Goal: Transaction & Acquisition: Purchase product/service

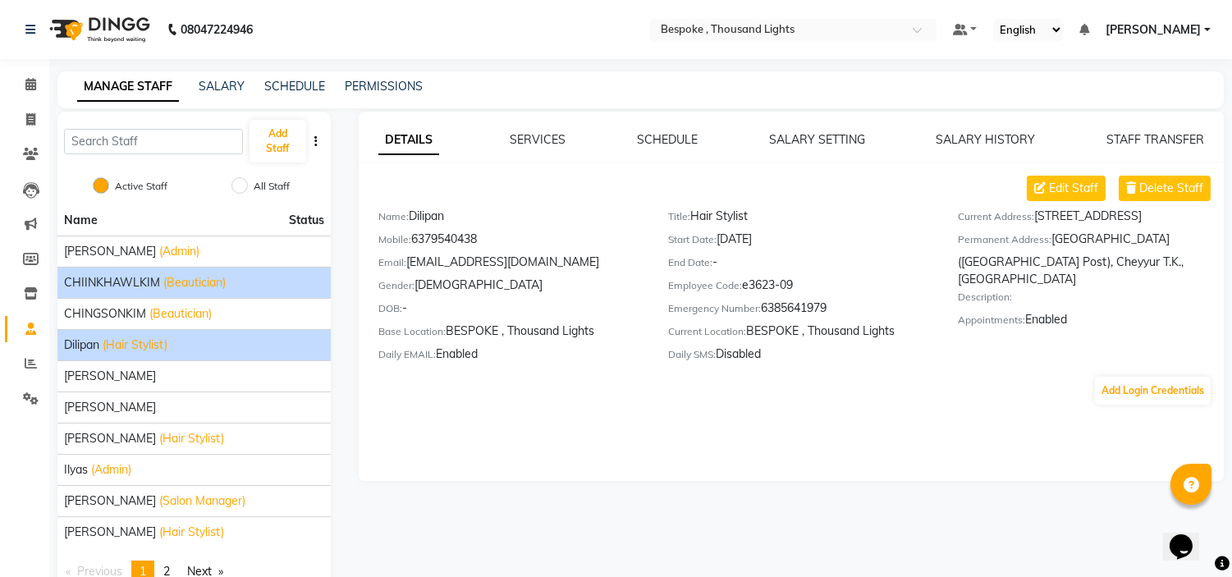
click at [146, 293] on li "CHIINKHAWLKIM (Beautician)" at bounding box center [193, 282] width 273 height 31
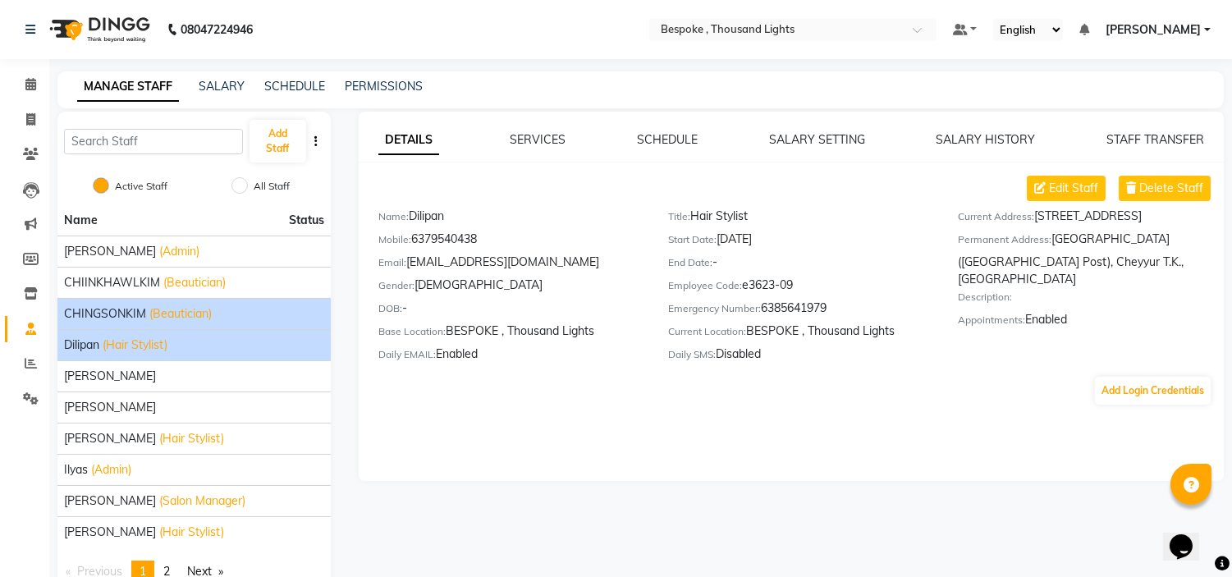
click at [167, 305] on span "(Beautician)" at bounding box center [180, 313] width 62 height 17
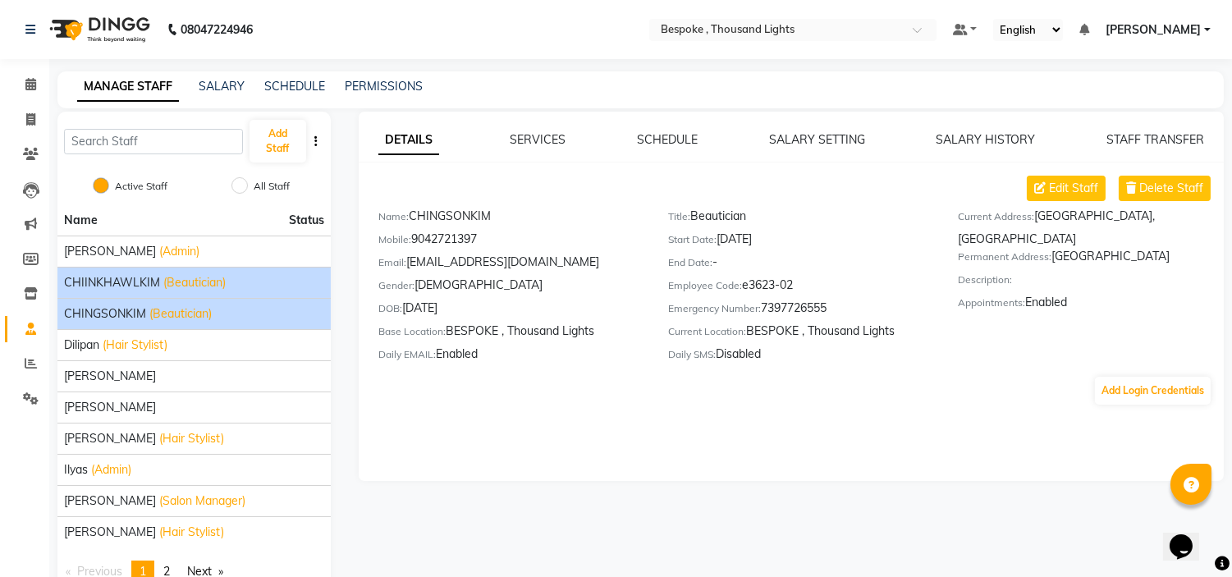
click at [181, 274] on span "(Beautician)" at bounding box center [194, 282] width 62 height 17
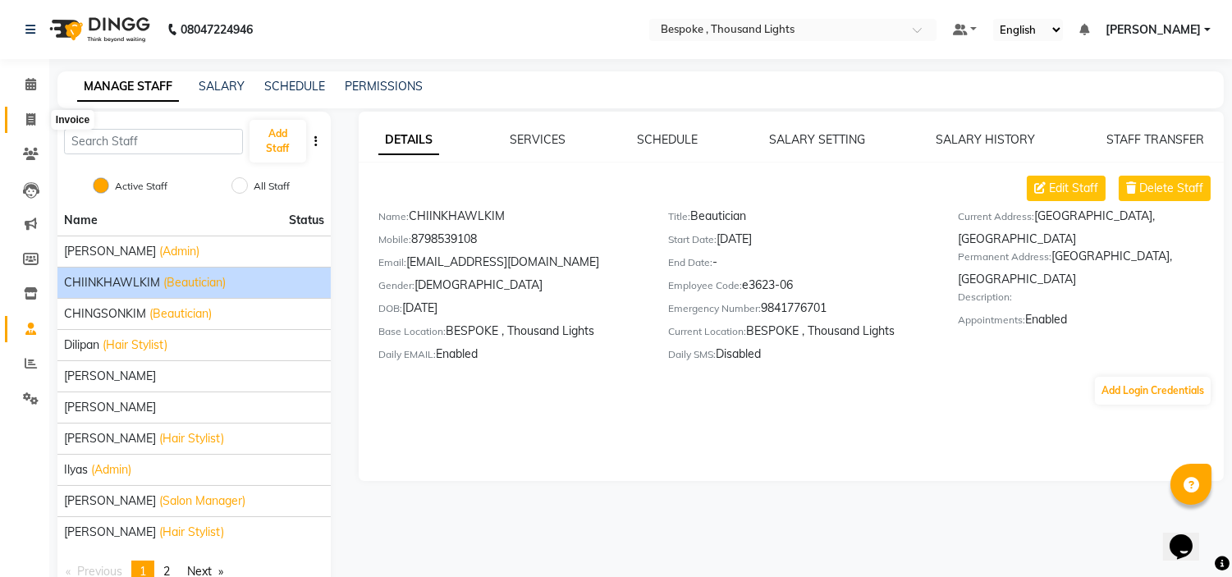
click at [34, 117] on icon at bounding box center [30, 119] width 9 height 12
select select "service"
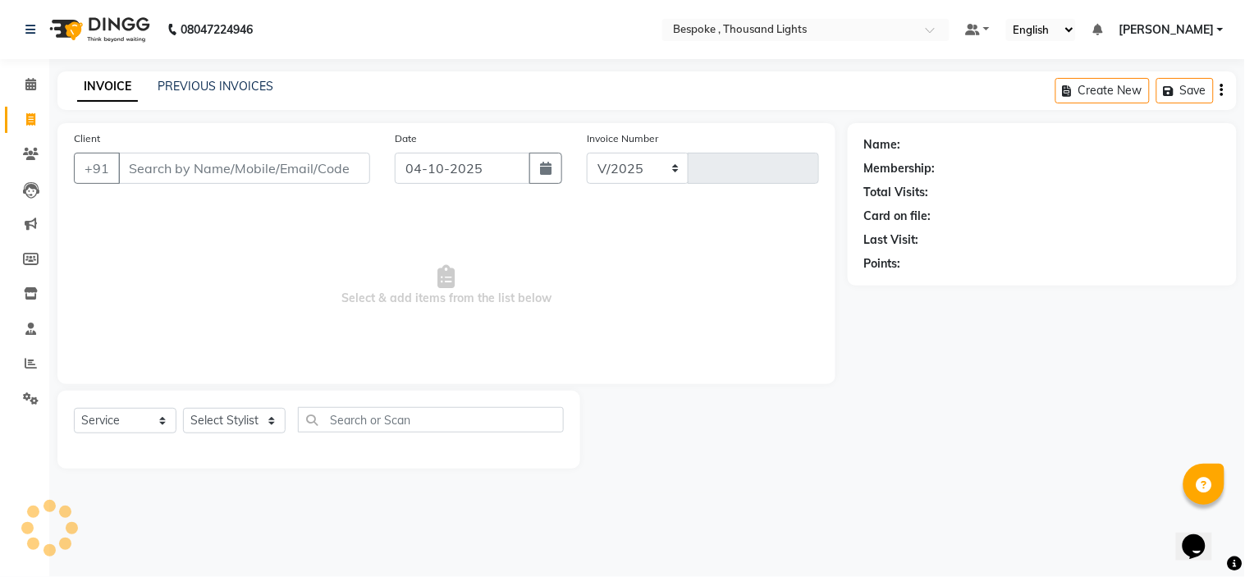
select select "8177"
type input "0549"
click at [30, 368] on icon at bounding box center [31, 363] width 12 height 12
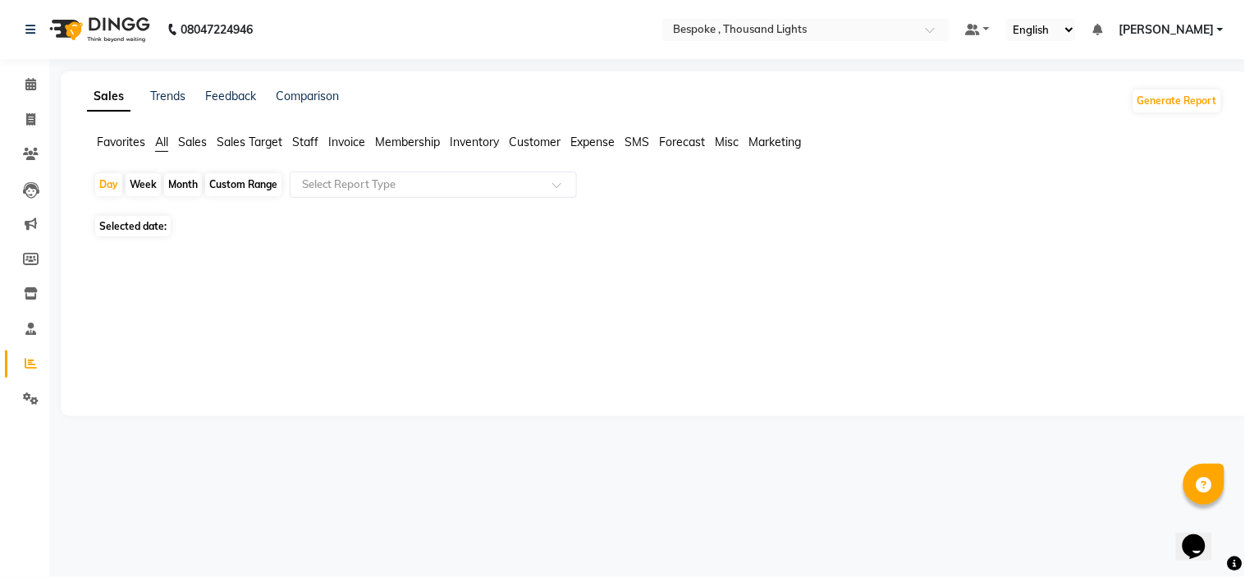
click at [308, 141] on span "Staff" at bounding box center [305, 142] width 26 height 15
click at [240, 184] on div "Custom Range" at bounding box center [243, 184] width 76 height 23
select select "10"
select select "2025"
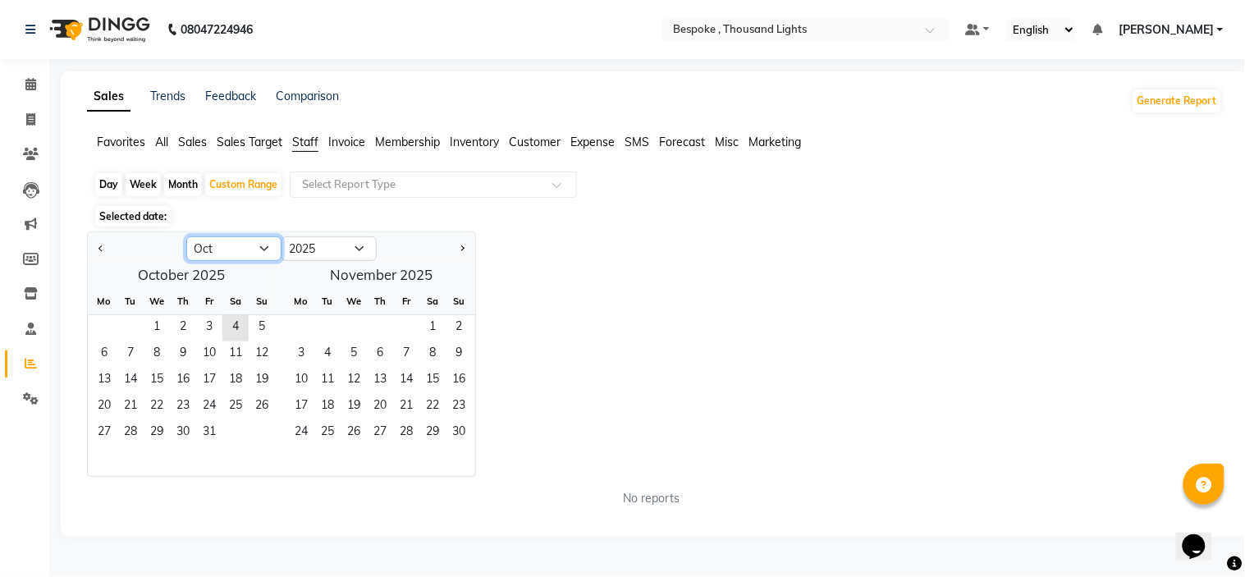
click at [258, 251] on select "Jan Feb Mar Apr May Jun [DATE] Aug Sep Oct Nov Dec" at bounding box center [233, 248] width 95 height 25
select select "9"
click at [186, 236] on select "Jan Feb Mar Apr May Jun [DATE] Aug Sep Oct Nov Dec" at bounding box center [233, 248] width 95 height 25
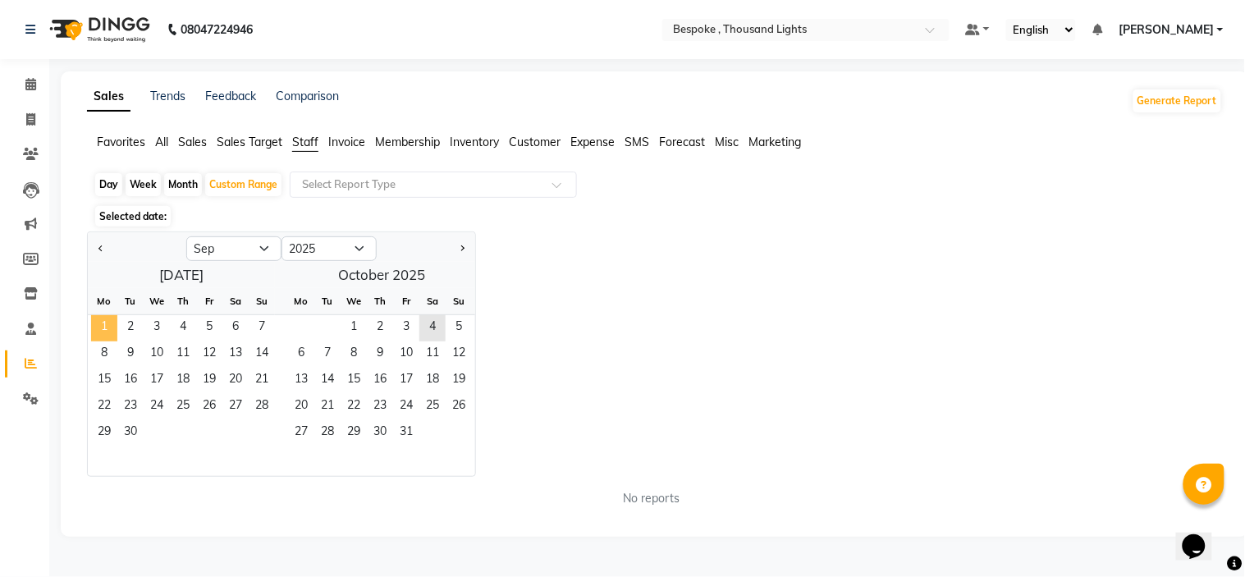
click at [95, 323] on span "1" at bounding box center [104, 328] width 26 height 26
click at [134, 437] on span "30" at bounding box center [130, 433] width 26 height 26
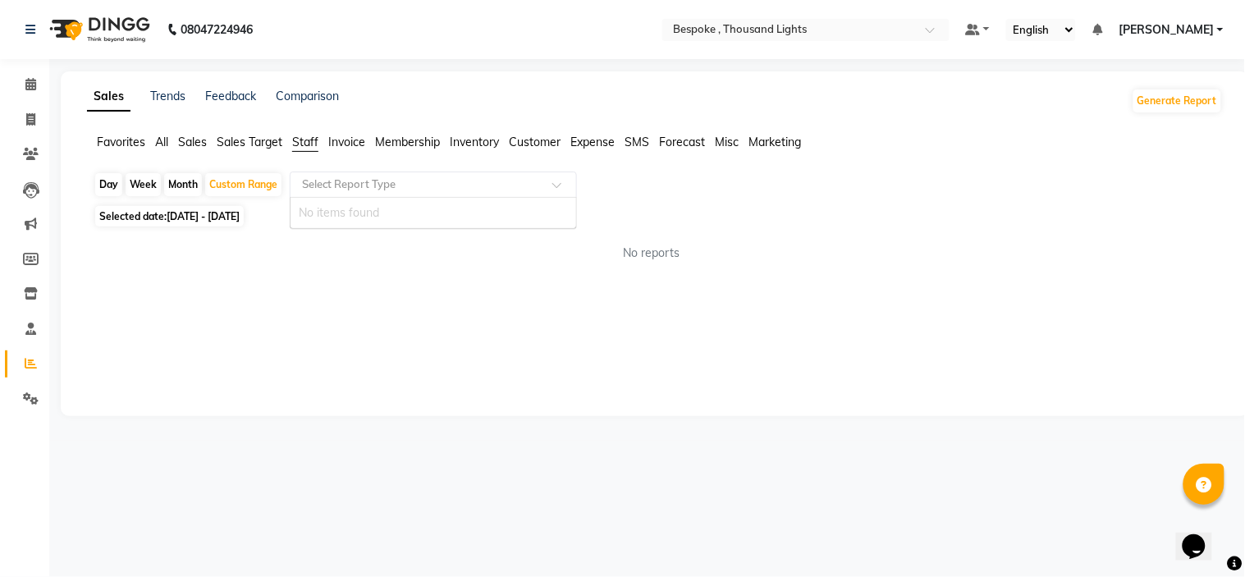
click at [341, 181] on input "text" at bounding box center [417, 184] width 236 height 16
click at [34, 119] on icon at bounding box center [30, 119] width 9 height 12
select select "service"
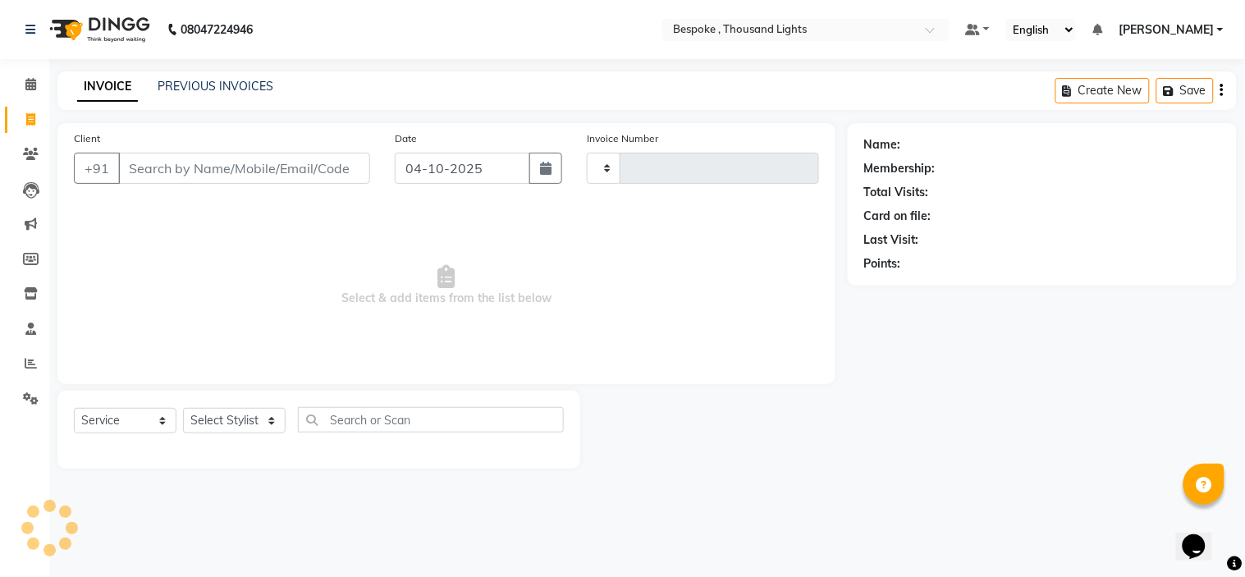
type input "0549"
select select "8177"
click at [33, 365] on icon at bounding box center [31, 363] width 12 height 12
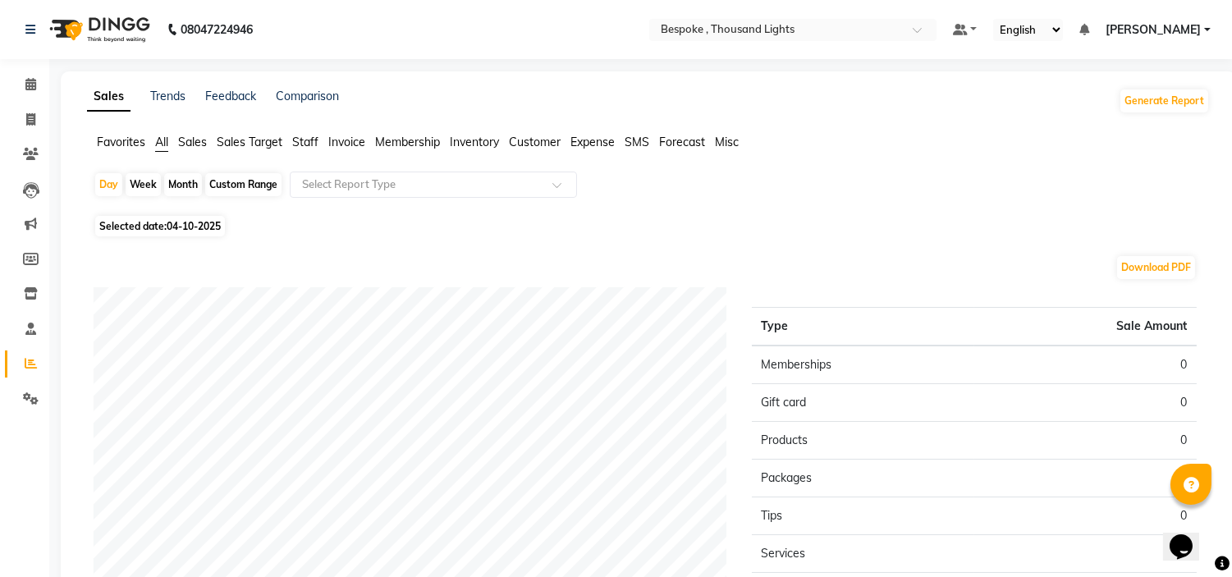
click at [306, 139] on span "Staff" at bounding box center [305, 142] width 26 height 15
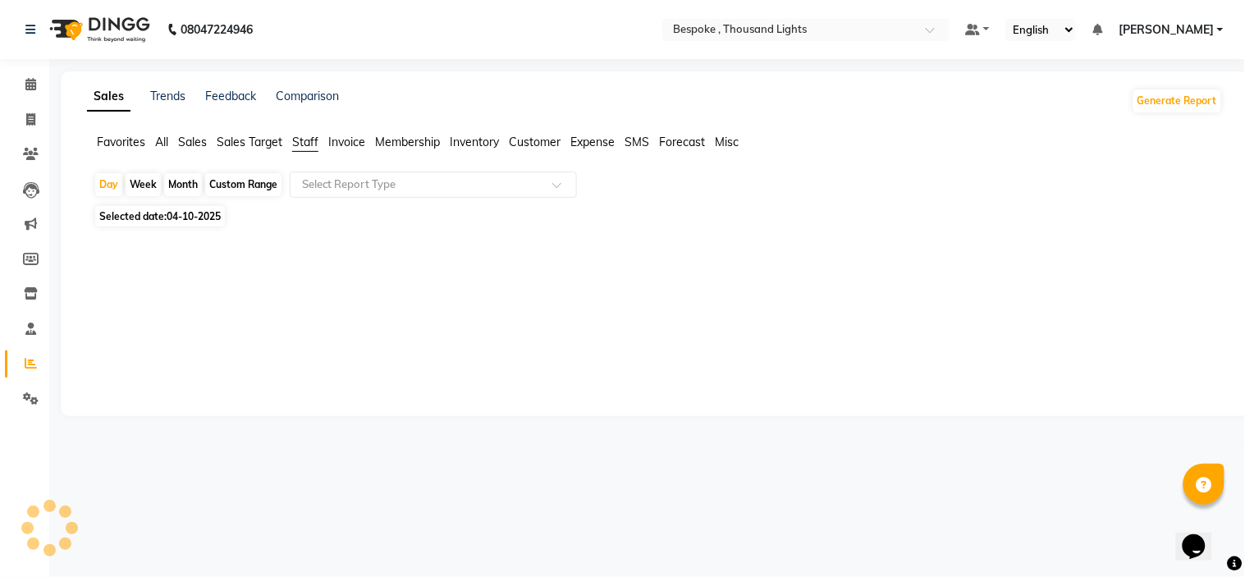
click at [241, 186] on div "Custom Range" at bounding box center [243, 184] width 76 height 23
click at [243, 193] on div "Custom Range" at bounding box center [243, 184] width 76 height 23
select select "10"
select select "2025"
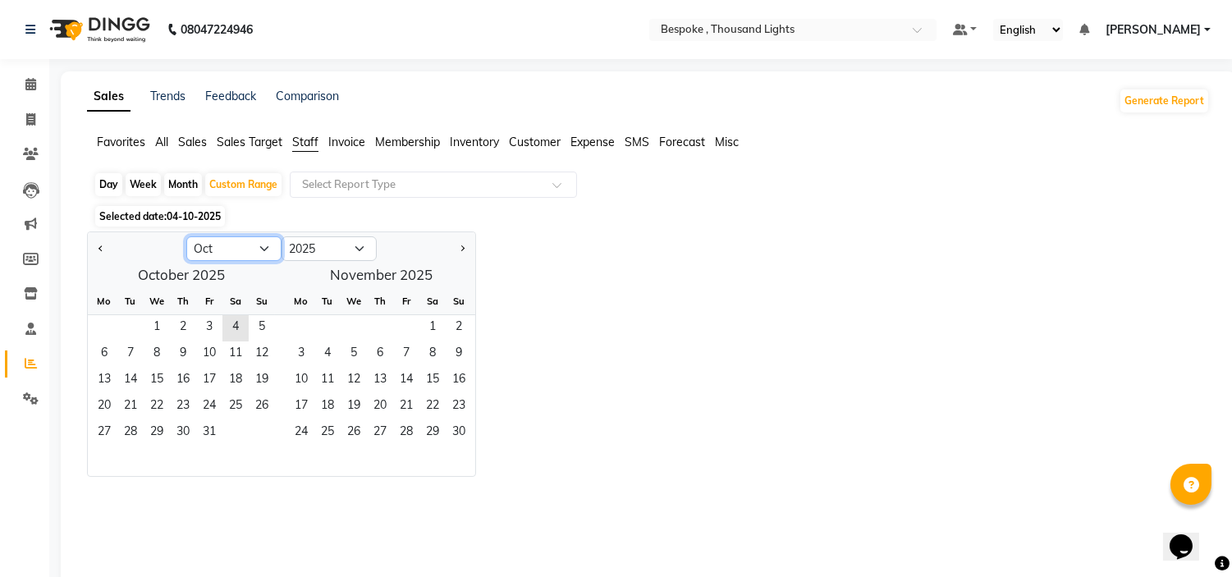
click at [222, 255] on select "Jan Feb Mar Apr May Jun [DATE] Aug Sep Oct Nov Dec" at bounding box center [233, 248] width 95 height 25
select select "9"
click at [186, 236] on select "Jan Feb Mar Apr May Jun [DATE] Aug Sep Oct Nov Dec" at bounding box center [233, 248] width 95 height 25
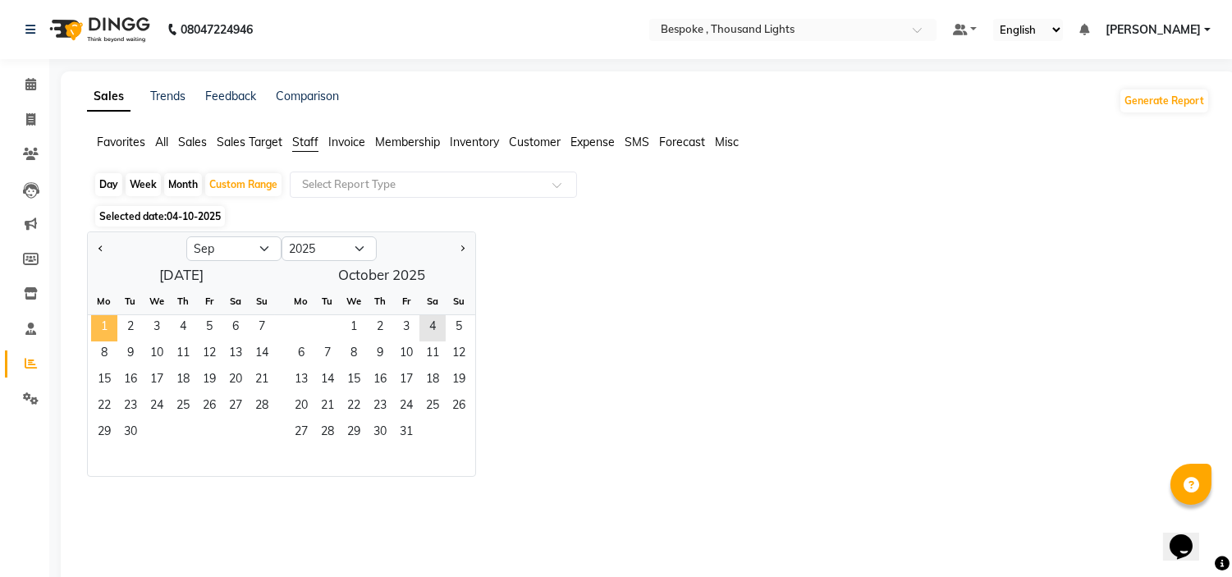
click at [105, 330] on span "1" at bounding box center [104, 328] width 26 height 26
click at [127, 429] on span "30" at bounding box center [130, 433] width 26 height 26
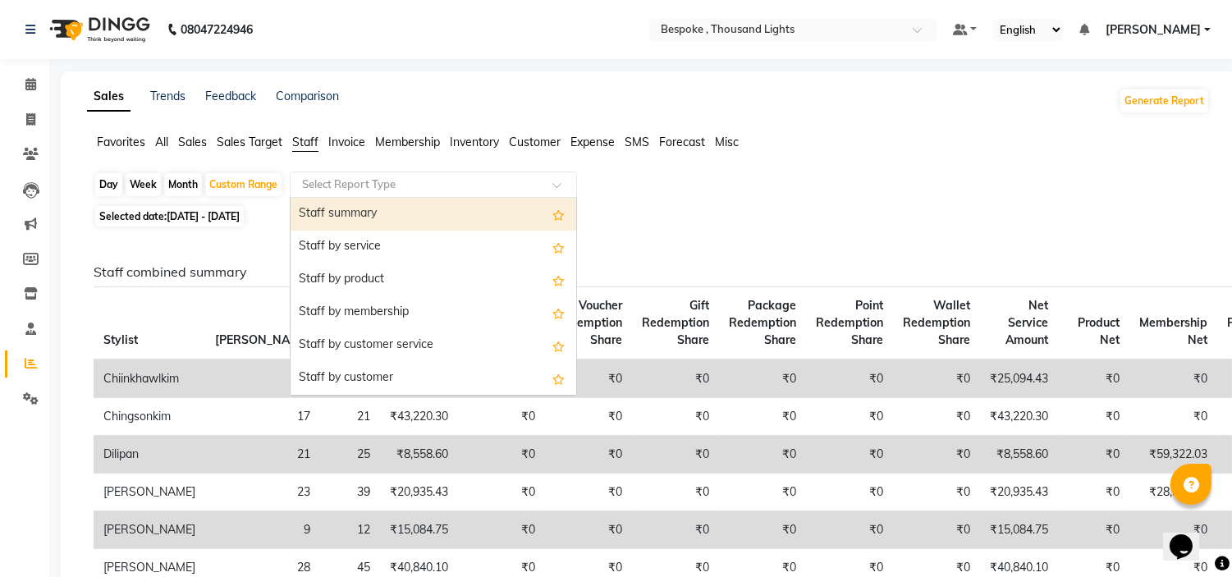
click at [373, 175] on div "Select Report Type" at bounding box center [433, 184] width 287 height 26
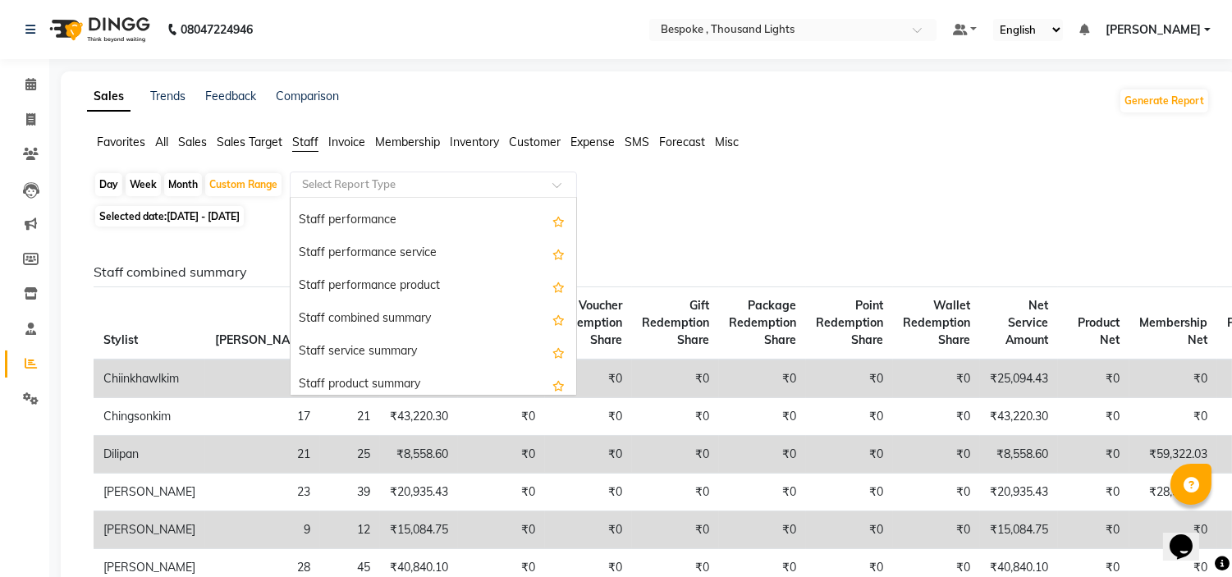
scroll to position [264, 0]
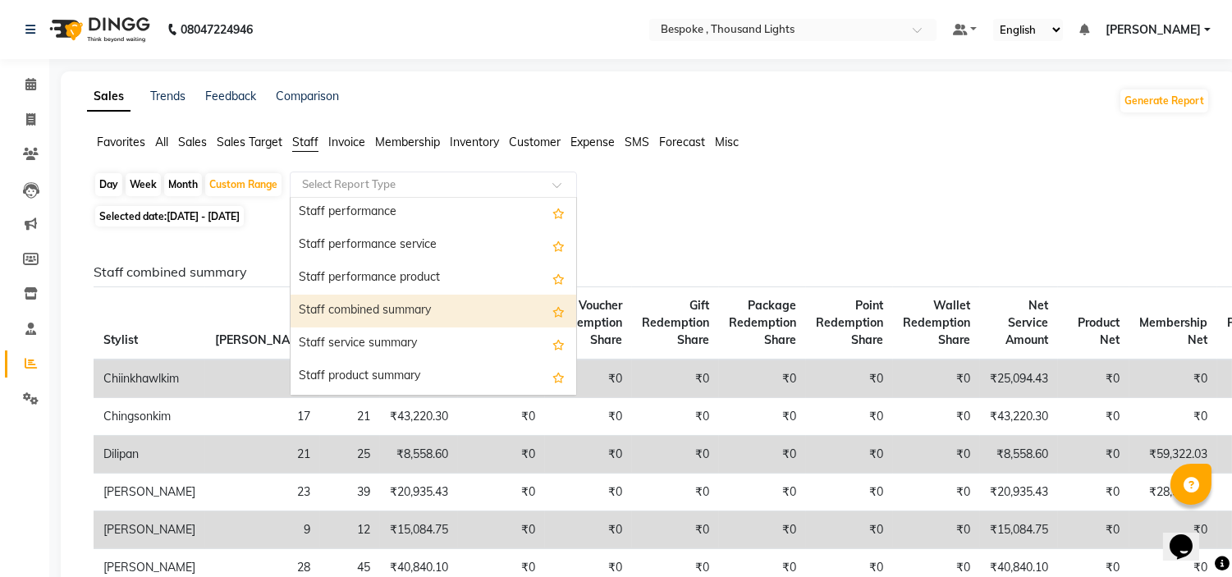
click at [438, 313] on div "Staff combined summary" at bounding box center [433, 311] width 286 height 33
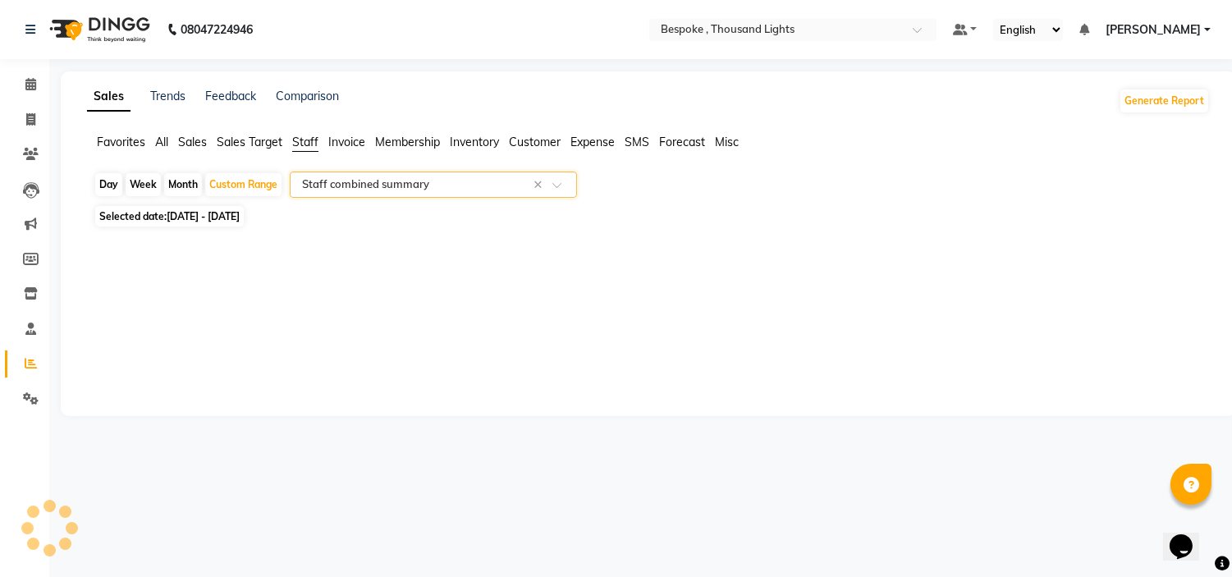
select select "full_report"
select select "csv"
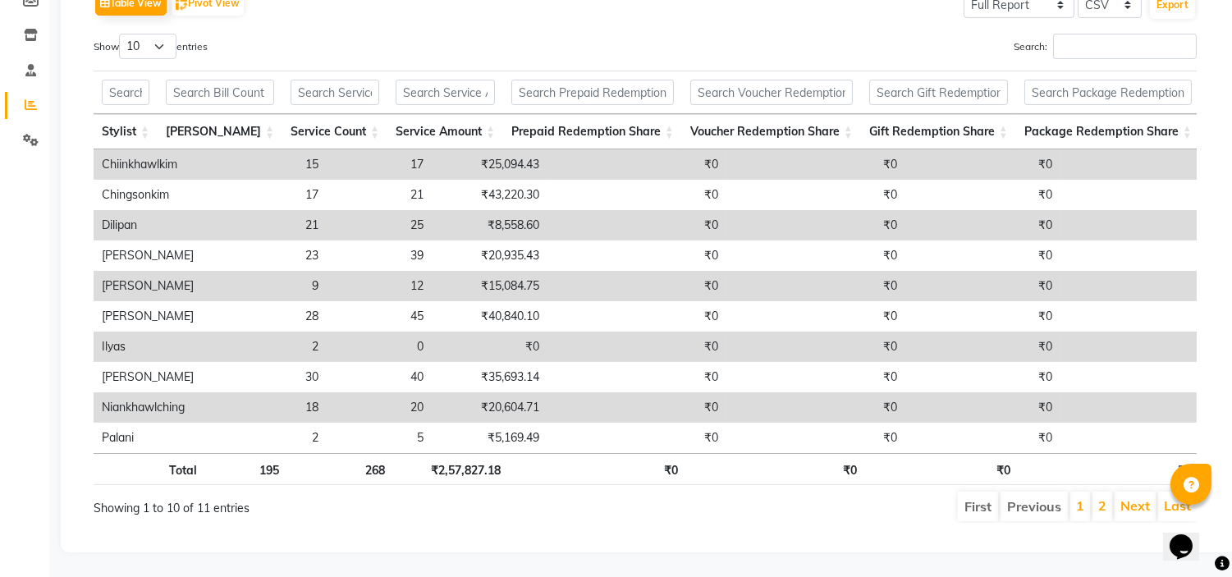
scroll to position [286, 0]
click at [1108, 491] on li "2" at bounding box center [1102, 506] width 20 height 30
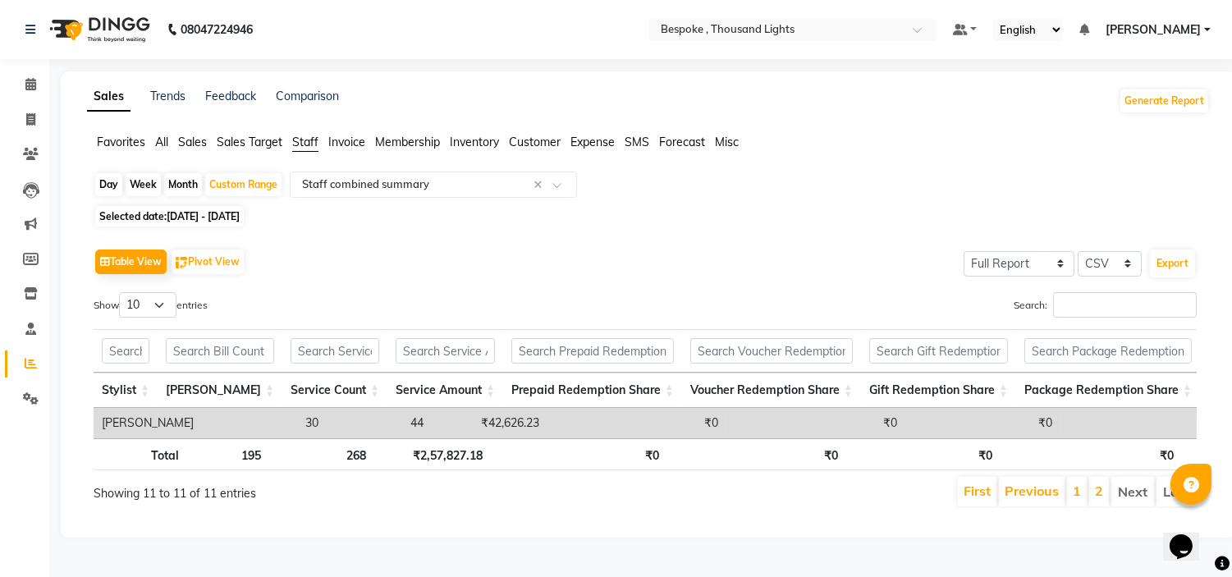
scroll to position [13, 0]
click at [1076, 491] on link "1" at bounding box center [1076, 490] width 8 height 16
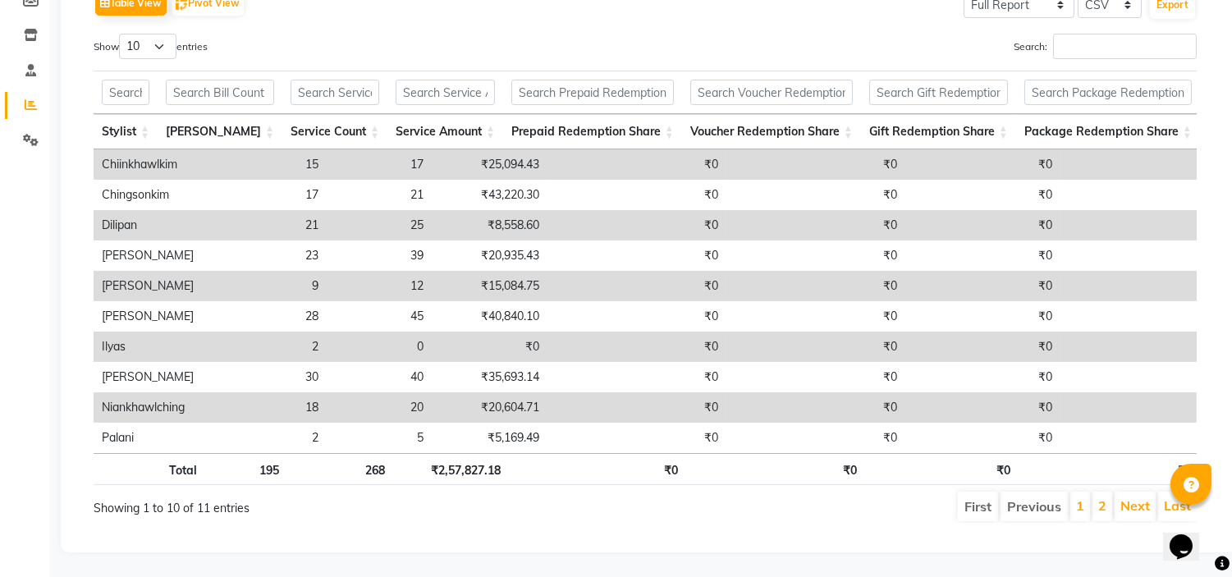
scroll to position [286, 0]
click at [1095, 491] on li "2" at bounding box center [1102, 506] width 20 height 30
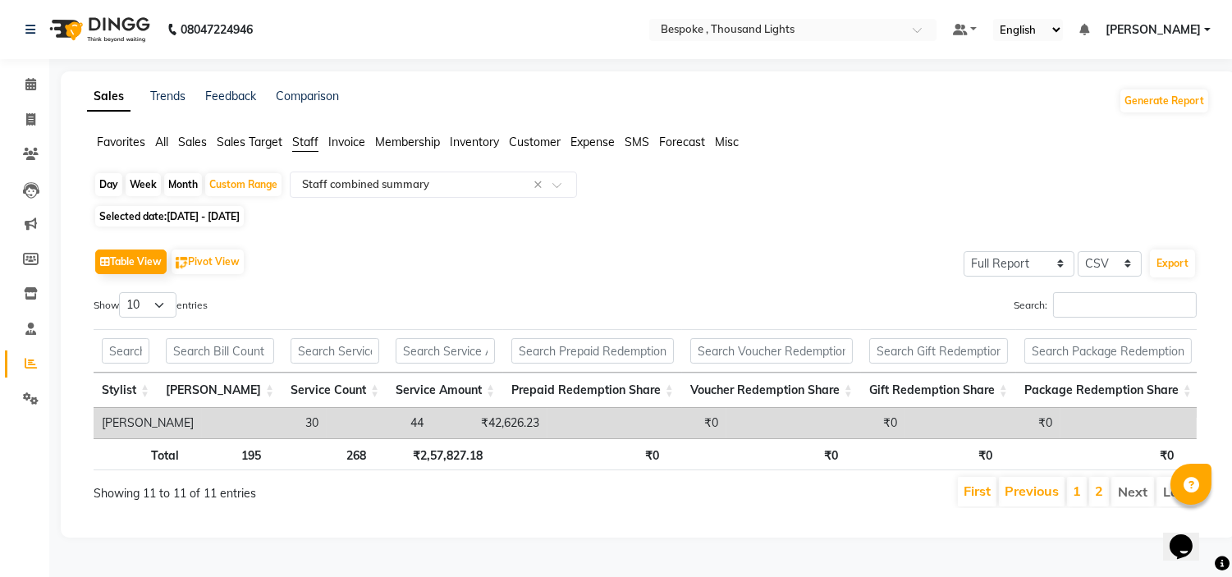
scroll to position [13, 0]
click at [1076, 489] on link "1" at bounding box center [1076, 490] width 8 height 16
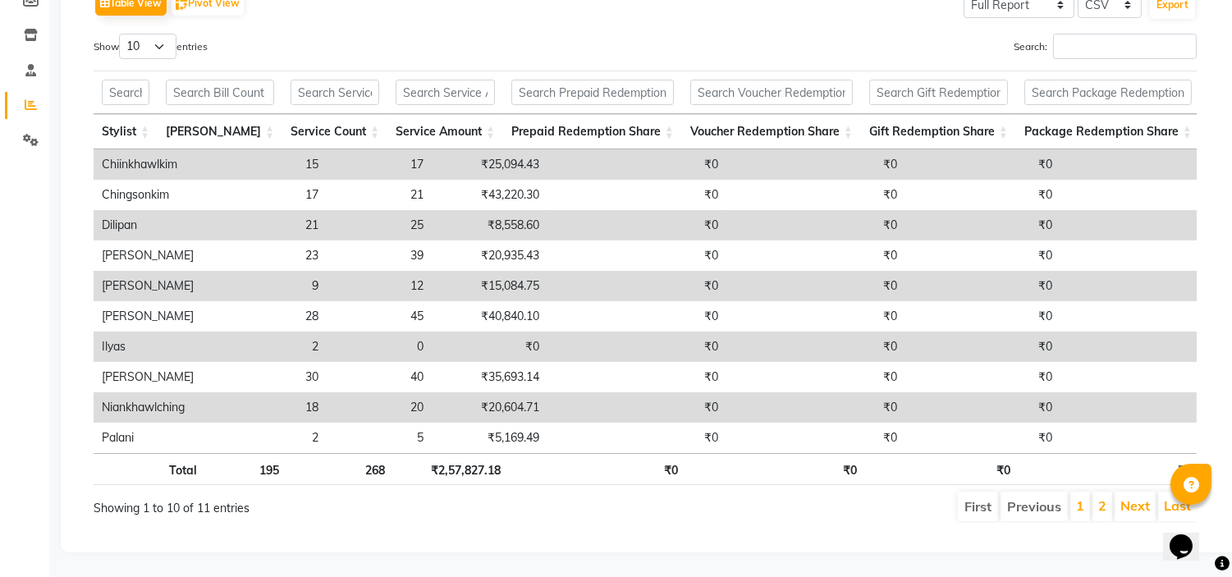
scroll to position [286, 0]
click at [1105, 497] on link "2" at bounding box center [1102, 505] width 8 height 16
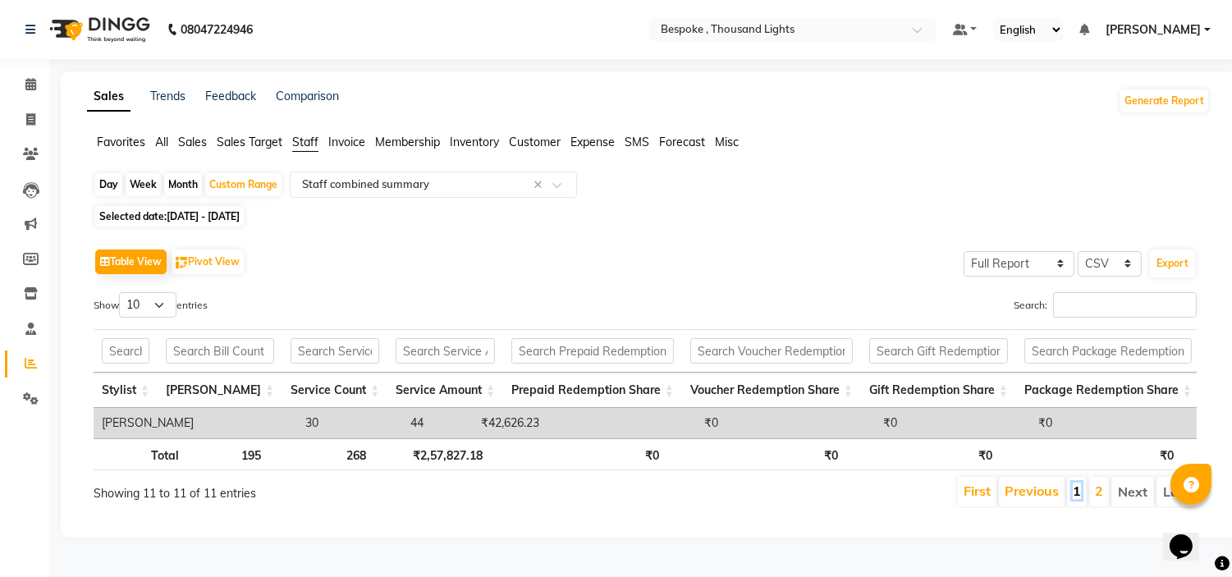
click at [1080, 493] on link "1" at bounding box center [1076, 490] width 8 height 16
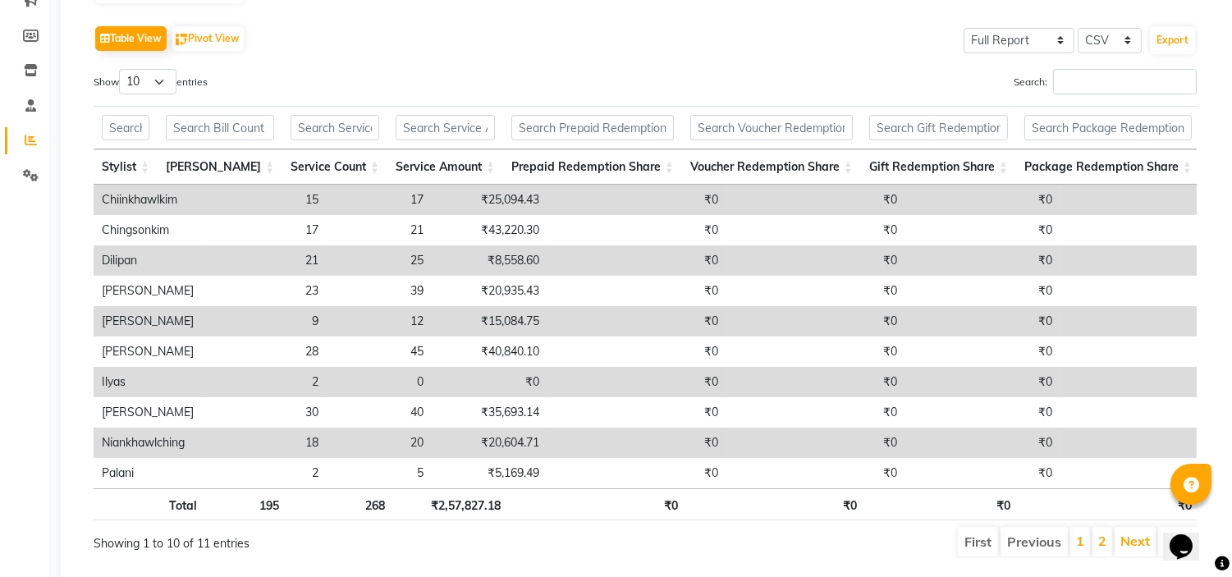
scroll to position [286, 0]
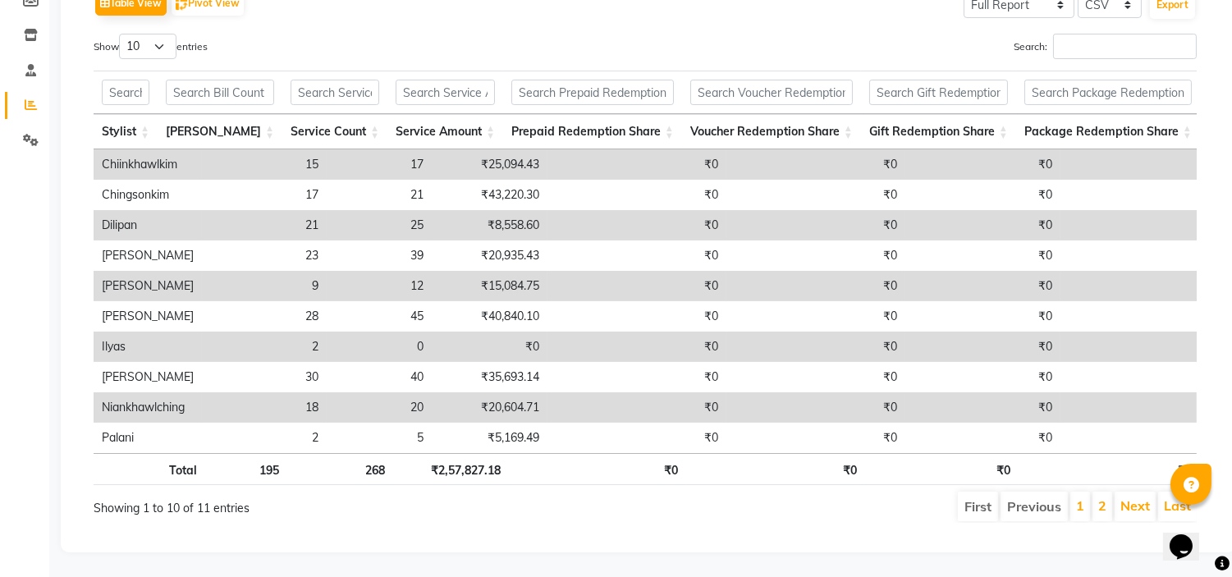
click at [547, 392] on td "₹0" at bounding box center [636, 407] width 179 height 30
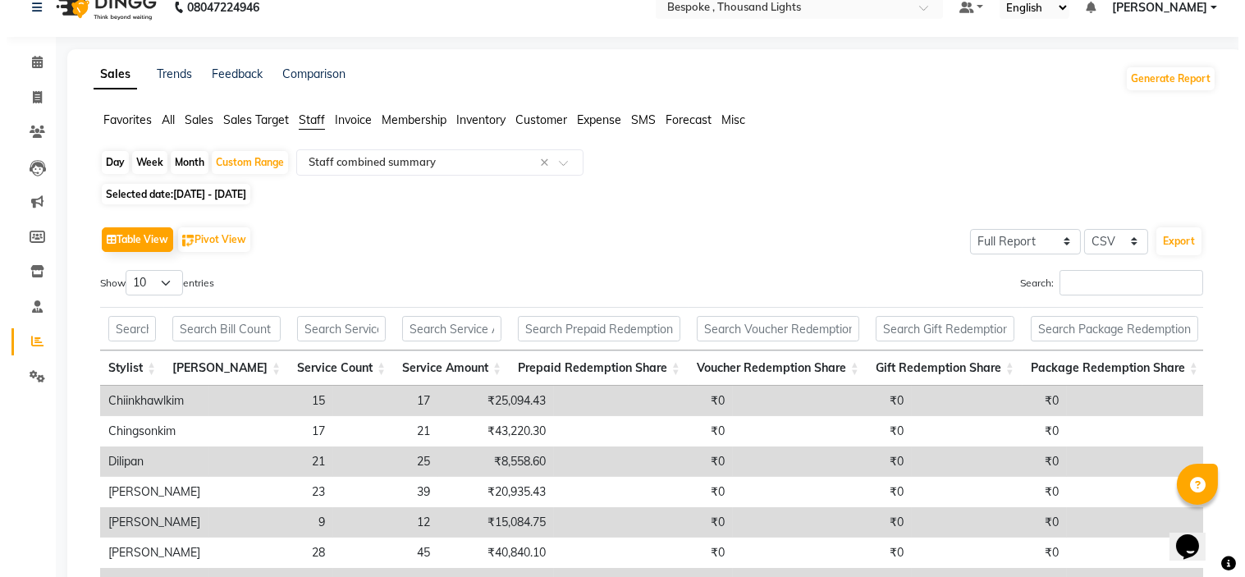
scroll to position [0, 0]
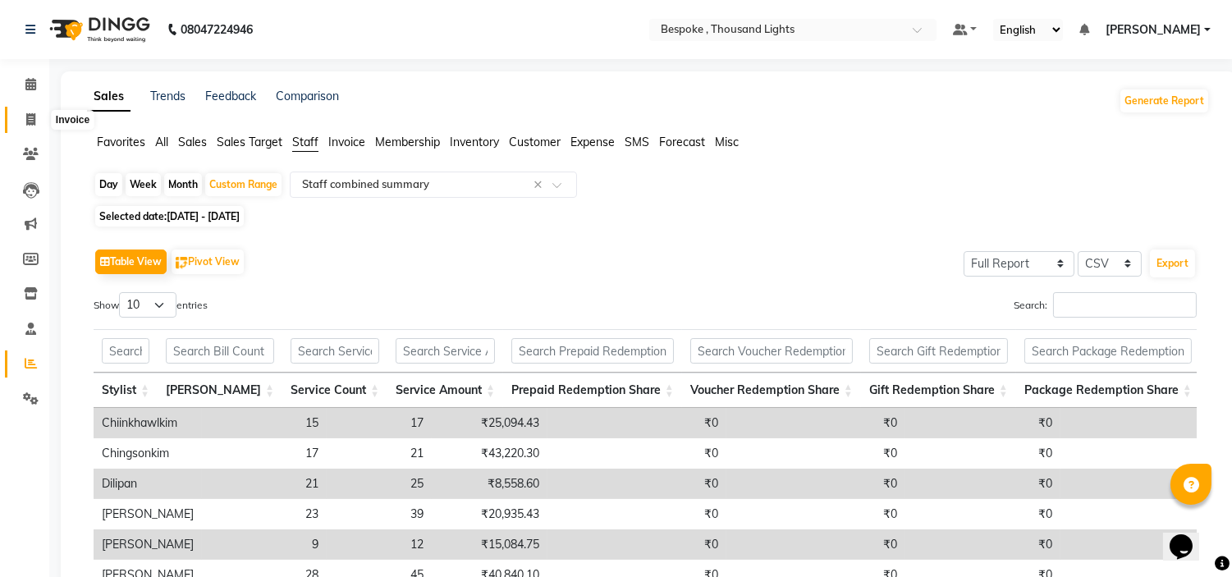
click at [35, 112] on span at bounding box center [30, 120] width 29 height 19
select select "8177"
select select "service"
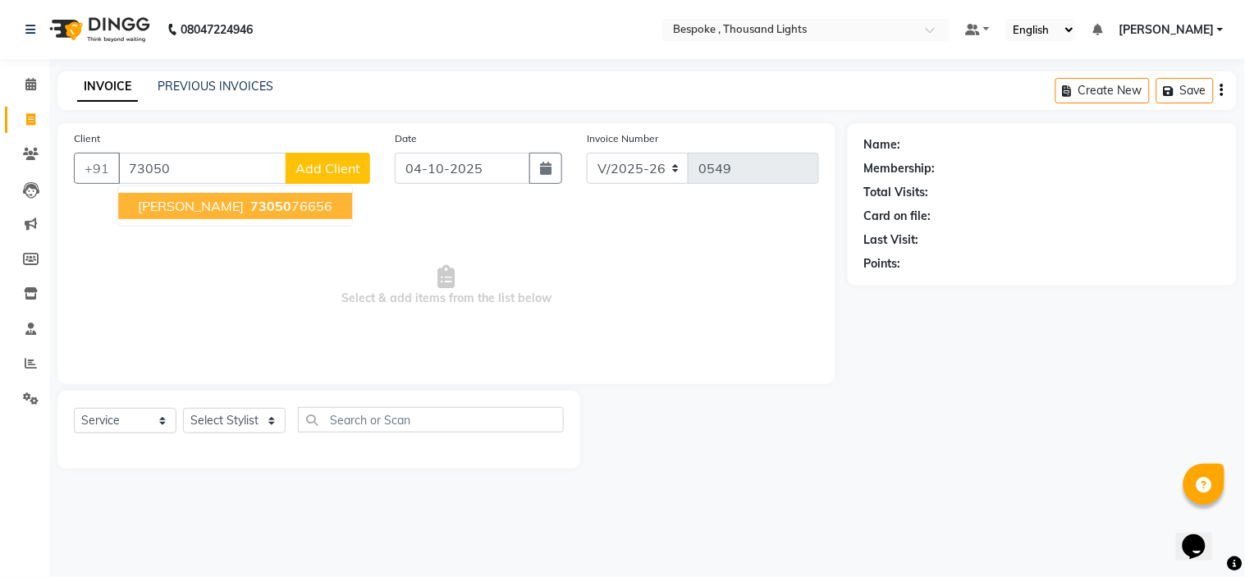
click at [247, 208] on ngb-highlight "73050 76656" at bounding box center [289, 206] width 85 height 16
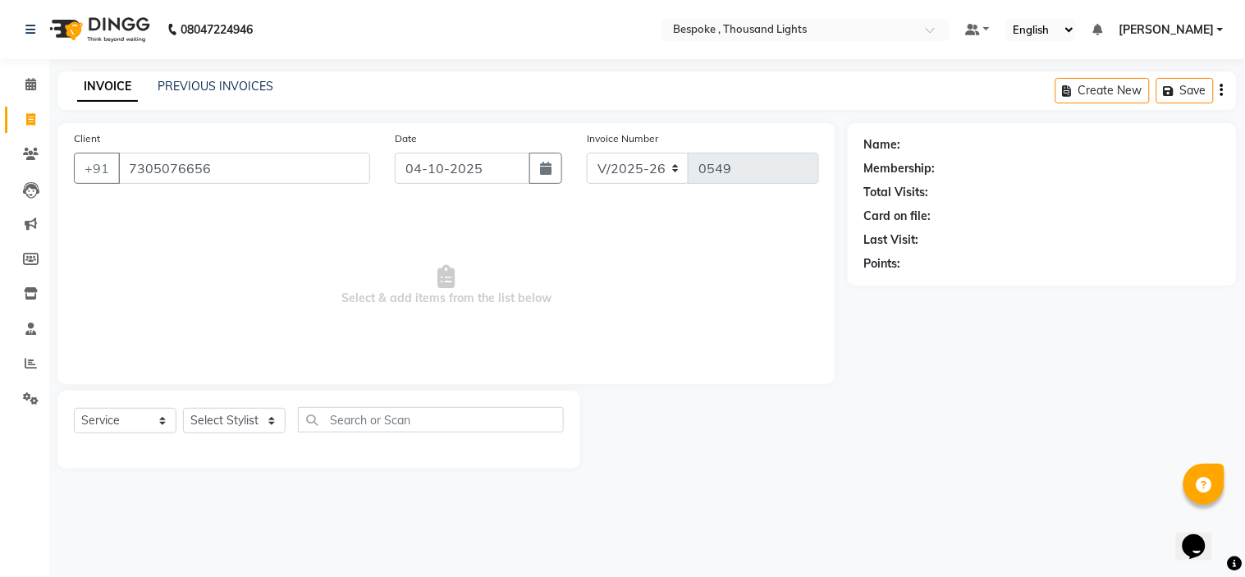
type input "7305076656"
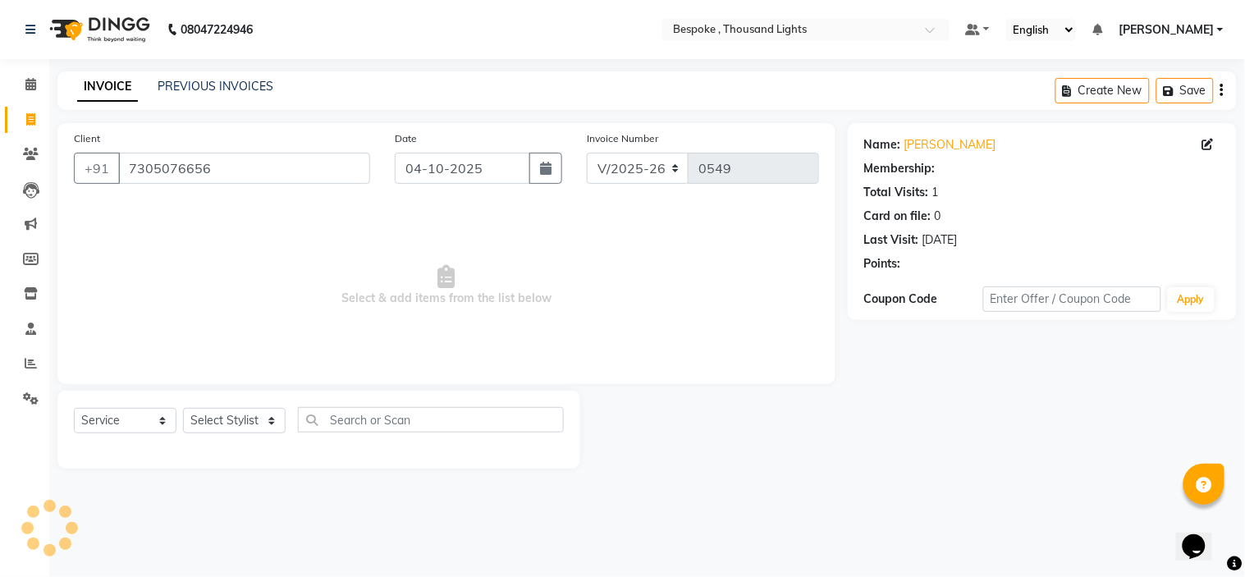
select select "1: Object"
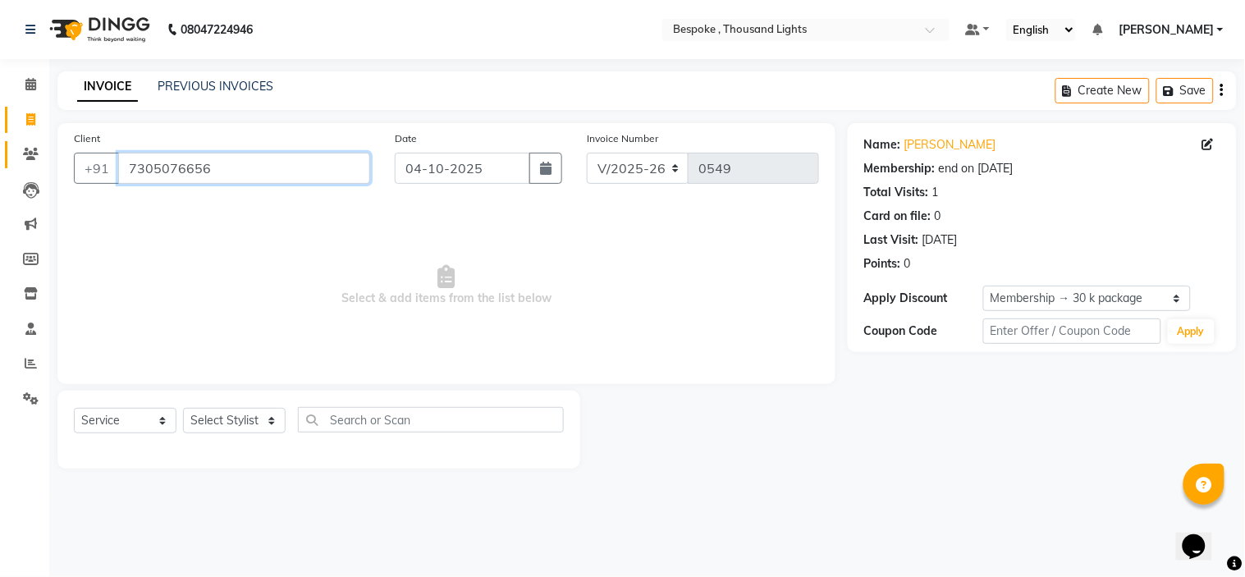
drag, startPoint x: 269, startPoint y: 176, endPoint x: 41, endPoint y: 156, distance: 229.0
click at [42, 156] on app-home "08047224946 Select Location × Bespoke , Thousand Lights Default Panel My Panel …" at bounding box center [622, 246] width 1245 height 493
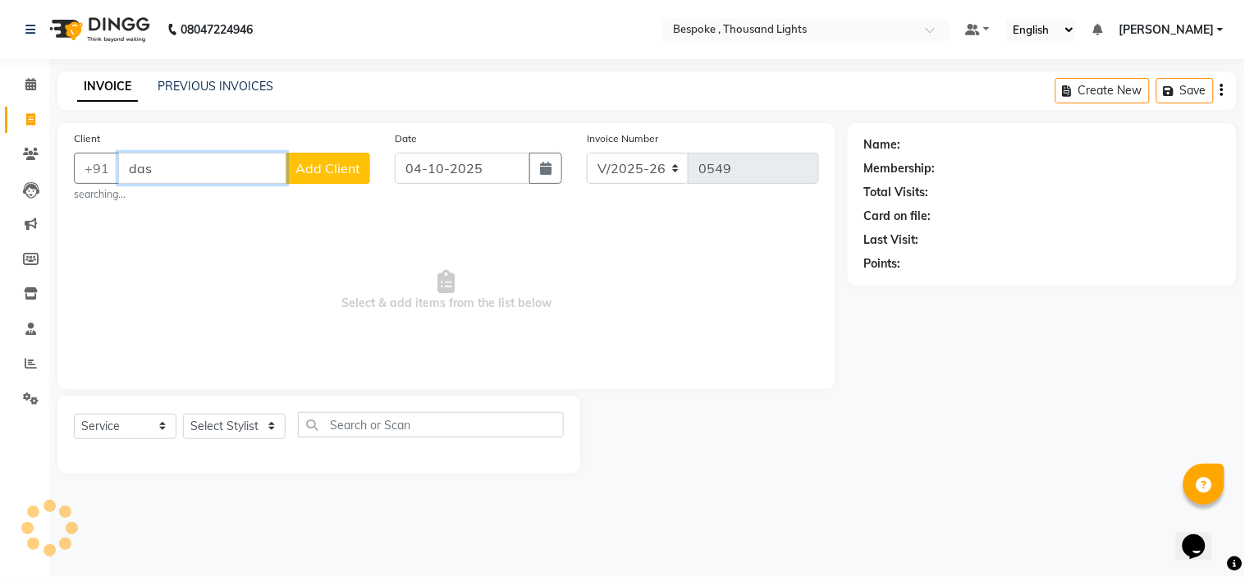
type input "das"
click at [339, 177] on button "Add Client" at bounding box center [328, 168] width 85 height 31
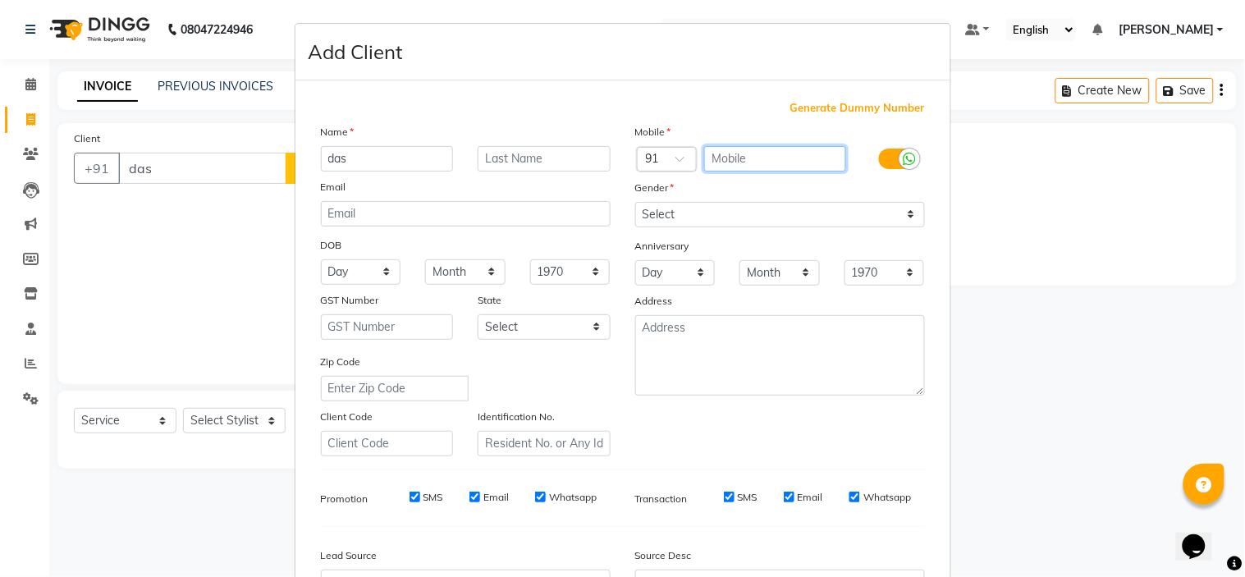
click at [761, 156] on input "text" at bounding box center [775, 158] width 142 height 25
type input "9884027122"
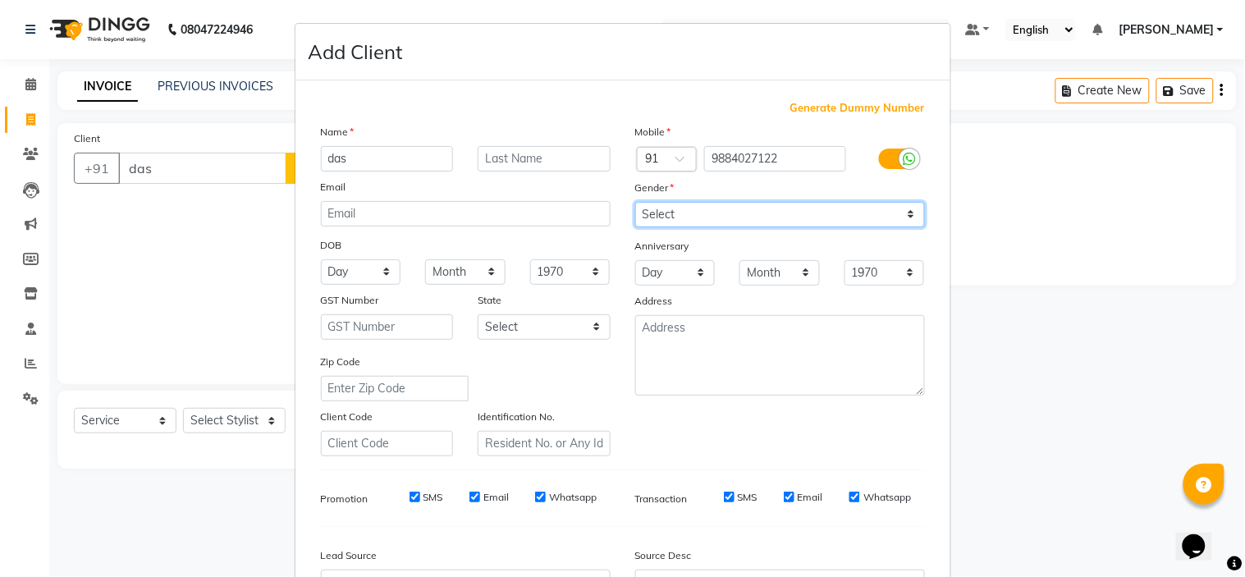
click at [667, 217] on select "Select Male Female Other Prefer Not To Say" at bounding box center [780, 214] width 290 height 25
select select "male"
click at [635, 202] on select "Select Male Female Other Prefer Not To Say" at bounding box center [780, 214] width 290 height 25
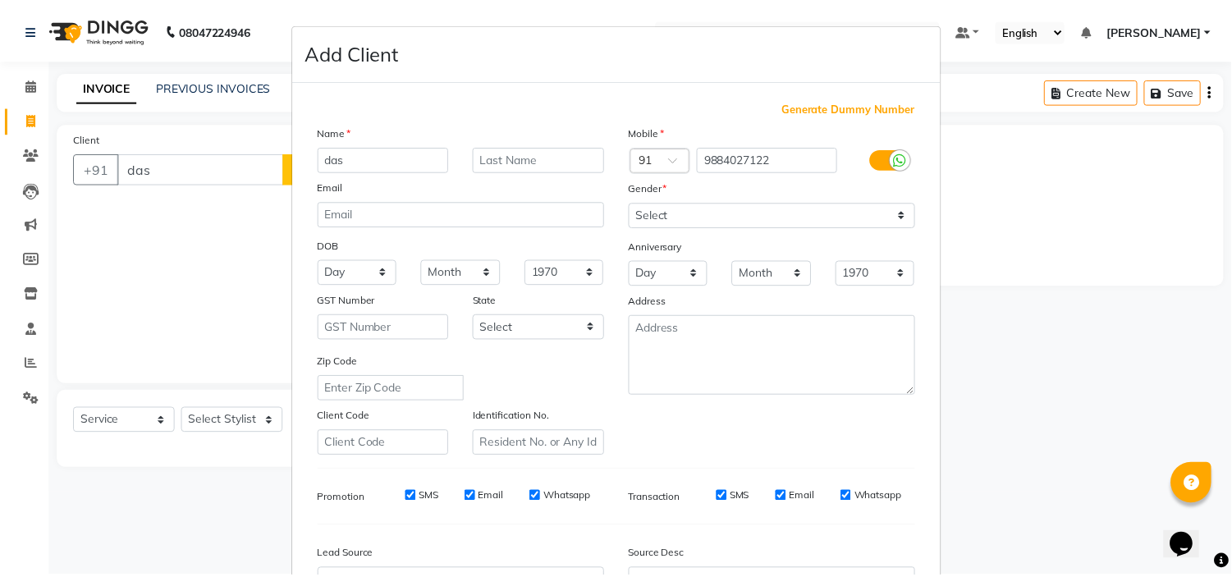
scroll to position [181, 0]
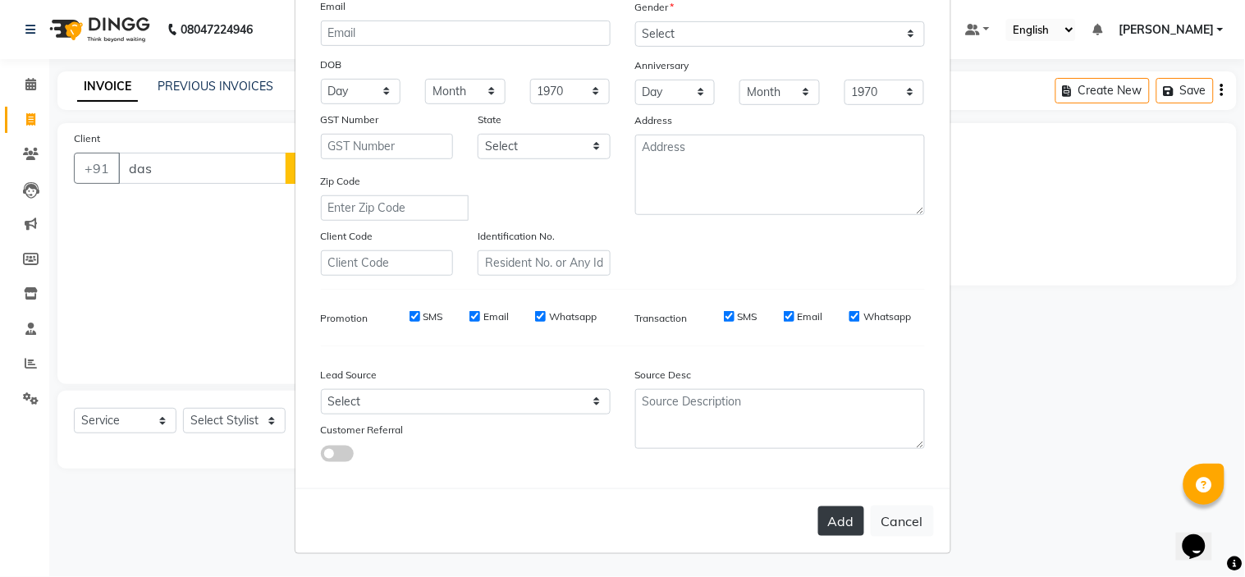
click at [827, 506] on button "Add" at bounding box center [841, 521] width 46 height 30
type input "9884027122"
select select
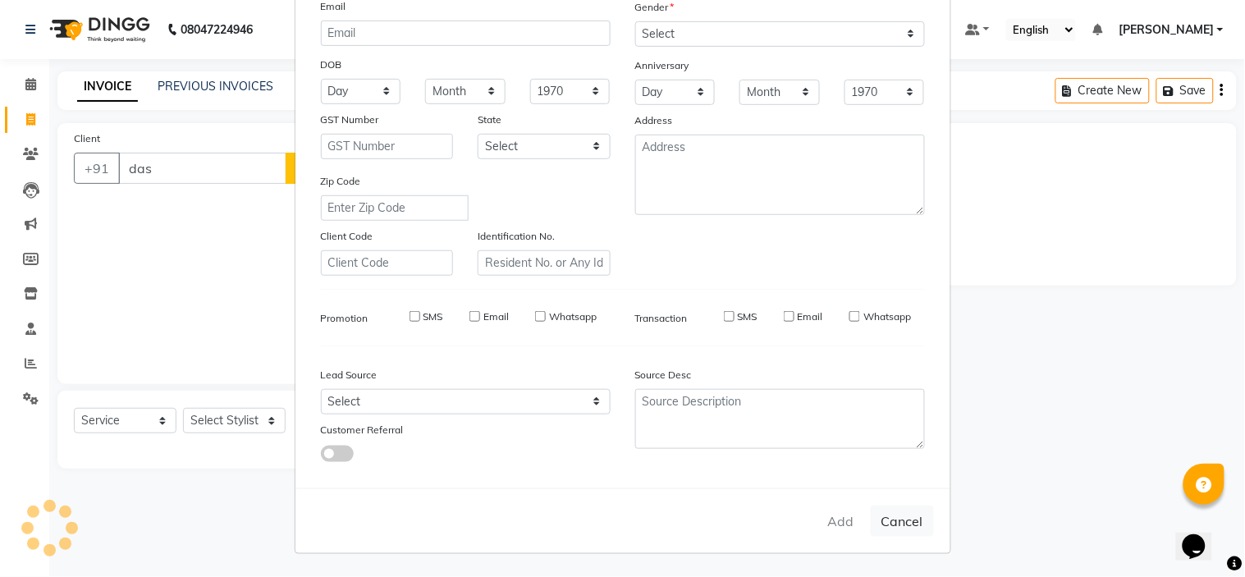
select select
checkbox input "false"
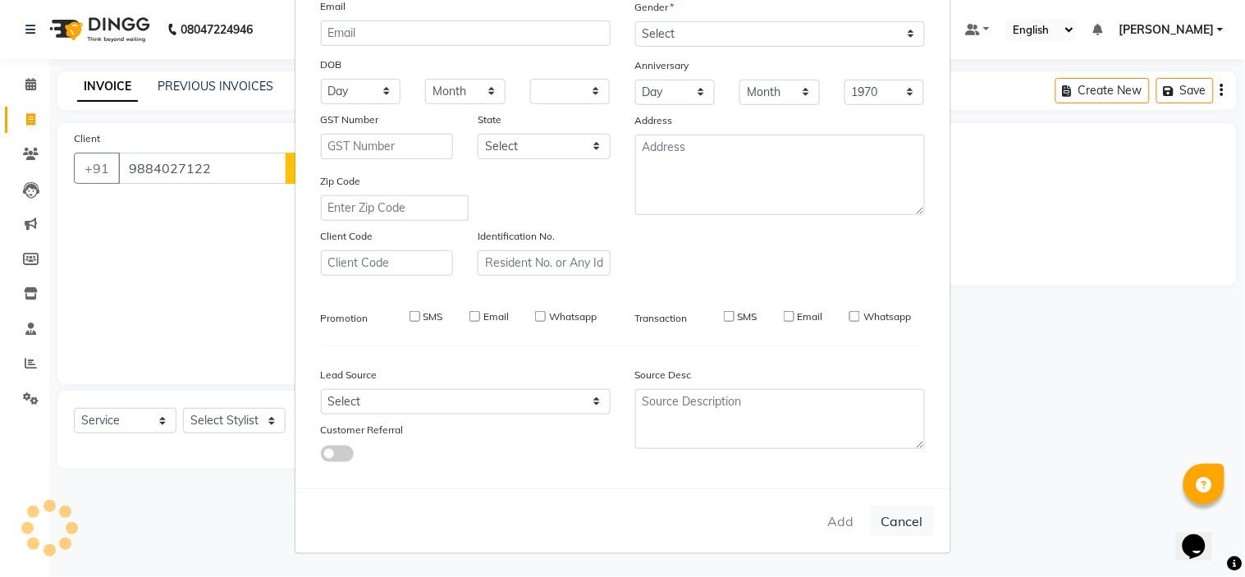
checkbox input "false"
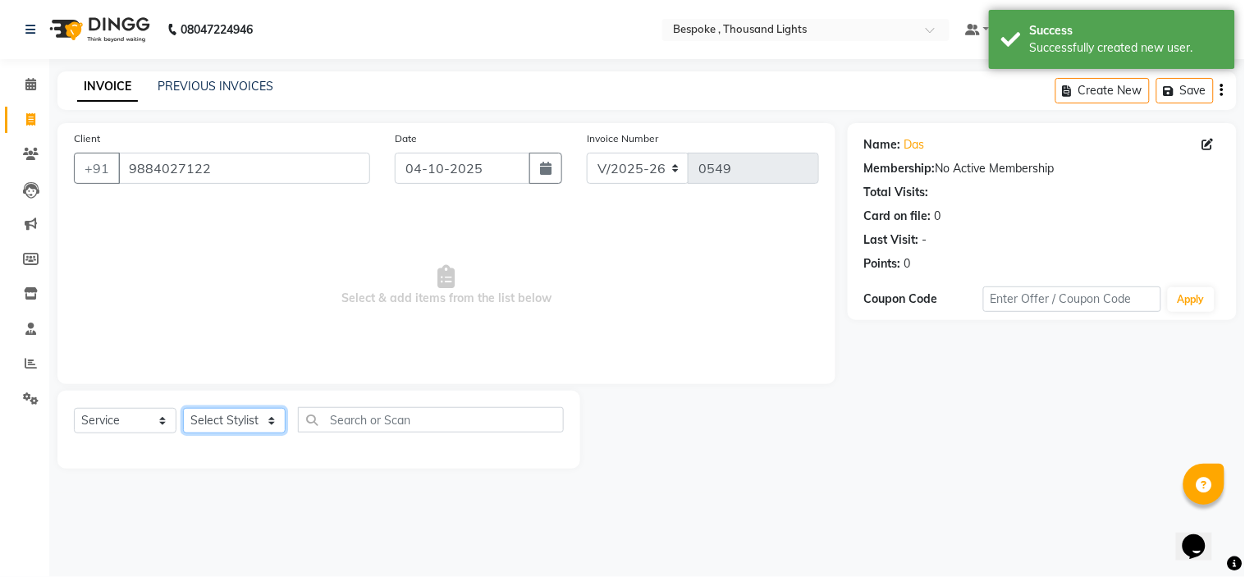
click at [228, 423] on select "Select Stylist Anand CHIINKHAWLKIM CHINGSONKIM Dilipan DOMINIC PHILIPS ESTHER S…" at bounding box center [234, 420] width 103 height 25
select select "78477"
click at [183, 409] on select "Select Stylist Anand CHIINKHAWLKIM CHINGSONKIM Dilipan DOMINIC PHILIPS ESTHER S…" at bounding box center [234, 420] width 103 height 25
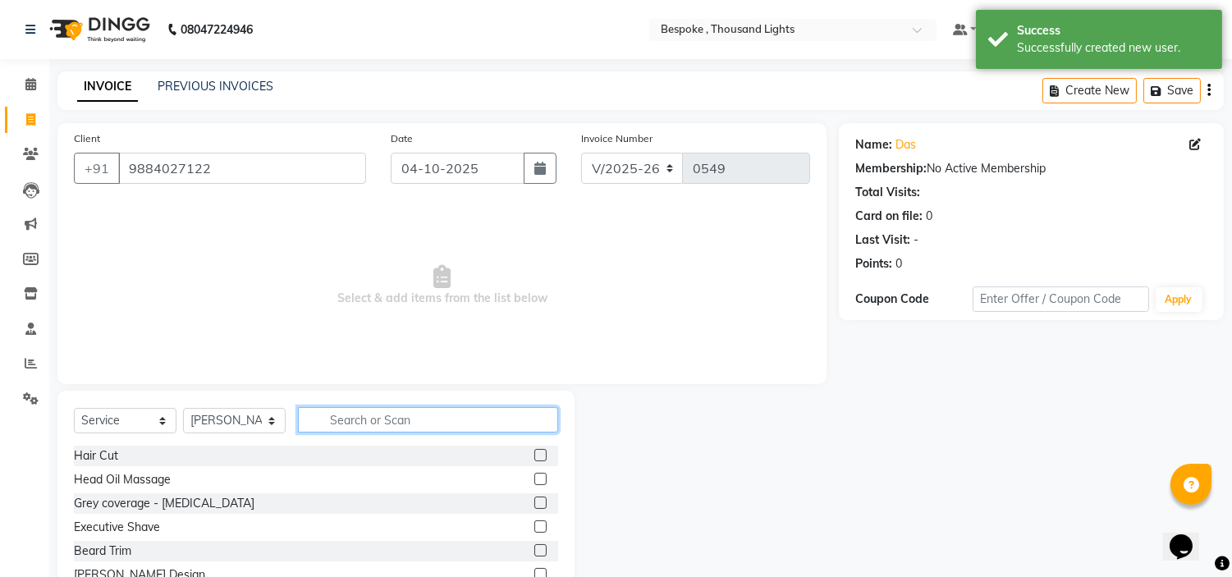
click at [405, 425] on input "text" at bounding box center [428, 419] width 260 height 25
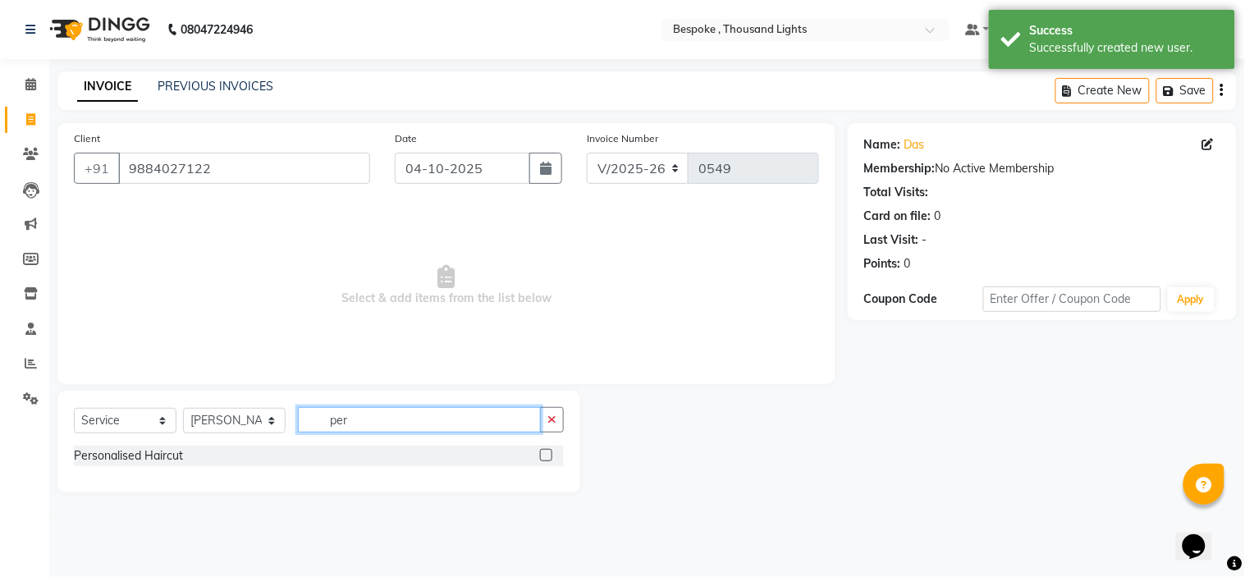
type input "per"
click at [551, 455] on label at bounding box center [546, 455] width 12 height 12
click at [551, 455] on input "checkbox" at bounding box center [545, 455] width 11 height 11
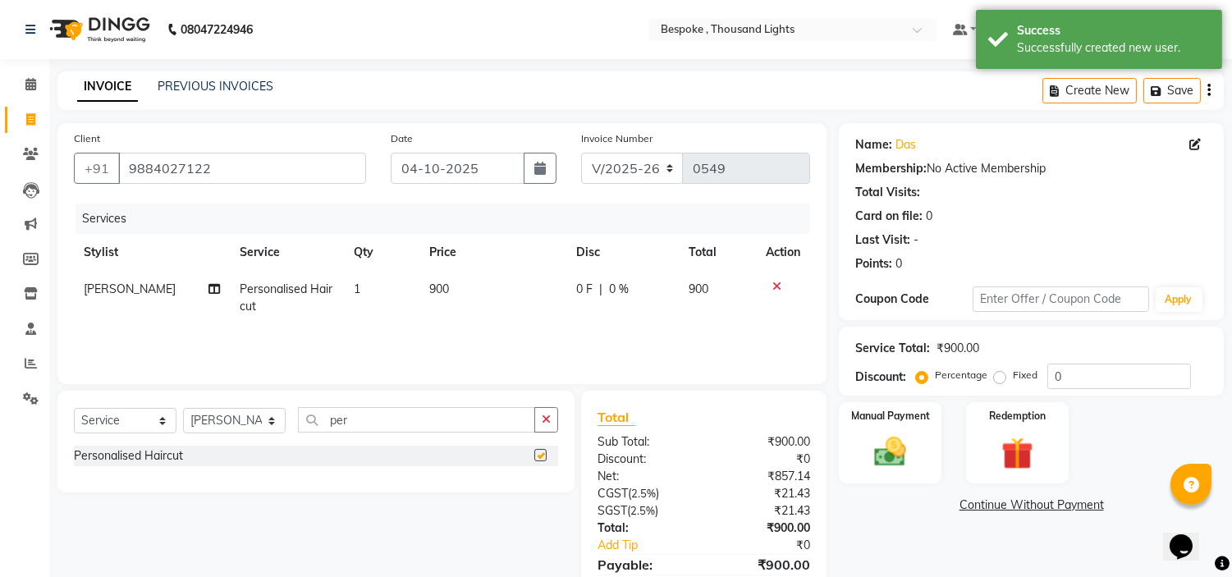
checkbox input "false"
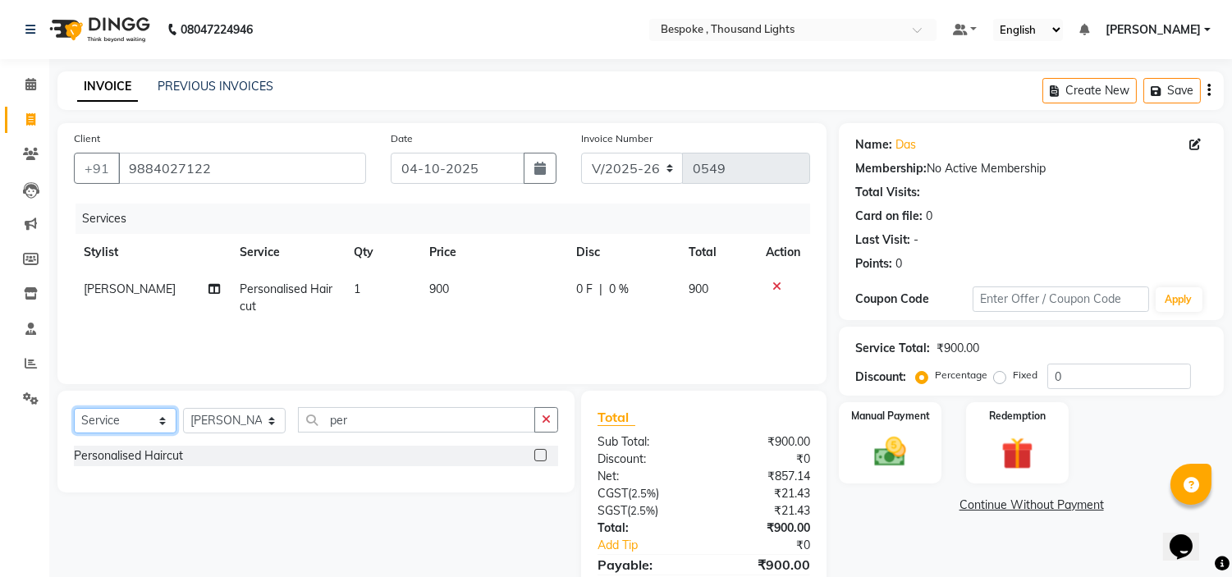
click at [129, 427] on select "Select Service Product Membership Package Voucher Prepaid Gift Card" at bounding box center [125, 420] width 103 height 25
select select "product"
click at [74, 409] on select "Select Service Product Membership Package Voucher Prepaid Gift Card" at bounding box center [125, 420] width 103 height 25
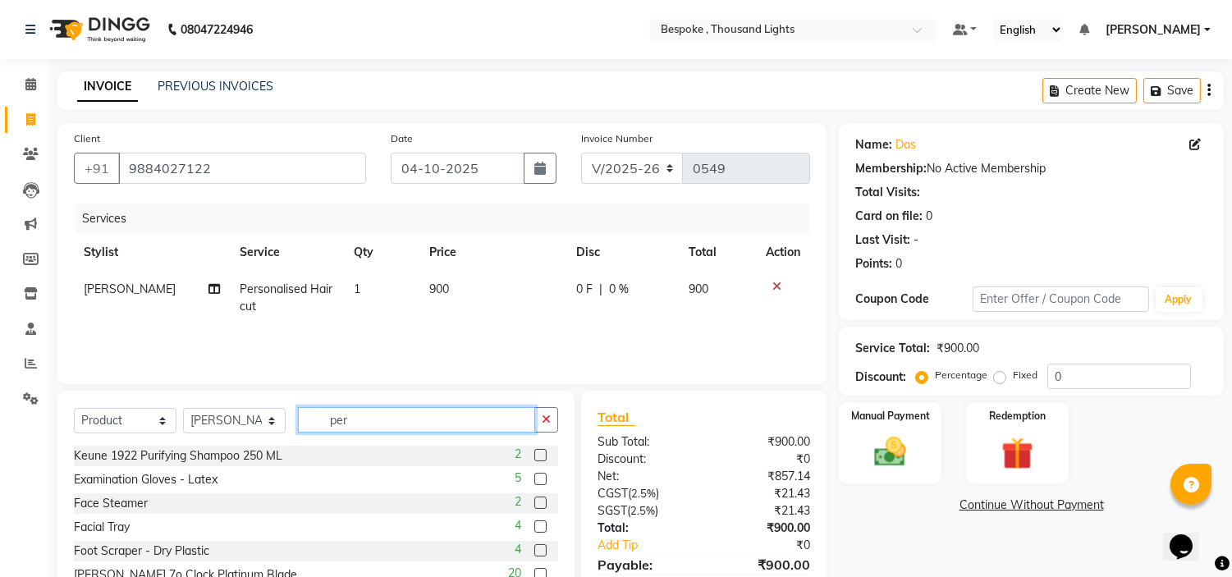
drag, startPoint x: 358, startPoint y: 417, endPoint x: 302, endPoint y: 408, distance: 56.5
click at [302, 408] on input "per" at bounding box center [416, 419] width 237 height 25
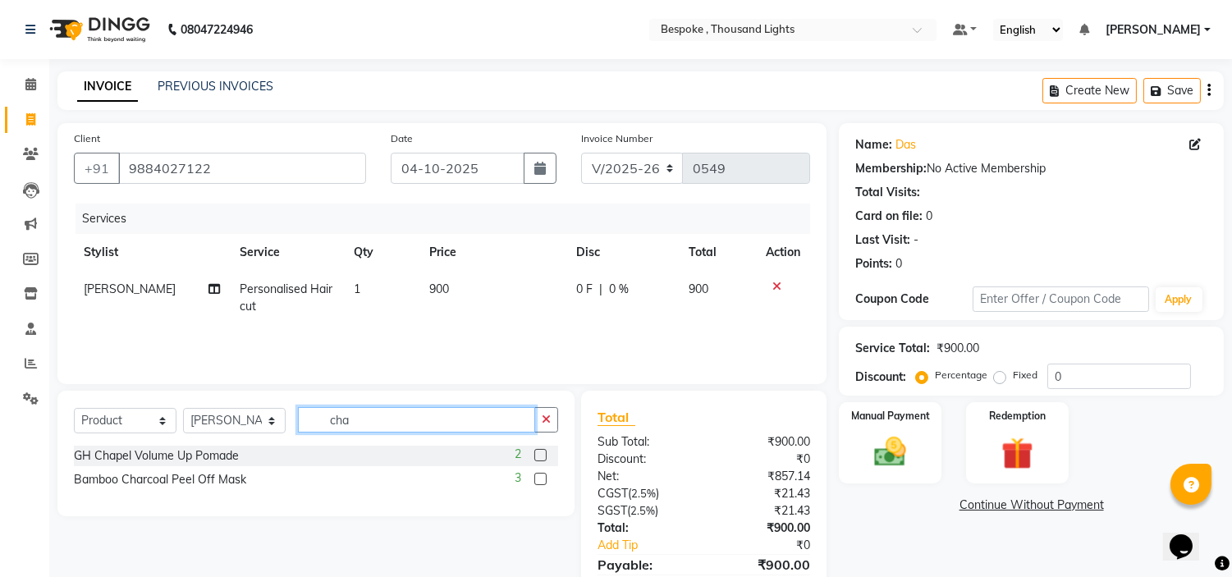
type input "cha"
click at [534, 455] on label at bounding box center [540, 455] width 12 height 12
click at [534, 455] on input "checkbox" at bounding box center [539, 455] width 11 height 11
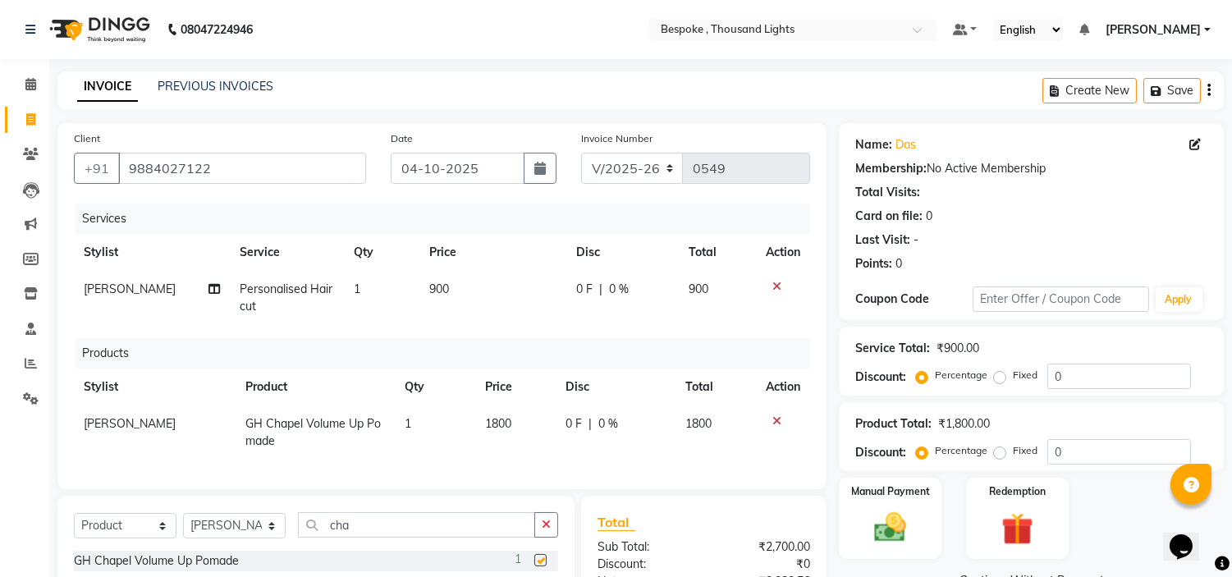
checkbox input "false"
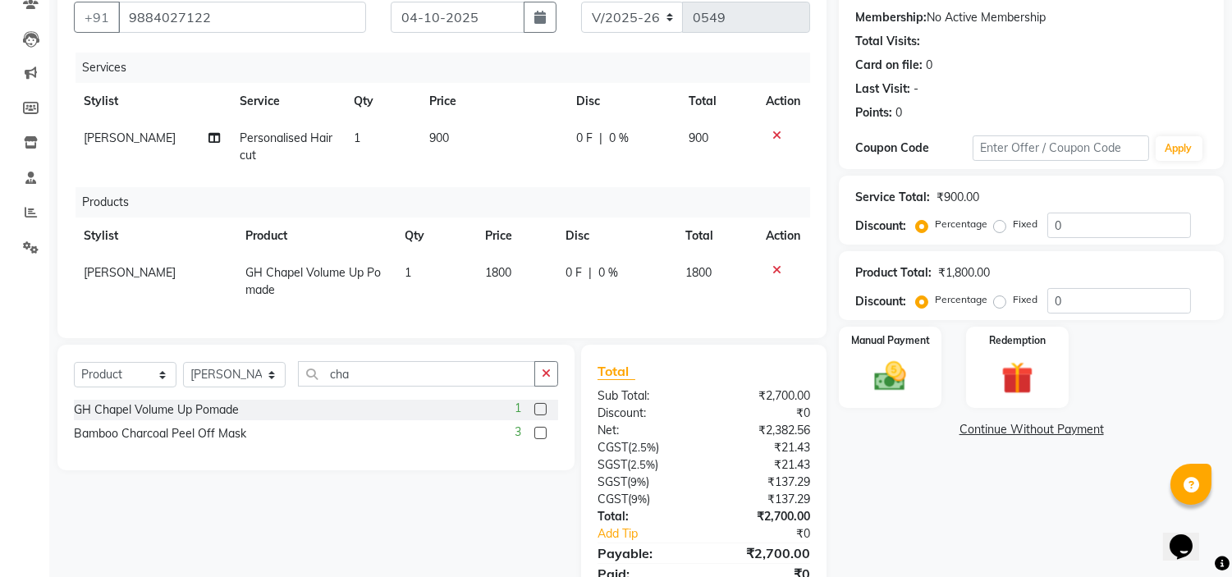
scroll to position [201, 0]
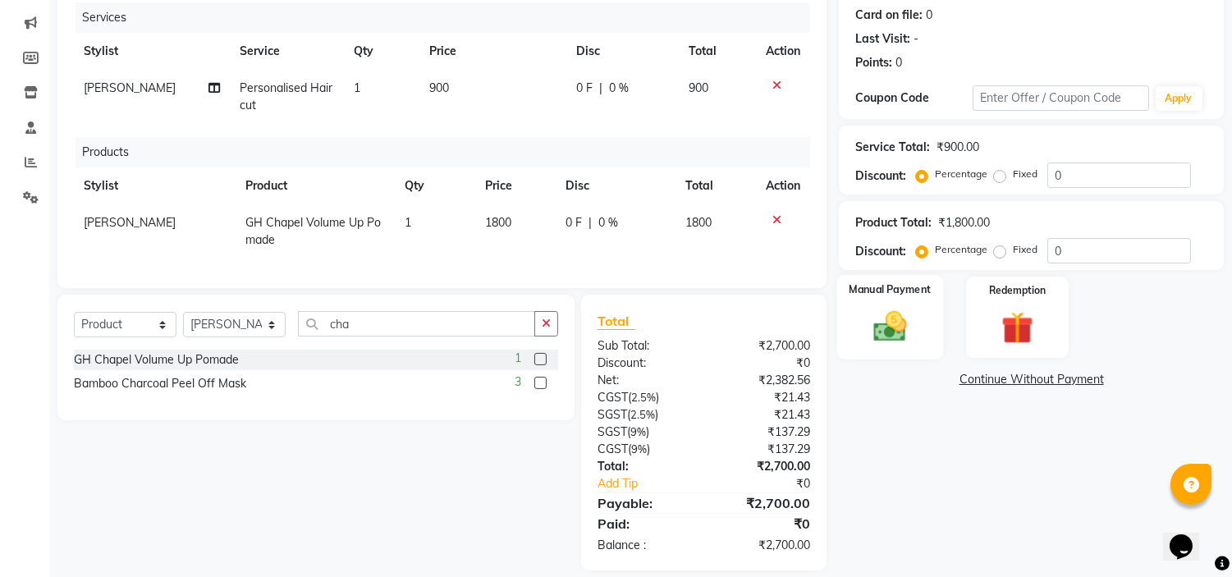
click at [894, 324] on img at bounding box center [890, 327] width 54 height 39
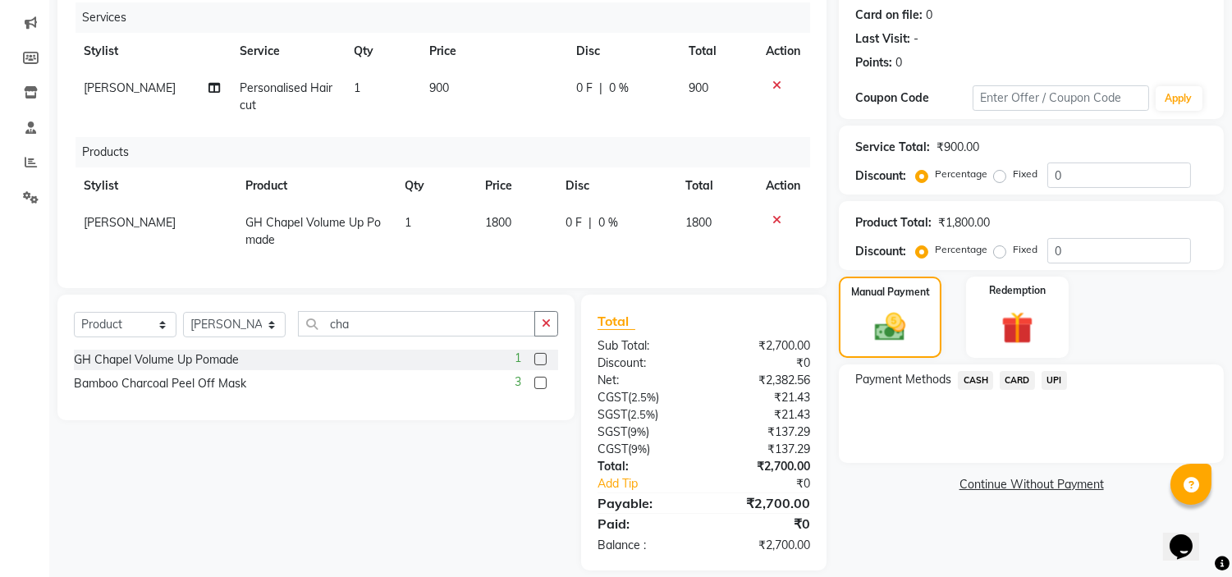
click at [978, 379] on span "CASH" at bounding box center [975, 380] width 35 height 19
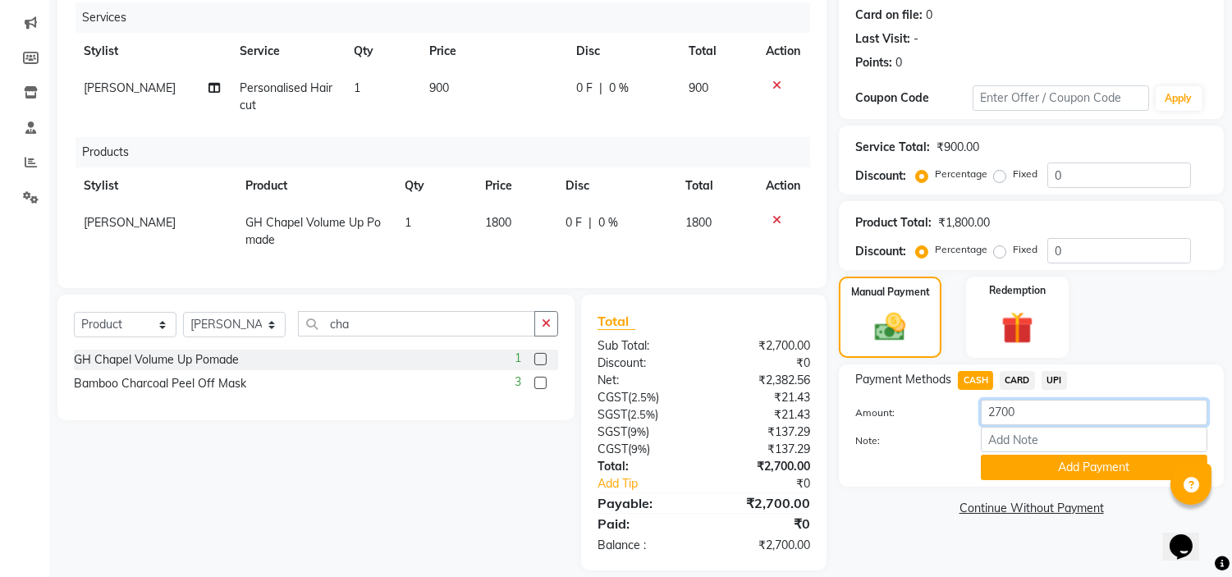
drag, startPoint x: 1031, startPoint y: 412, endPoint x: 961, endPoint y: 405, distance: 70.9
click at [962, 405] on div "Amount: 2700" at bounding box center [1031, 414] width 377 height 28
type input "900"
click at [1058, 472] on button "Add Payment" at bounding box center [1093, 467] width 226 height 25
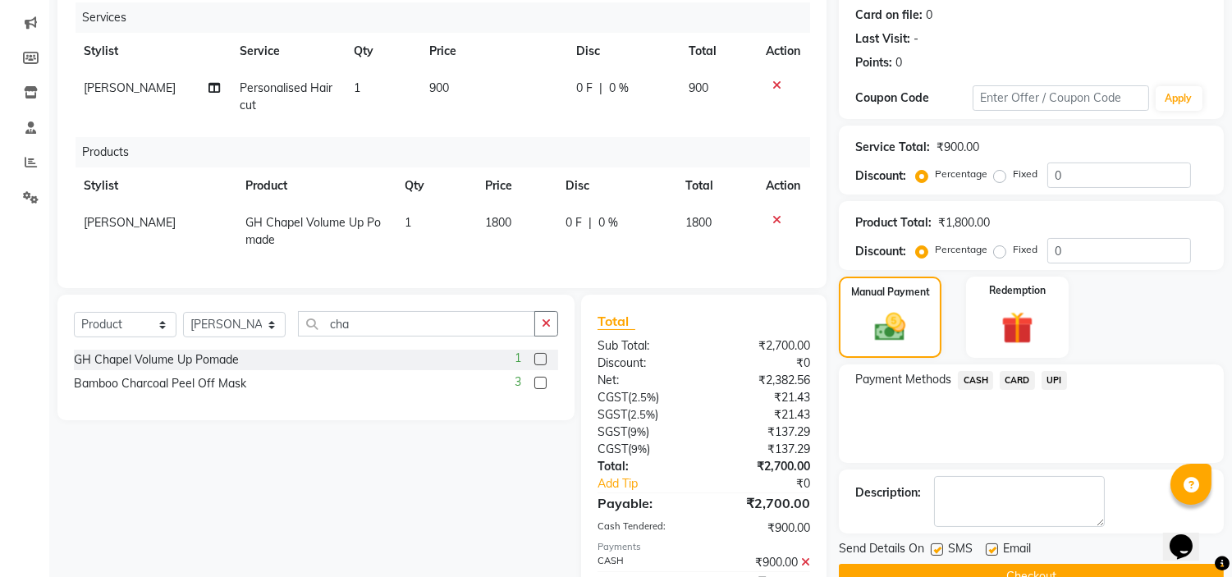
click at [1057, 382] on span "UPI" at bounding box center [1053, 380] width 25 height 19
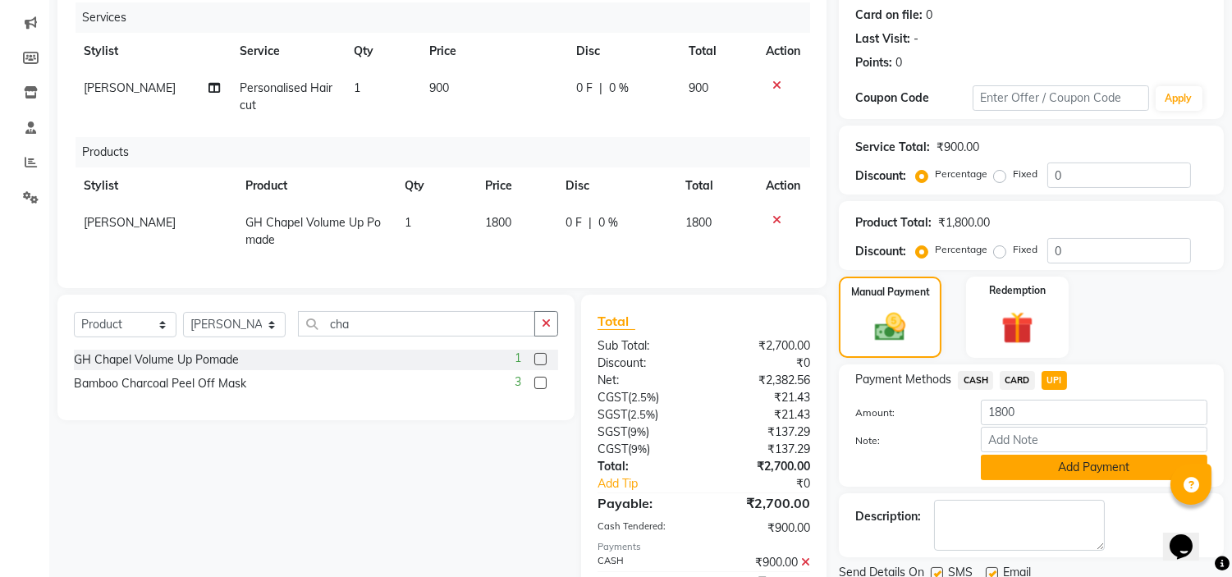
click at [1040, 464] on button "Add Payment" at bounding box center [1093, 467] width 226 height 25
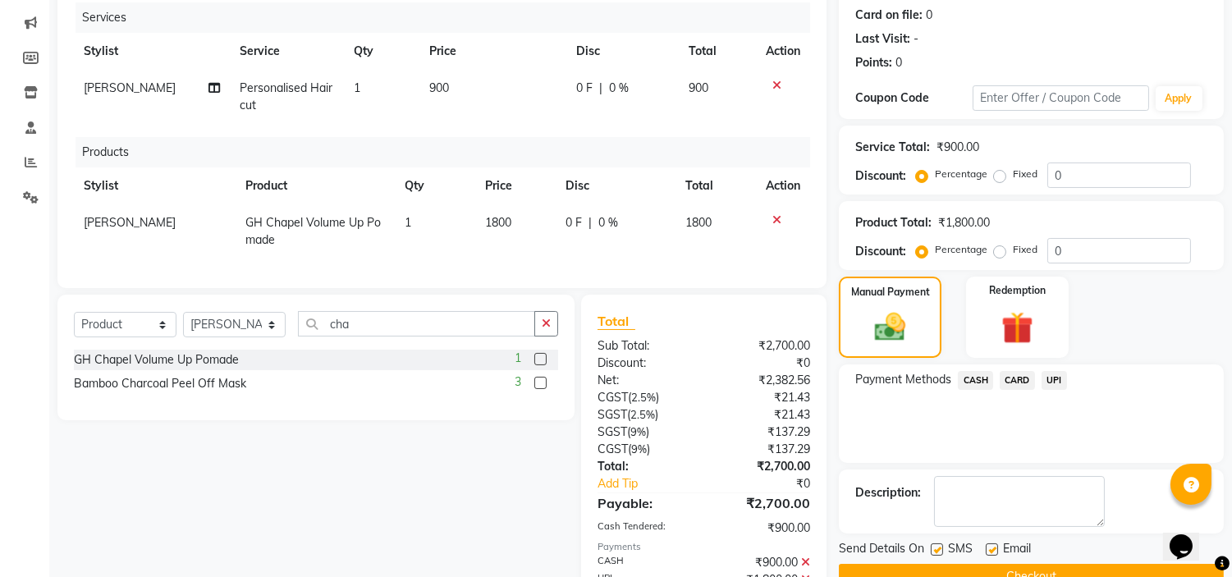
scroll to position [308, 0]
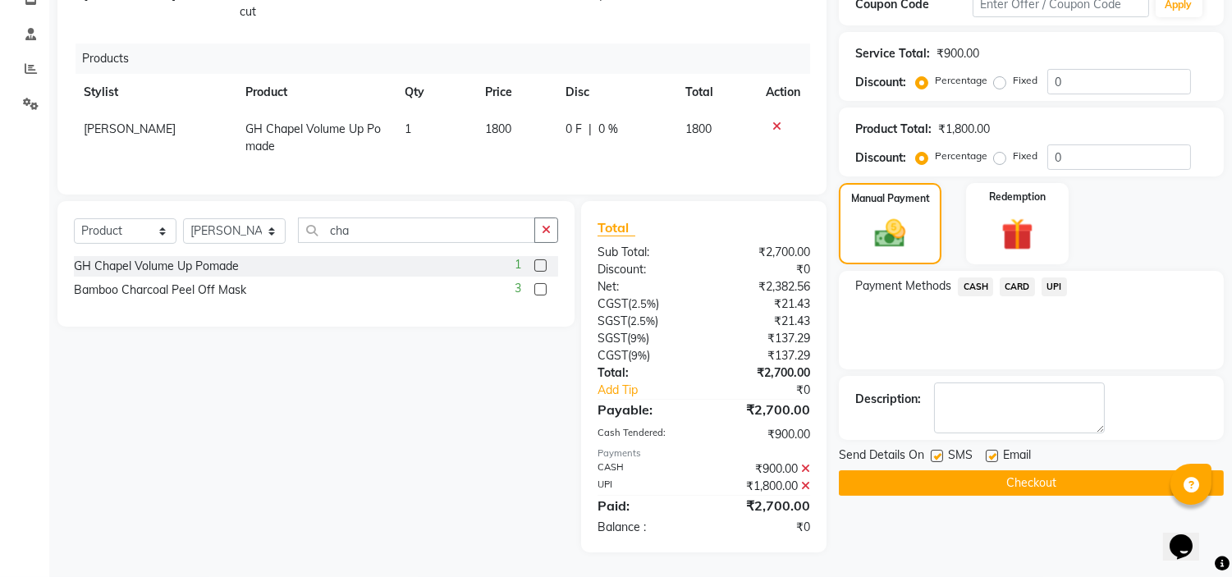
click at [1017, 470] on button "Checkout" at bounding box center [1031, 482] width 385 height 25
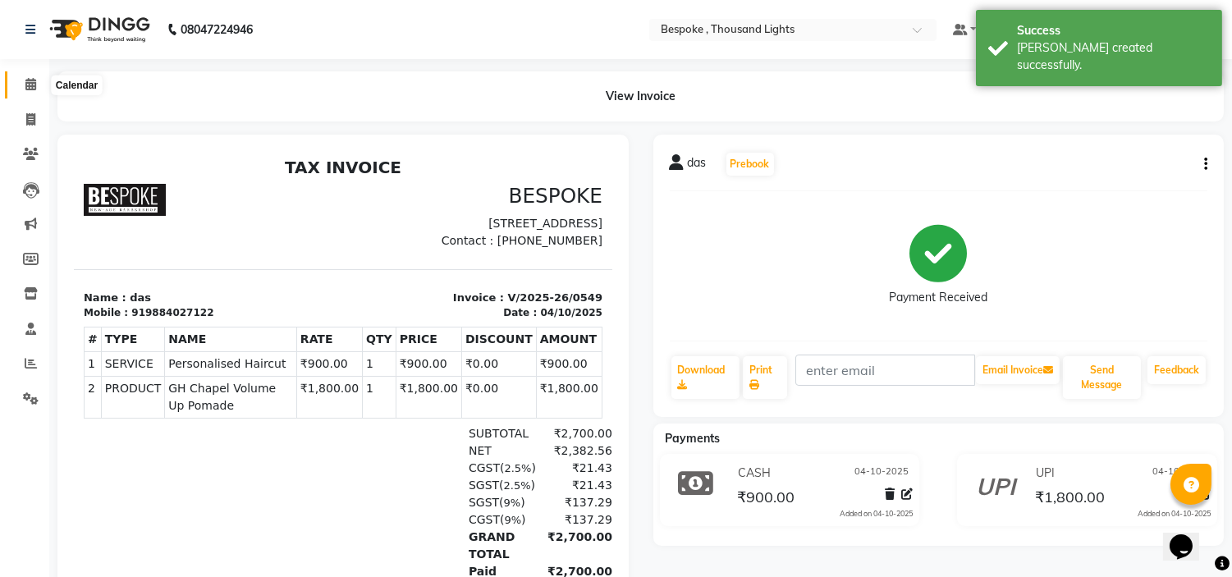
click at [30, 80] on icon at bounding box center [30, 84] width 11 height 12
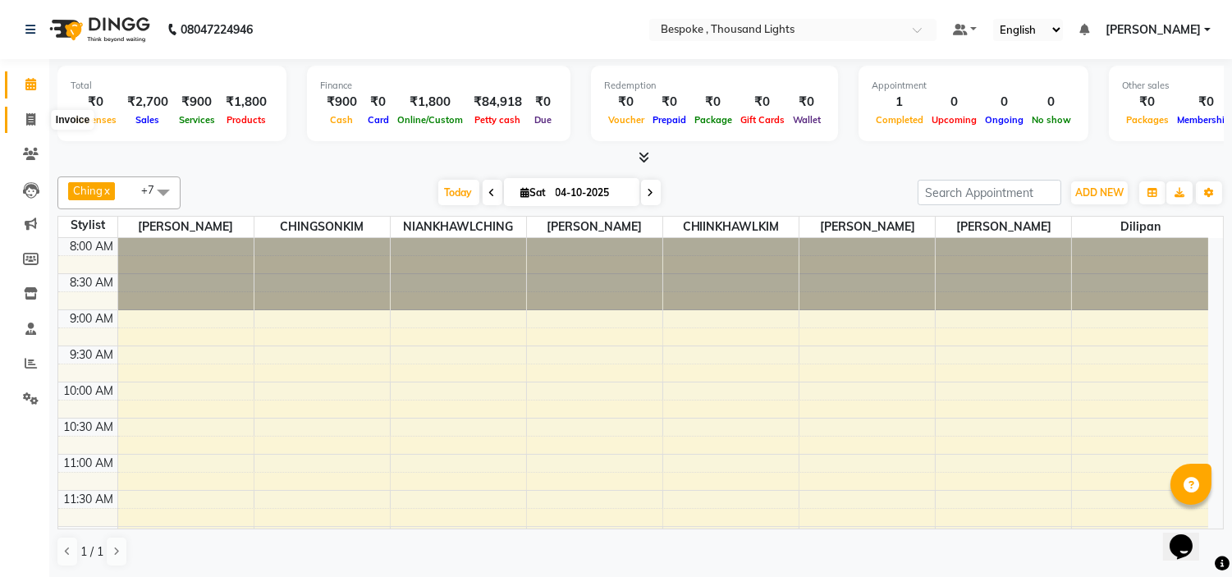
click at [29, 126] on span at bounding box center [30, 120] width 29 height 19
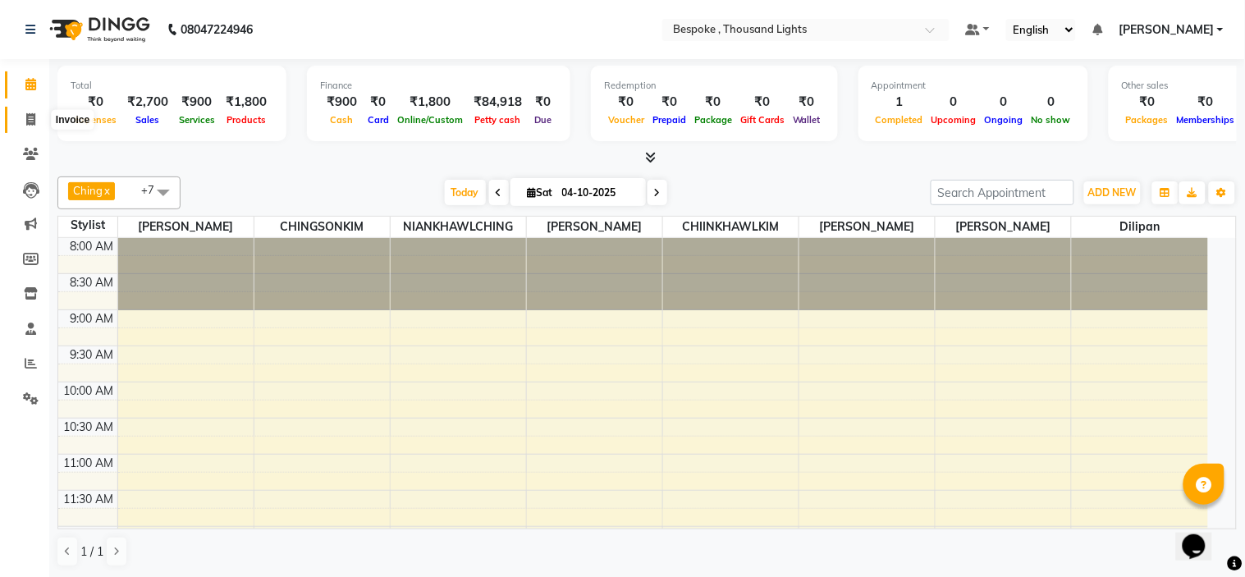
select select "service"
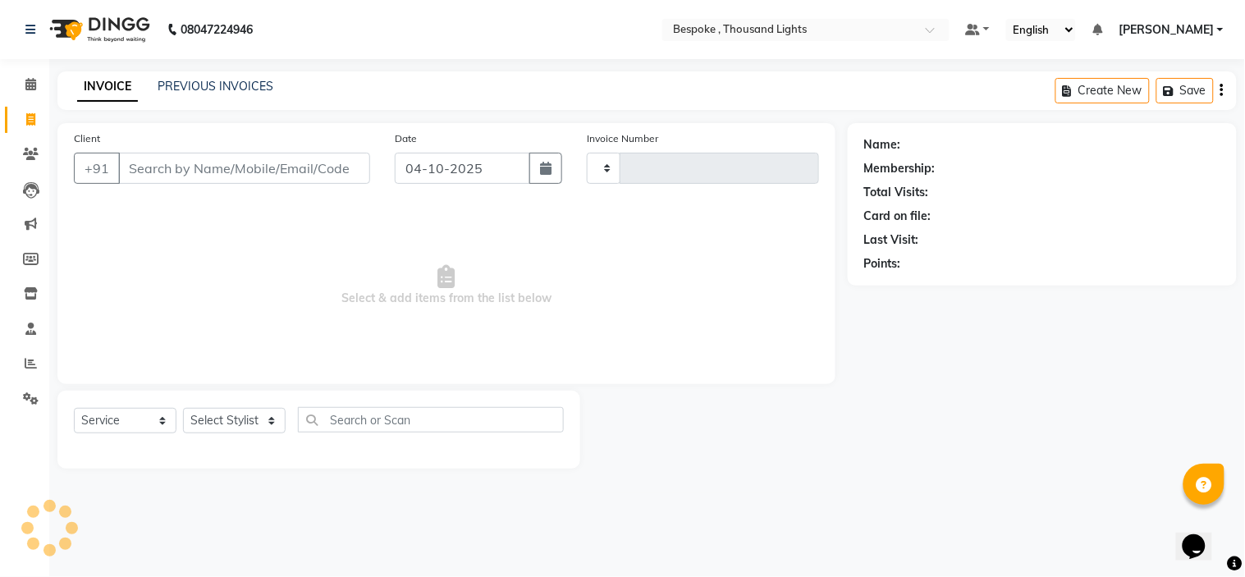
type input "0550"
select select "8177"
click at [186, 169] on input "Client" at bounding box center [244, 168] width 252 height 31
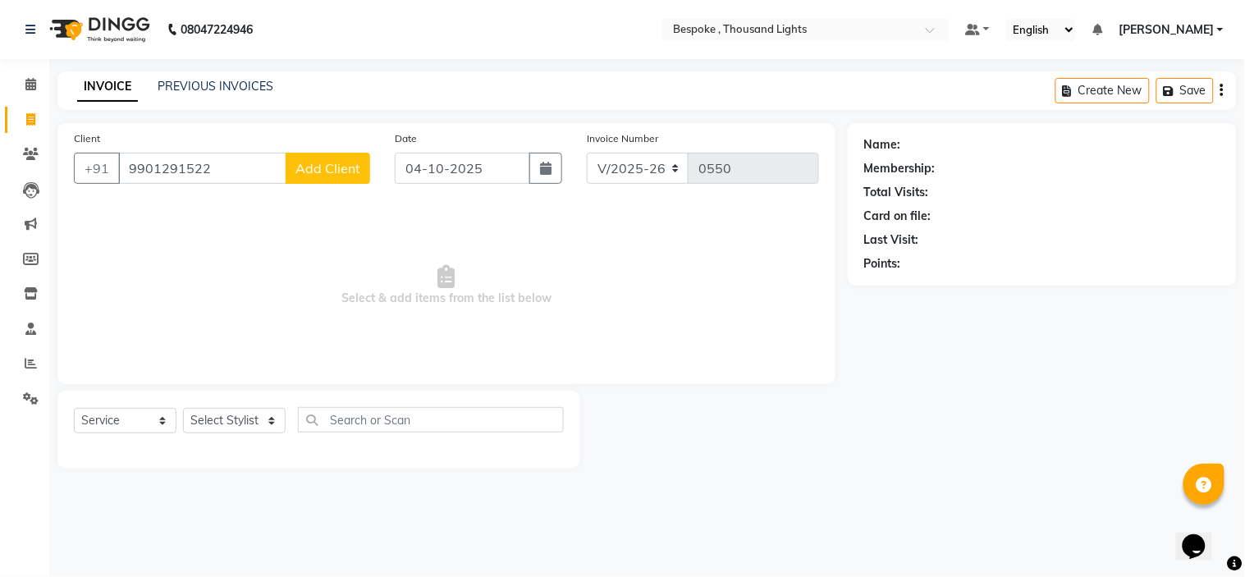
type input "9901291522"
click at [328, 167] on span "Add Client" at bounding box center [327, 168] width 65 height 16
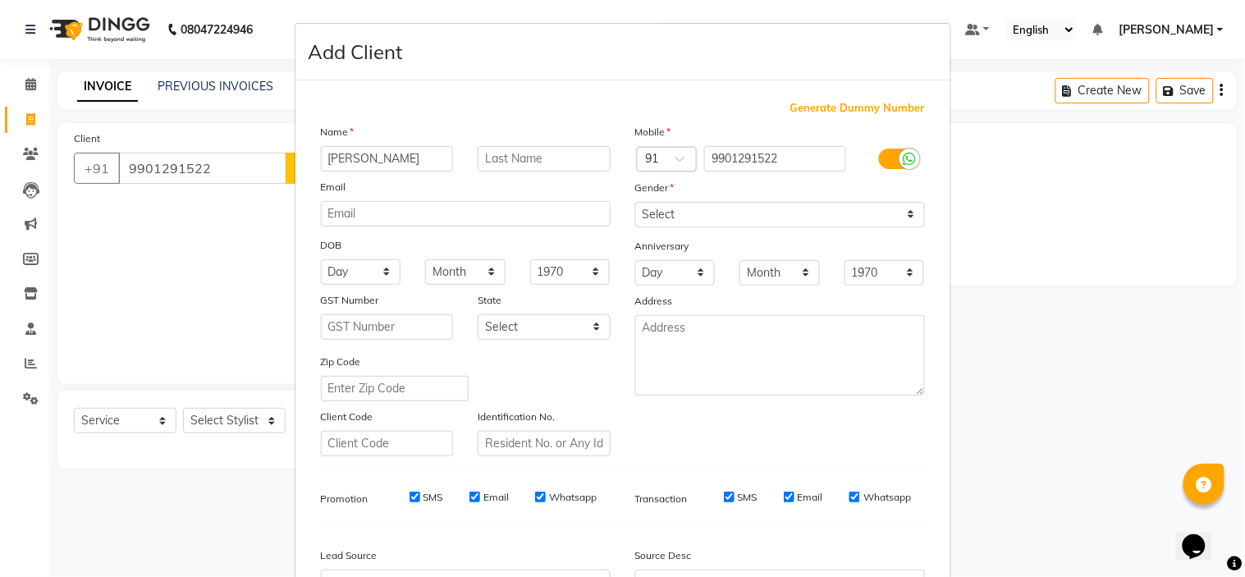
type input "[PERSON_NAME]"
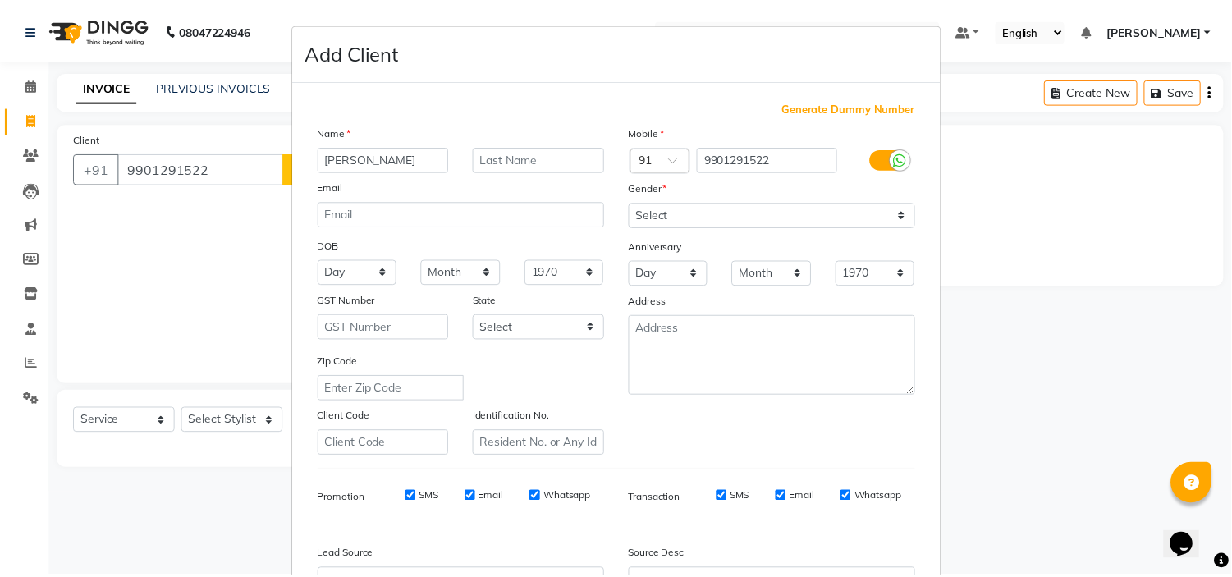
scroll to position [181, 0]
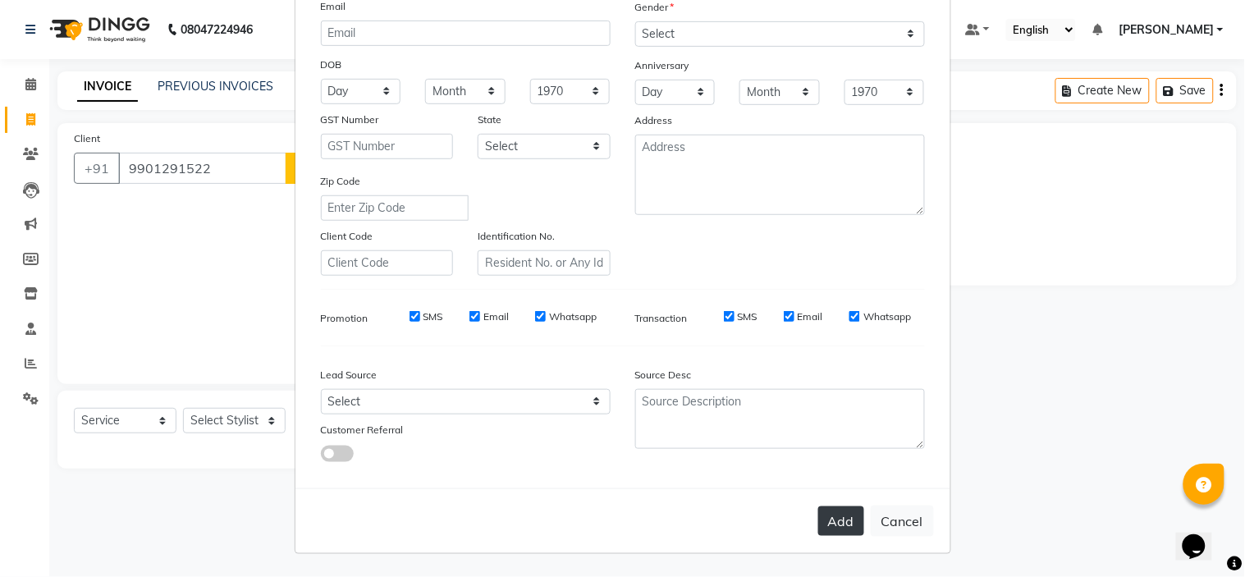
click at [825, 528] on button "Add" at bounding box center [841, 521] width 46 height 30
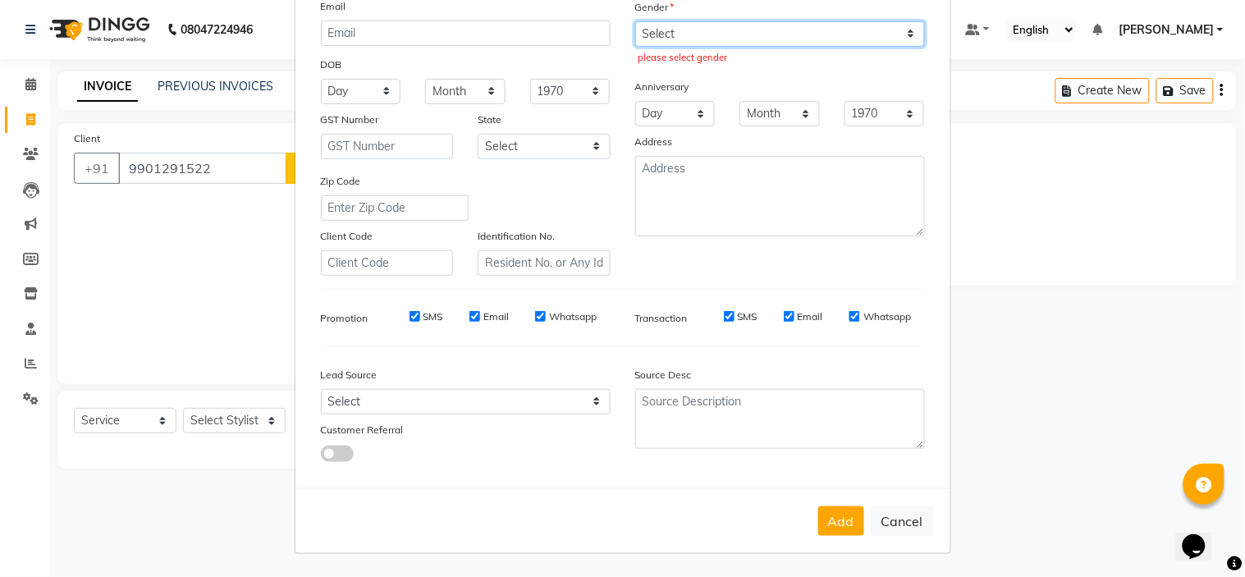
drag, startPoint x: 766, startPoint y: 42, endPoint x: 706, endPoint y: 76, distance: 69.1
click at [706, 76] on div "Mobile Country Code × 91 9901291522 Gender Select Male Female Other Prefer Not …" at bounding box center [780, 109] width 314 height 333
select select "male"
click at [635, 21] on select "Select Male Female Other Prefer Not To Say" at bounding box center [780, 33] width 290 height 25
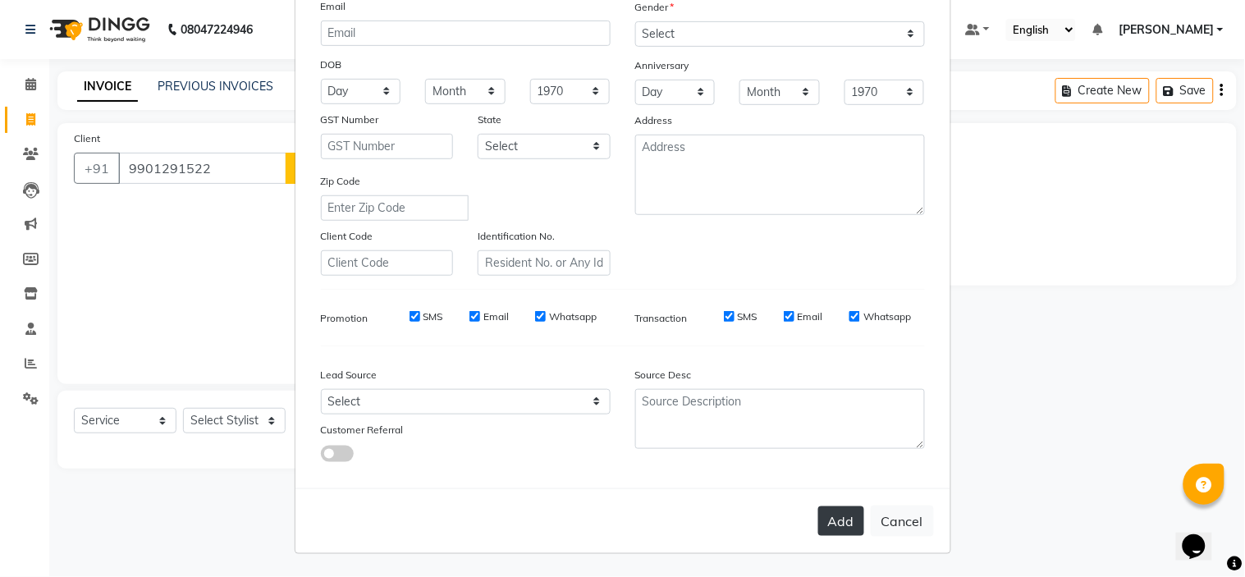
click at [825, 521] on button "Add" at bounding box center [841, 521] width 46 height 30
select select
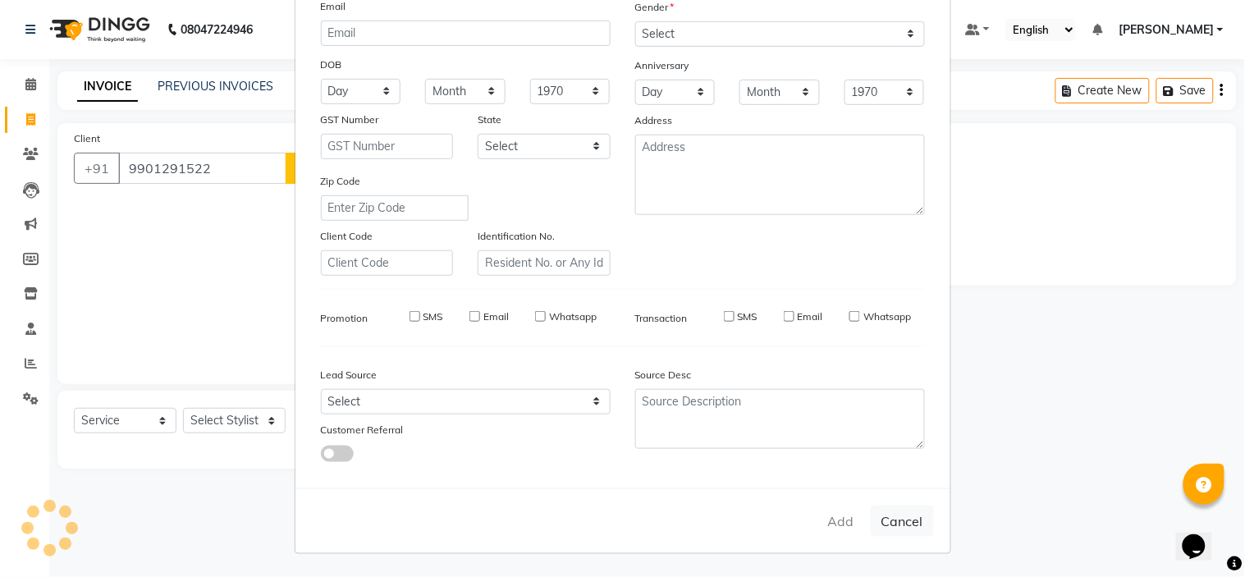
select select
checkbox input "false"
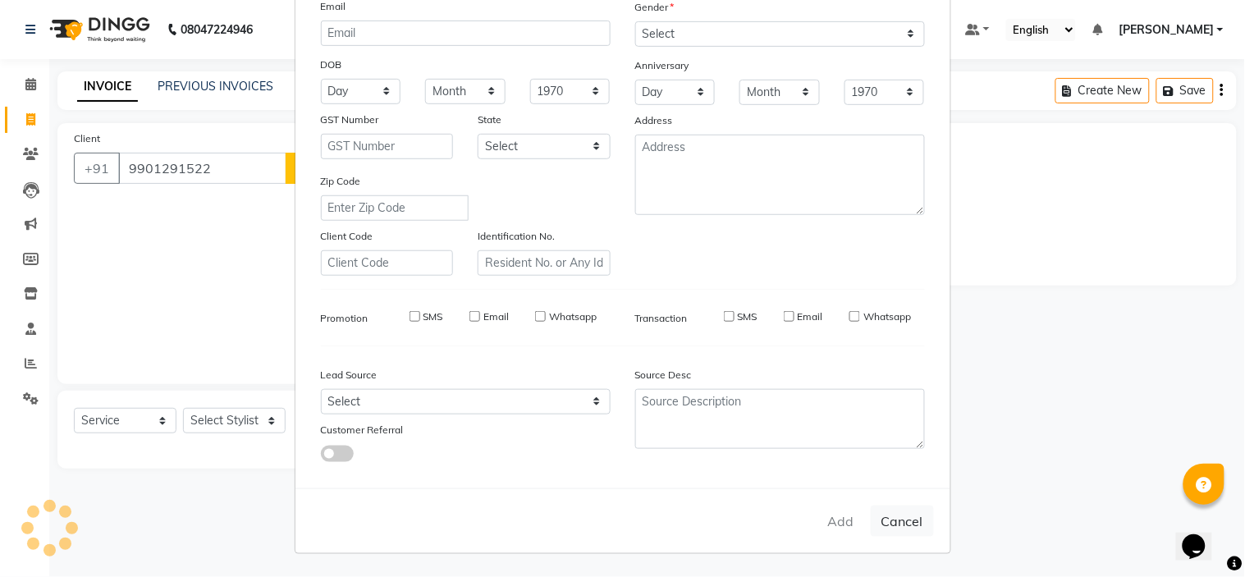
checkbox input "false"
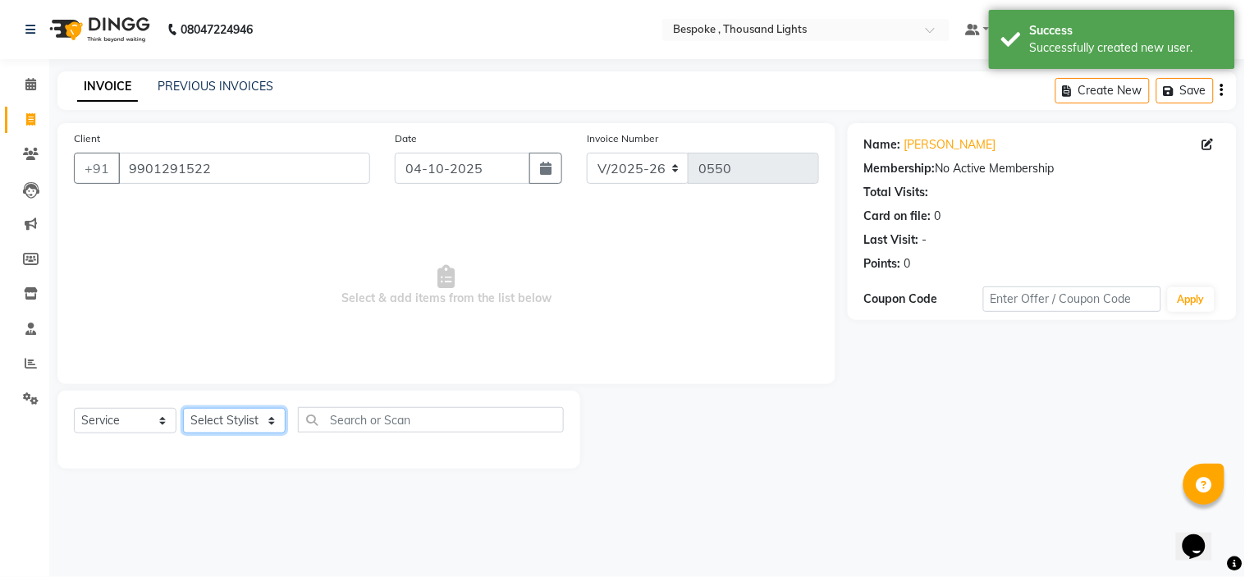
click at [239, 411] on select "Select Stylist Anand CHIINKHAWLKIM CHINGSONKIM Dilipan DOMINIC PHILIPS ESTHER S…" at bounding box center [234, 420] width 103 height 25
select select "90688"
click at [183, 409] on select "Select Stylist Anand CHIINKHAWLKIM CHINGSONKIM Dilipan DOMINIC PHILIPS ESTHER S…" at bounding box center [234, 420] width 103 height 25
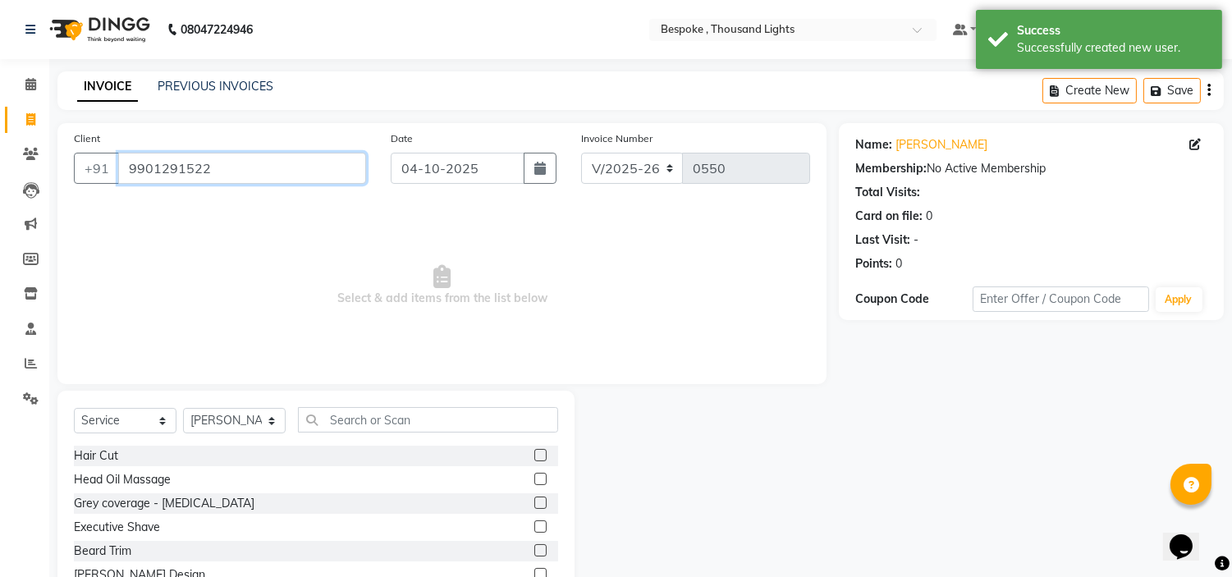
click at [250, 156] on input "9901291522" at bounding box center [242, 168] width 248 height 31
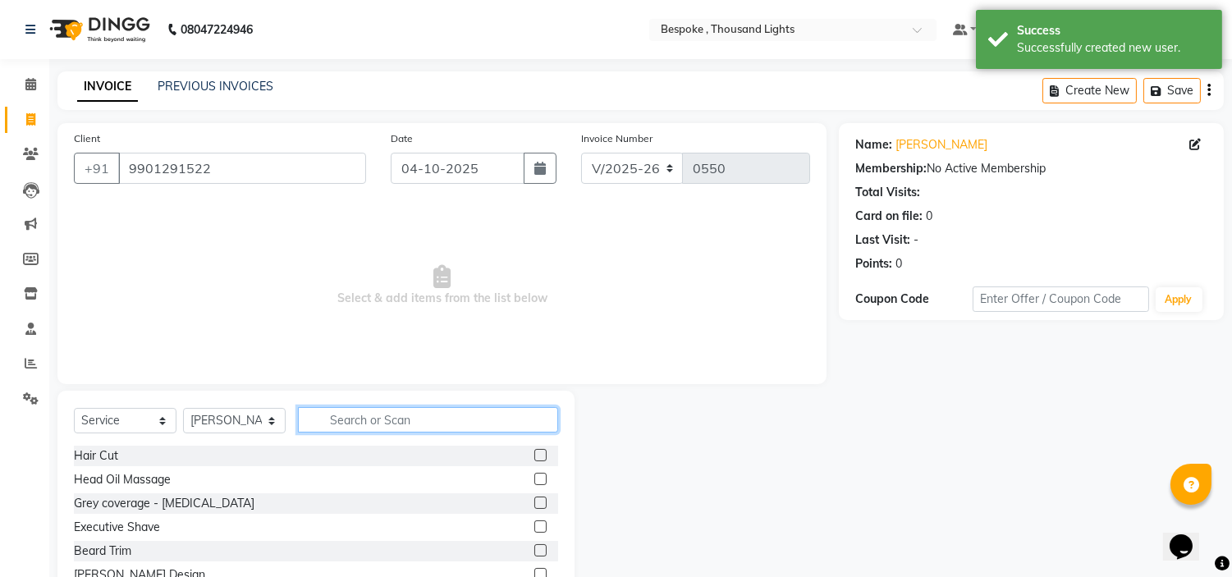
click at [464, 424] on input "text" at bounding box center [428, 419] width 260 height 25
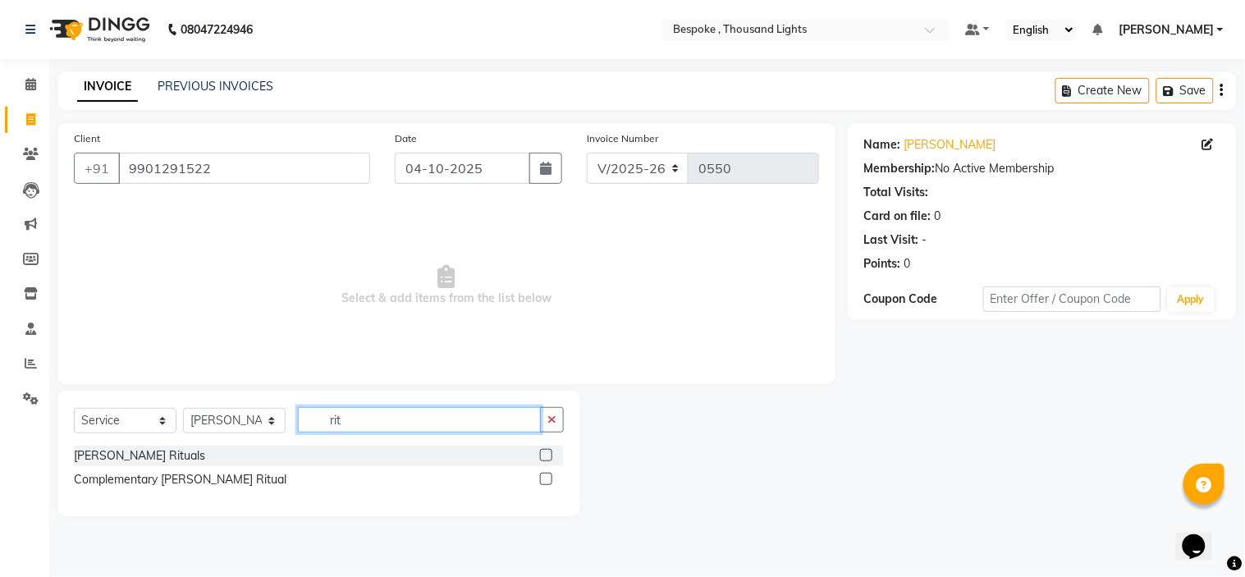
type input "rit"
click at [545, 459] on label at bounding box center [546, 455] width 12 height 12
click at [545, 459] on input "checkbox" at bounding box center [545, 455] width 11 height 11
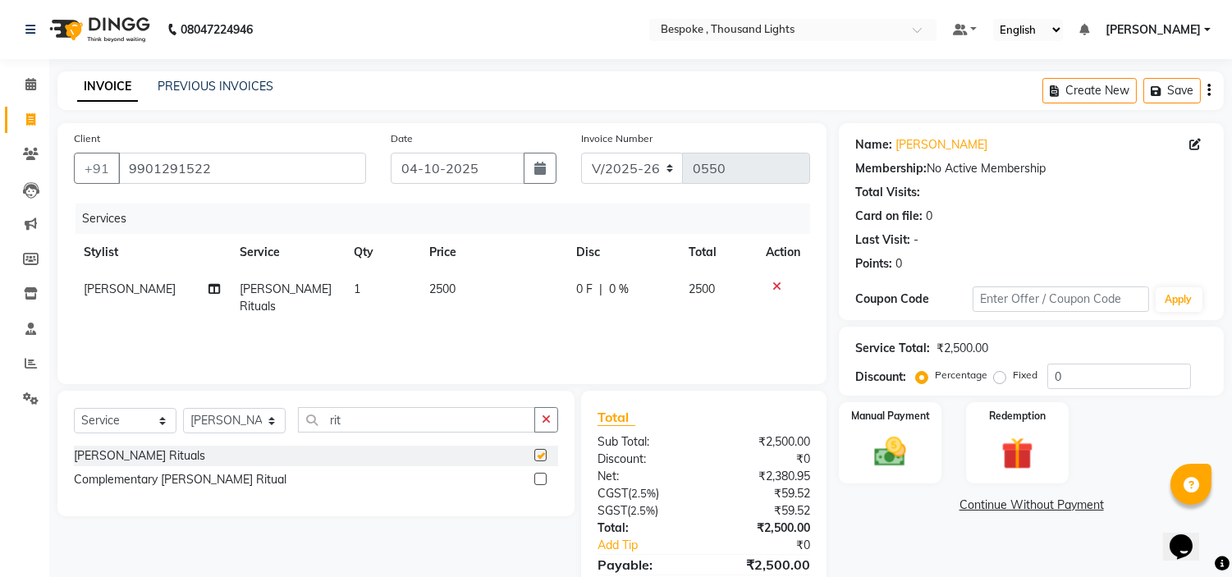
checkbox input "false"
click at [469, 331] on div "Services Stylist Service Qty Price Disc Total Action DOMINIC PHILIPS Beard Ritu…" at bounding box center [442, 285] width 736 height 164
click at [775, 290] on icon at bounding box center [776, 286] width 9 height 11
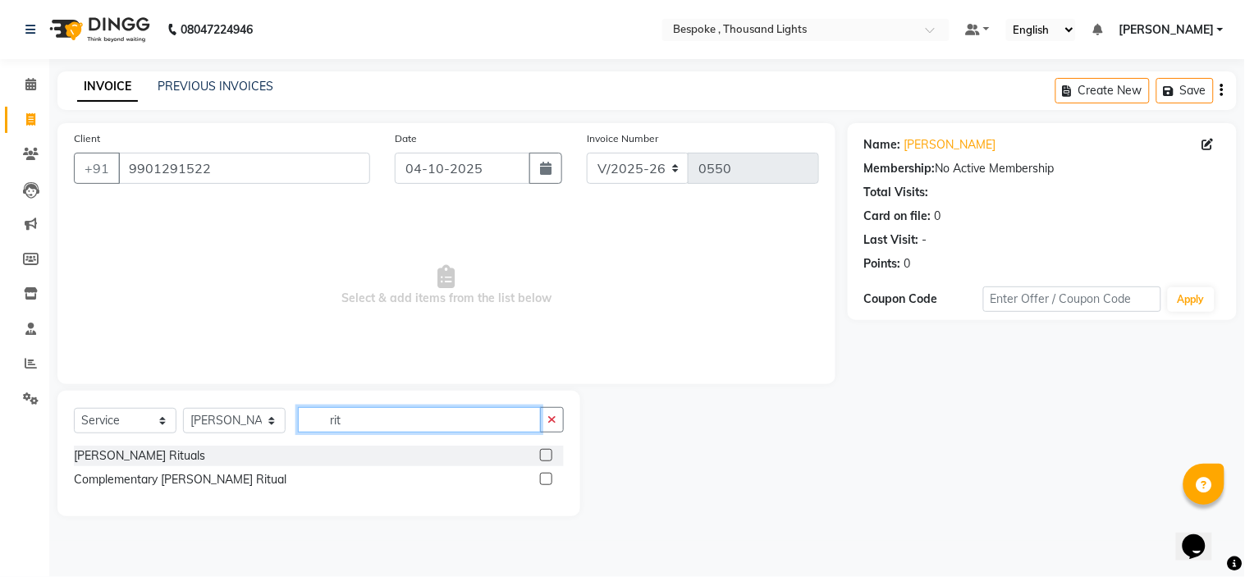
click at [427, 422] on input "rit" at bounding box center [419, 419] width 243 height 25
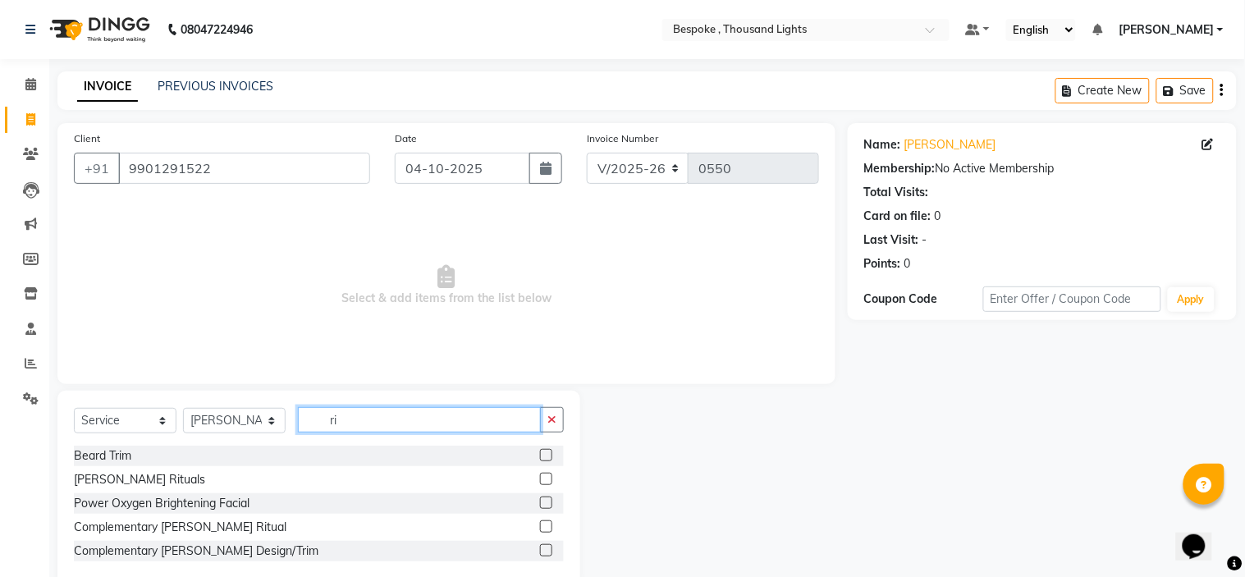
type input "r"
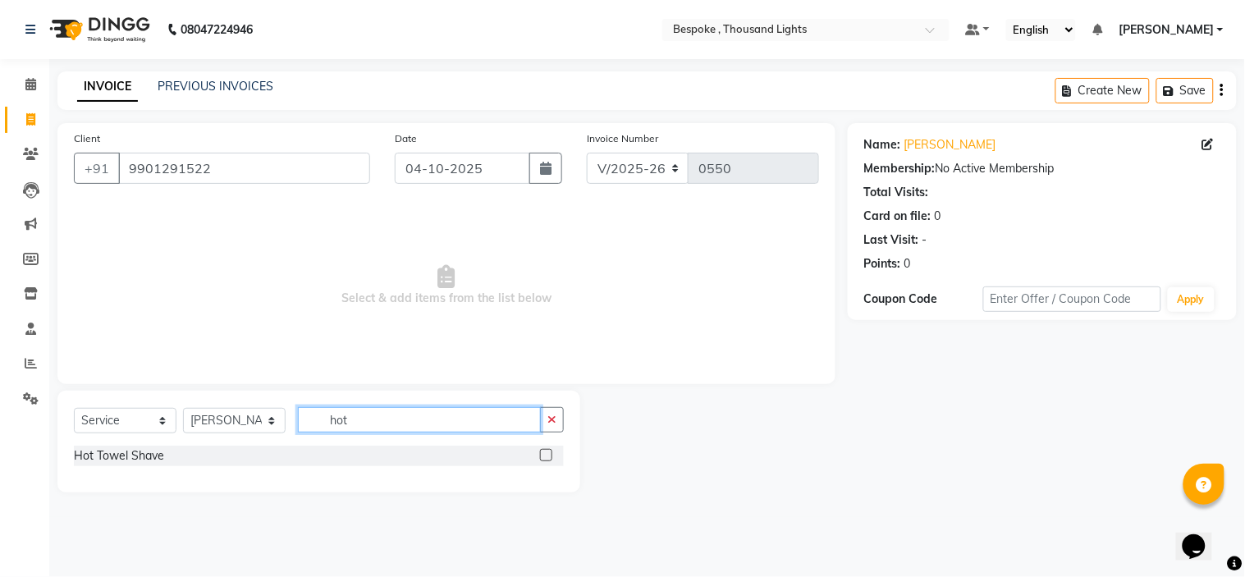
type input "hot"
click at [548, 455] on label at bounding box center [546, 455] width 12 height 12
click at [548, 455] on input "checkbox" at bounding box center [545, 455] width 11 height 11
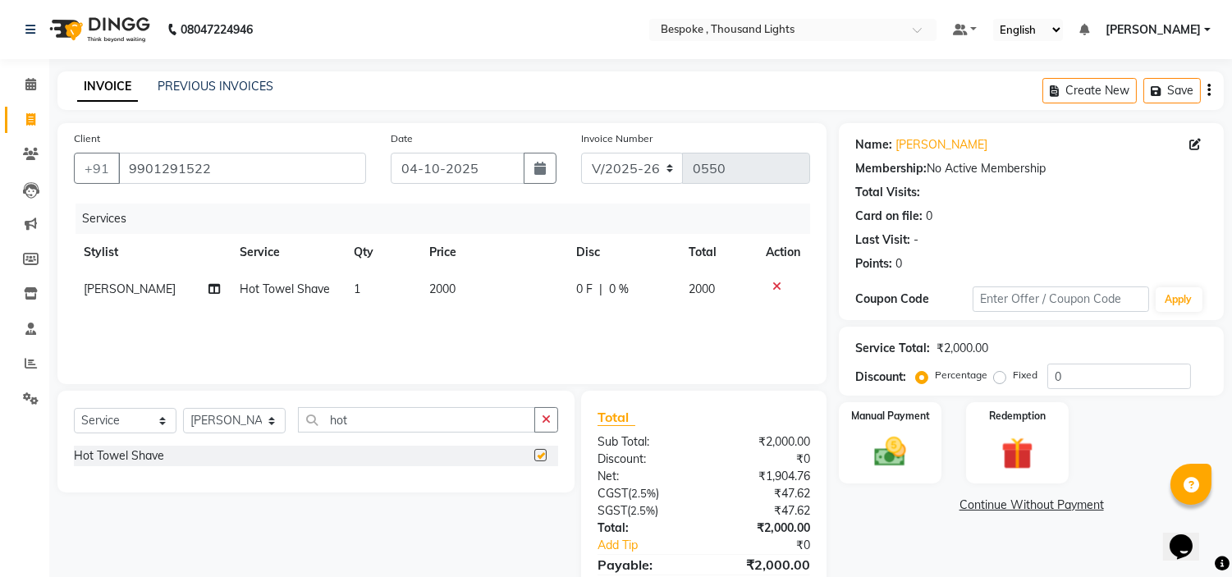
checkbox input "false"
click at [907, 448] on img at bounding box center [890, 452] width 54 height 39
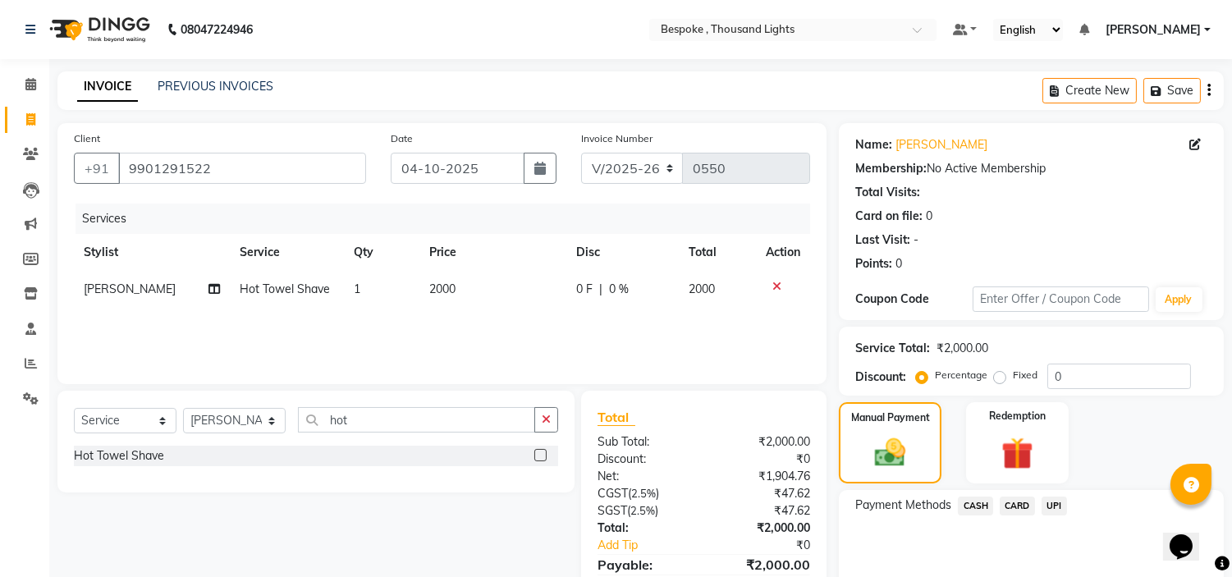
click at [1006, 512] on span "CARD" at bounding box center [1016, 505] width 35 height 19
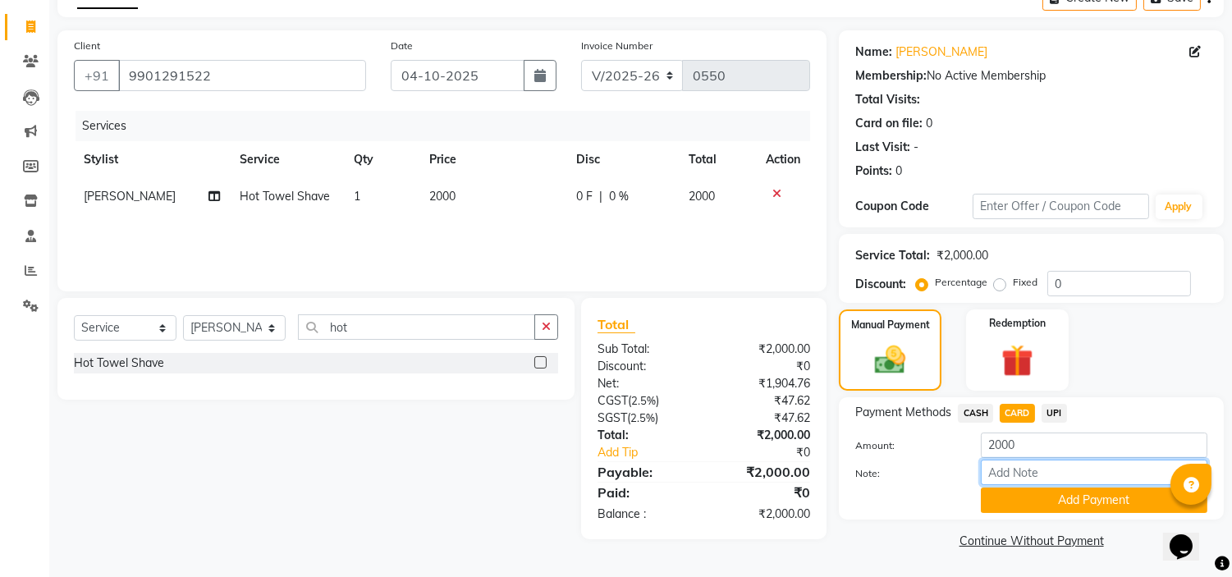
click at [1069, 482] on input "Note:" at bounding box center [1093, 471] width 226 height 25
click at [1073, 498] on button "Add Payment" at bounding box center [1093, 499] width 226 height 25
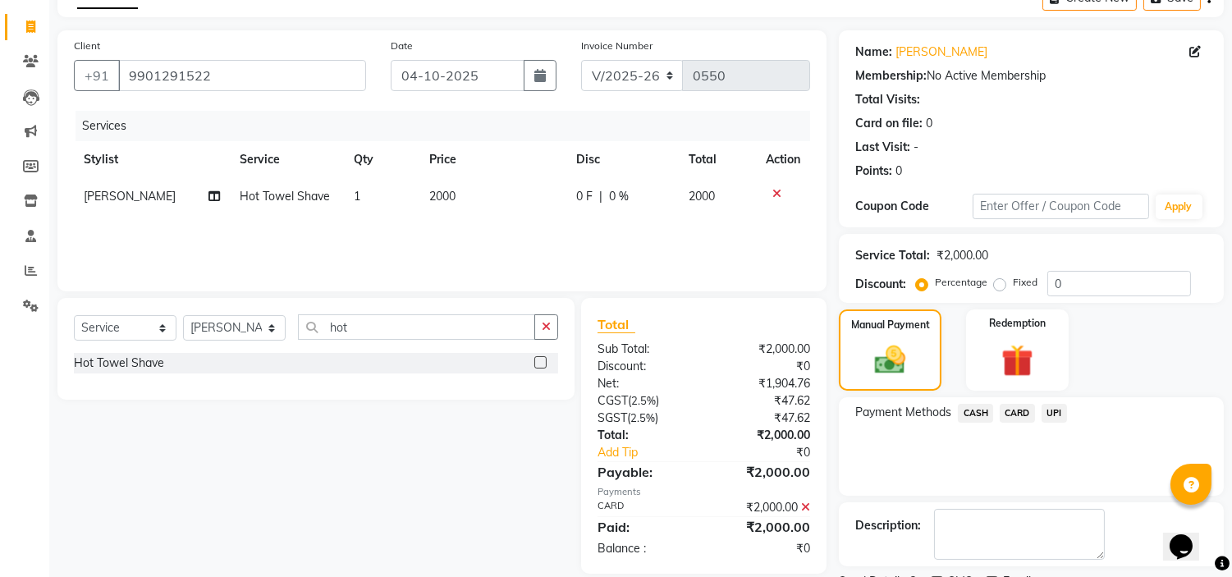
scroll to position [161, 0]
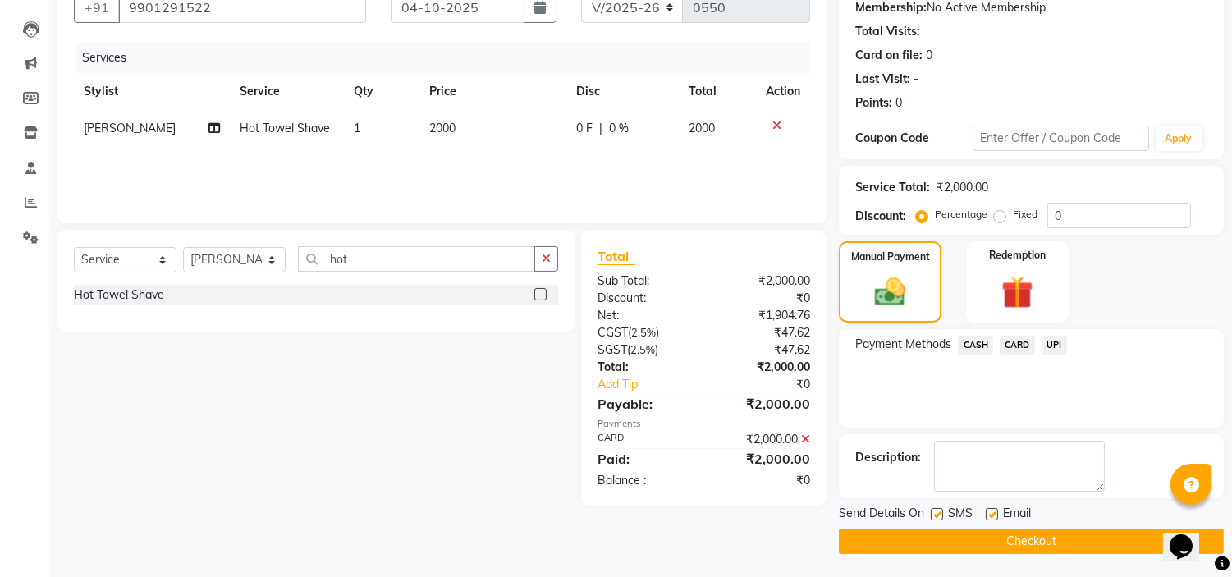
click at [1039, 533] on button "Checkout" at bounding box center [1031, 540] width 385 height 25
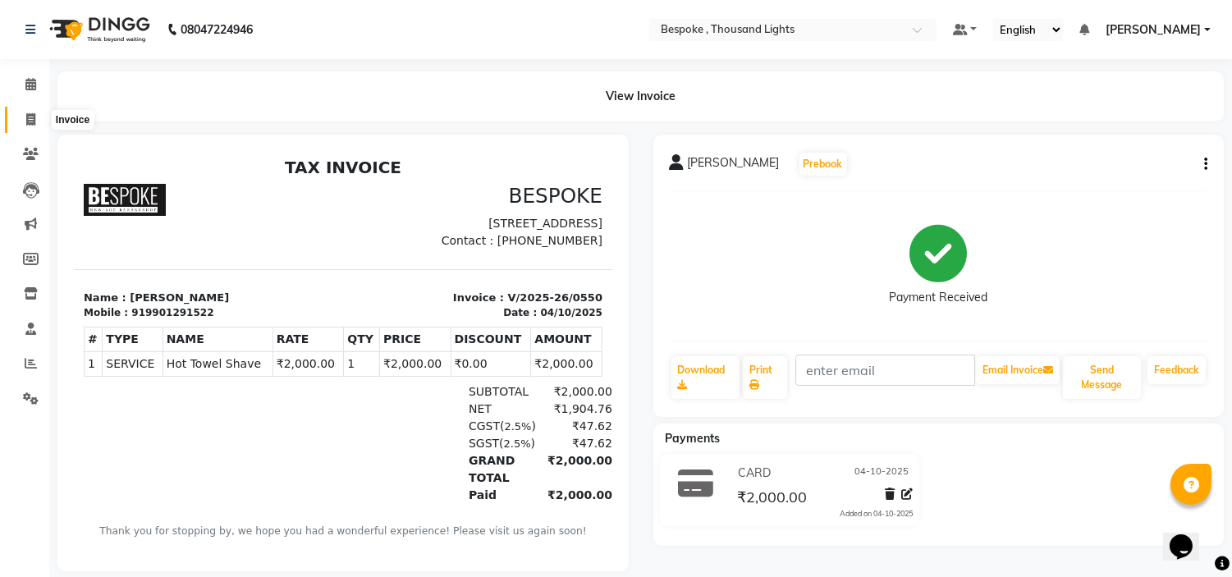
click at [34, 111] on span at bounding box center [30, 120] width 29 height 19
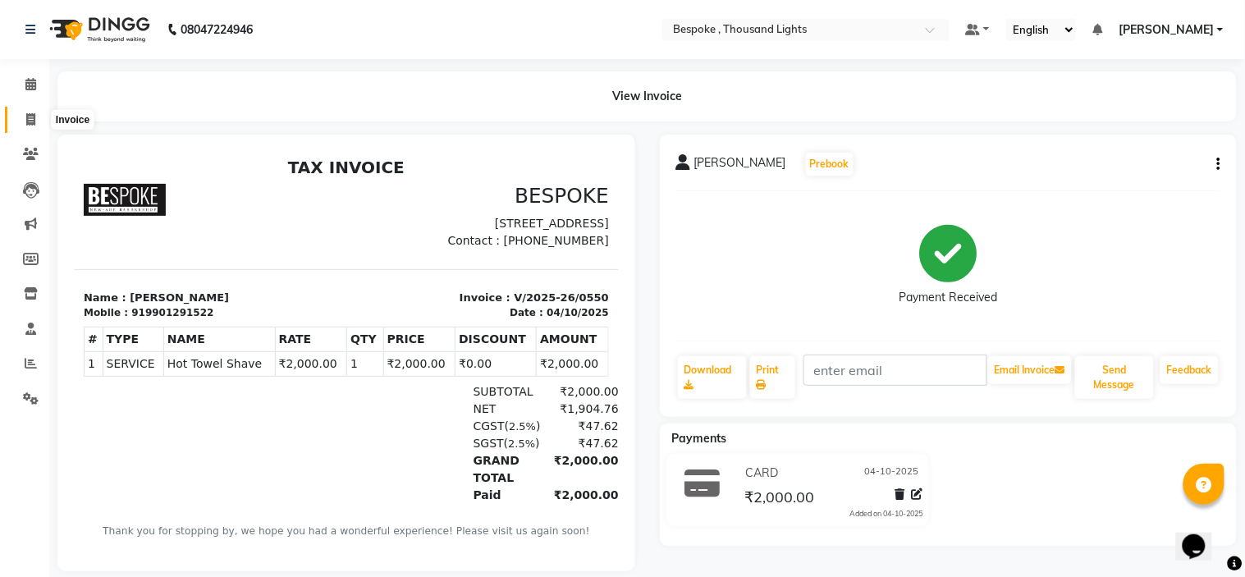
select select "service"
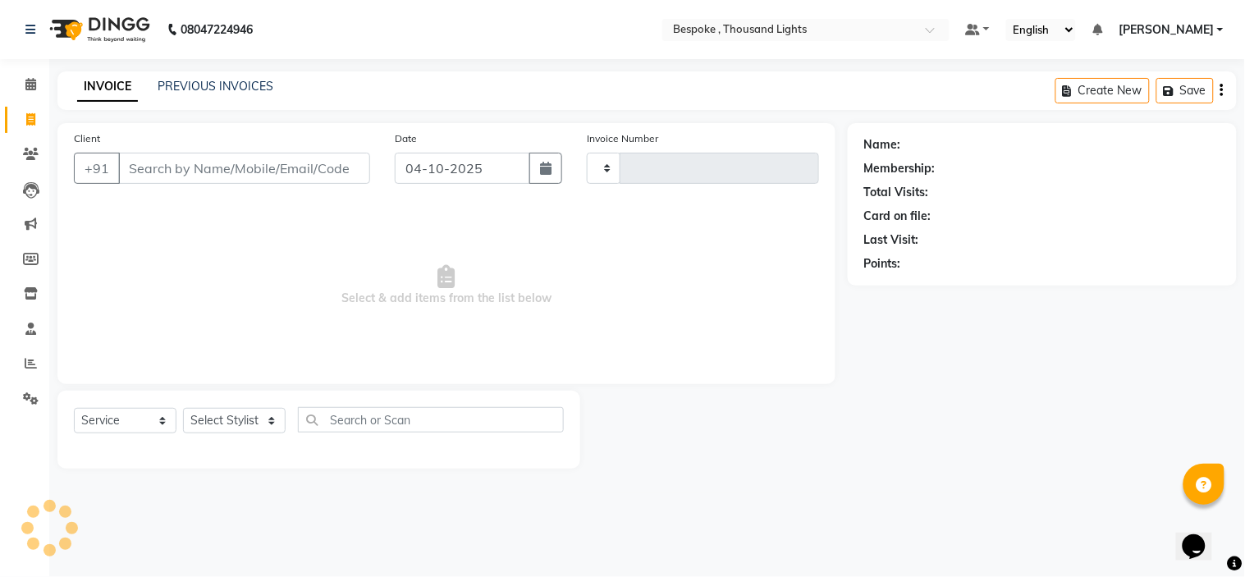
type input "0551"
select select "8177"
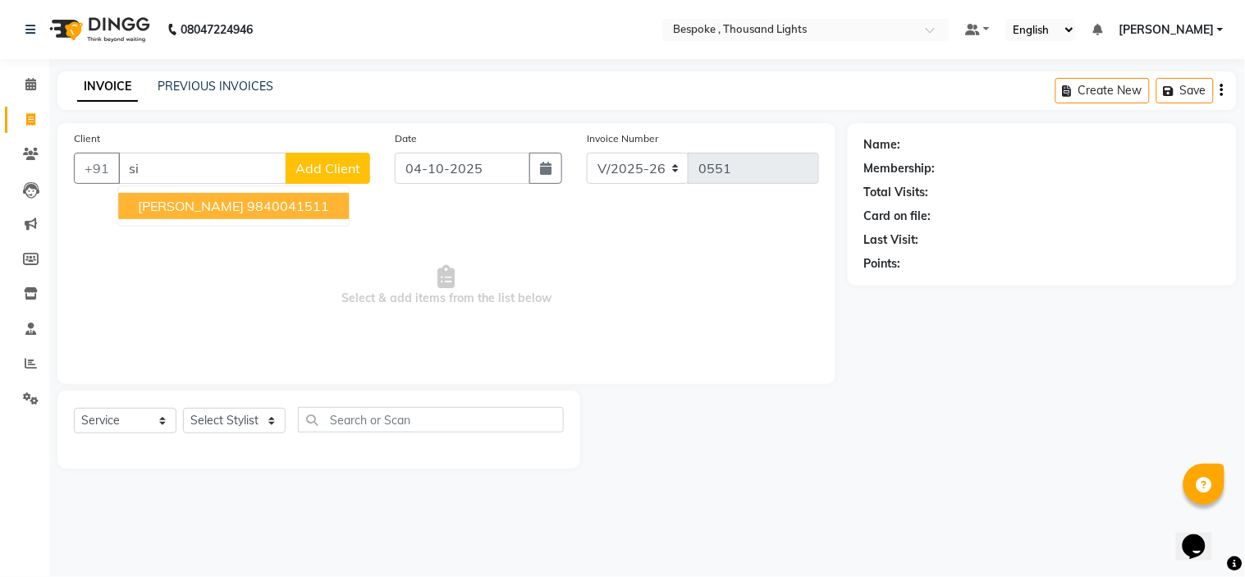
type input "s"
click at [244, 199] on span "SHIVARAJA RAMANATHAN" at bounding box center [191, 206] width 106 height 16
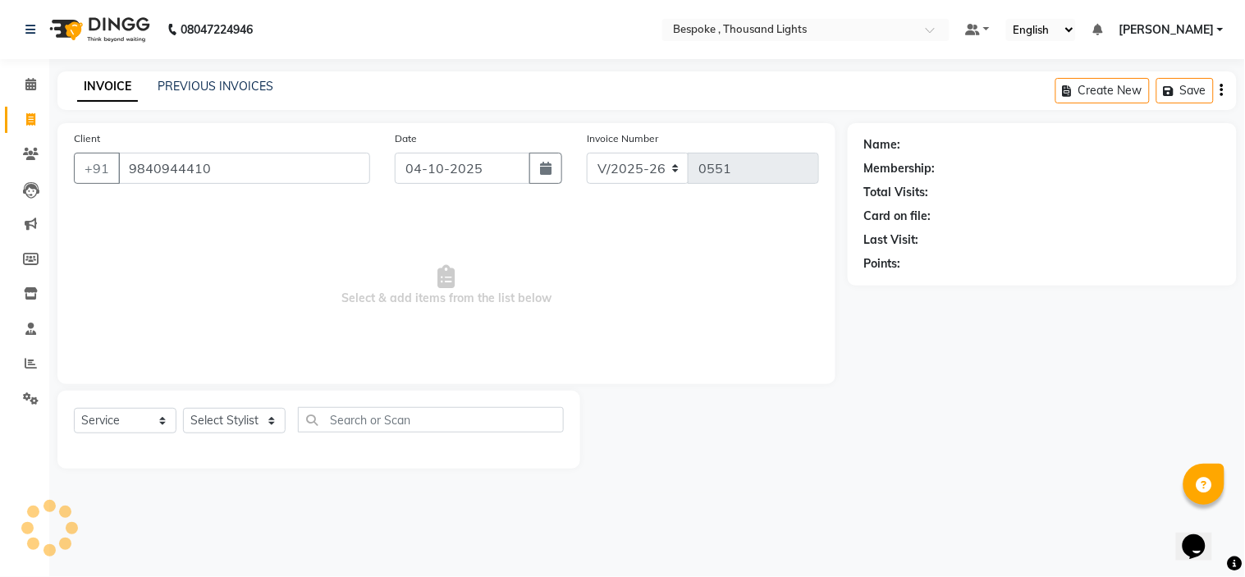
type input "9840944410"
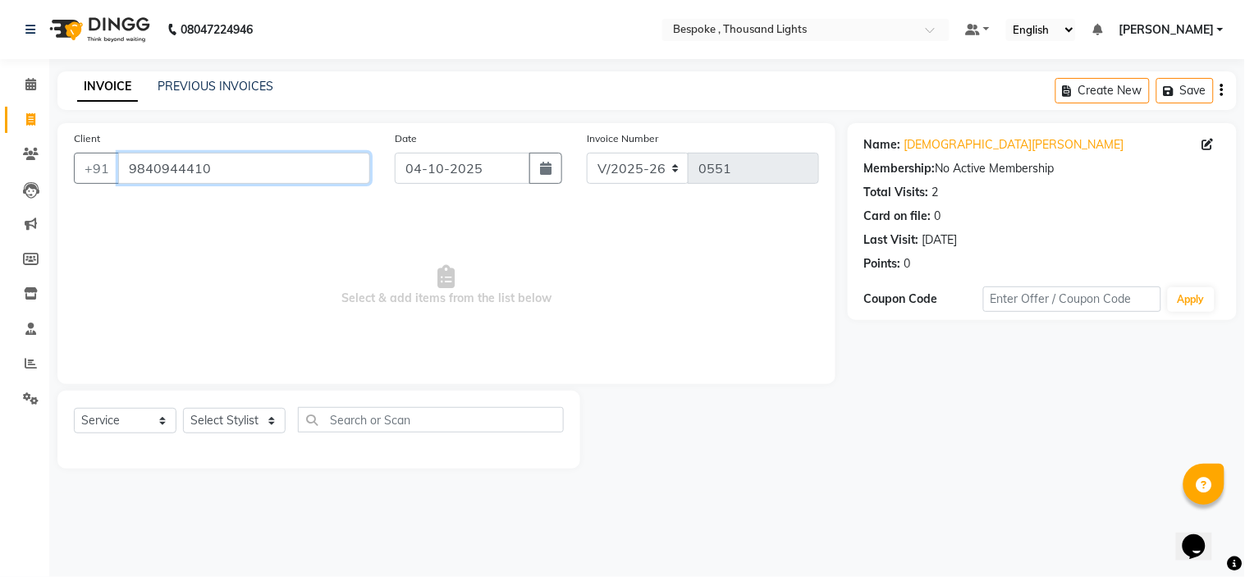
drag, startPoint x: 231, startPoint y: 165, endPoint x: 119, endPoint y: 167, distance: 111.6
click at [121, 167] on input "9840944410" at bounding box center [244, 168] width 252 height 31
click at [194, 96] on div "INVOICE PREVIOUS INVOICES" at bounding box center [174, 87] width 235 height 19
click at [193, 89] on link "PREVIOUS INVOICES" at bounding box center [216, 86] width 116 height 15
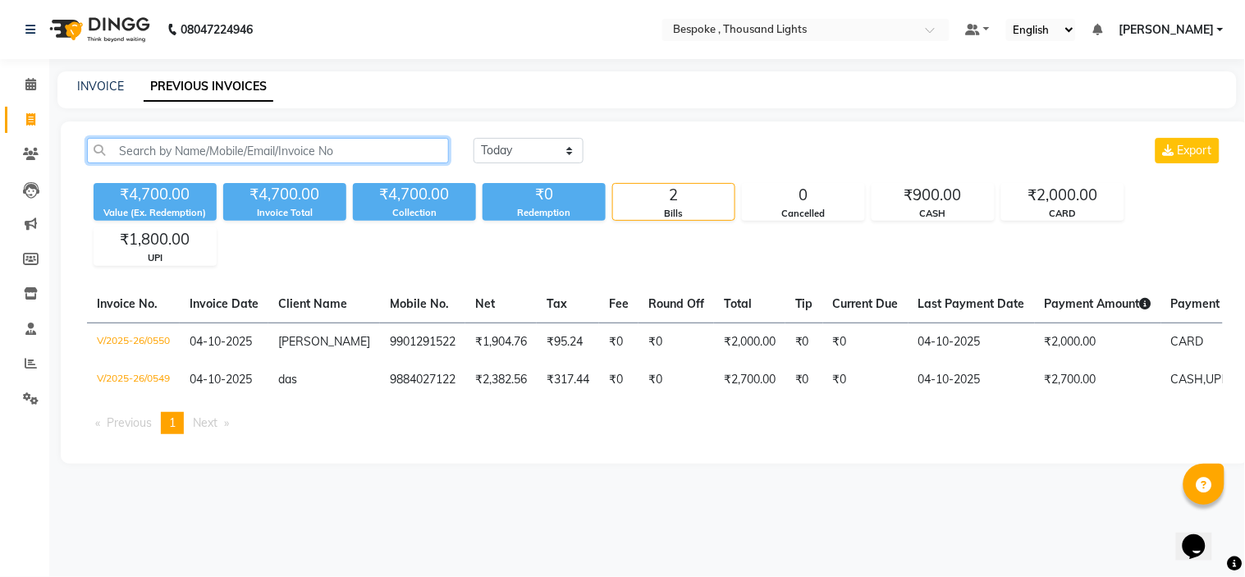
click at [313, 154] on input "text" at bounding box center [268, 150] width 362 height 25
paste input "9840944410"
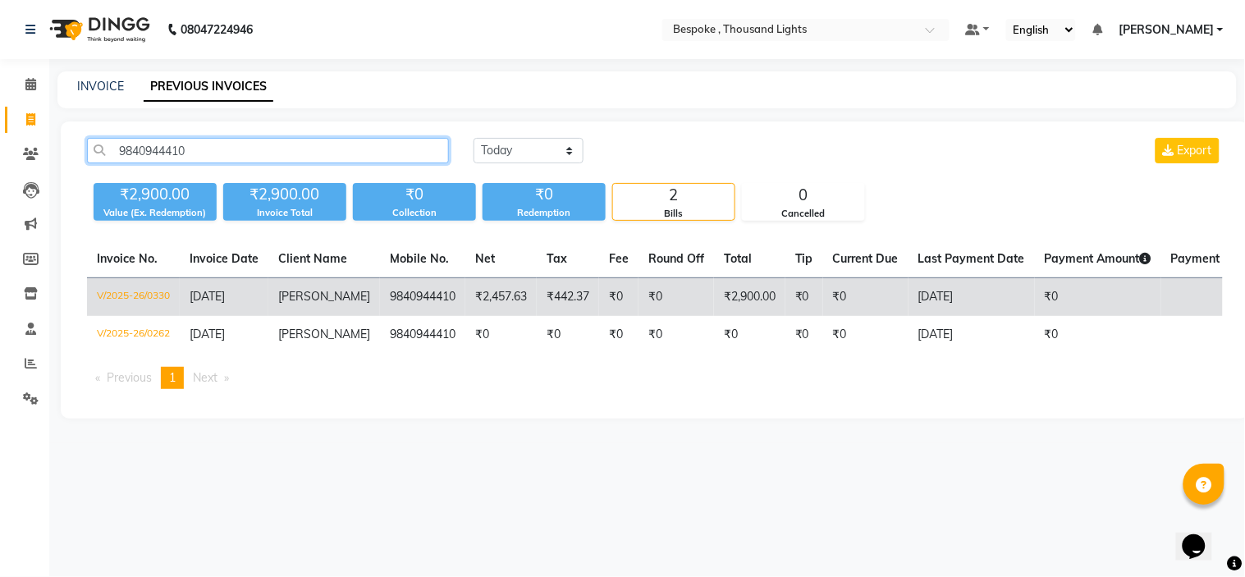
type input "9840944410"
click at [548, 298] on td "₹442.37" at bounding box center [568, 297] width 62 height 39
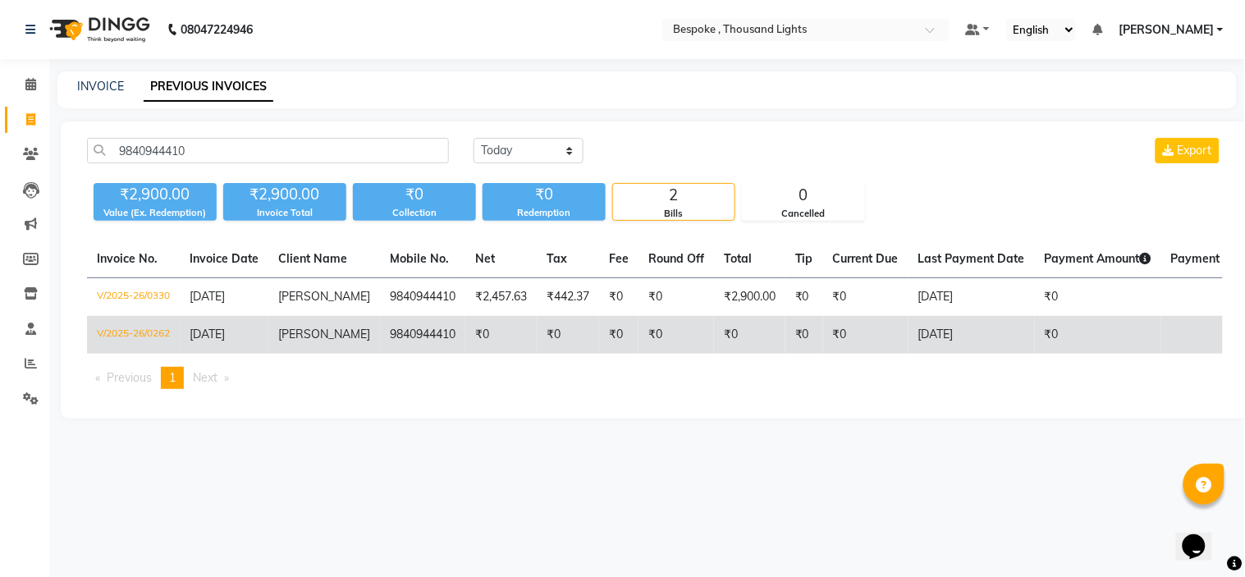
click at [364, 354] on td "SHIVARAJA RAMANATHAN" at bounding box center [324, 335] width 112 height 38
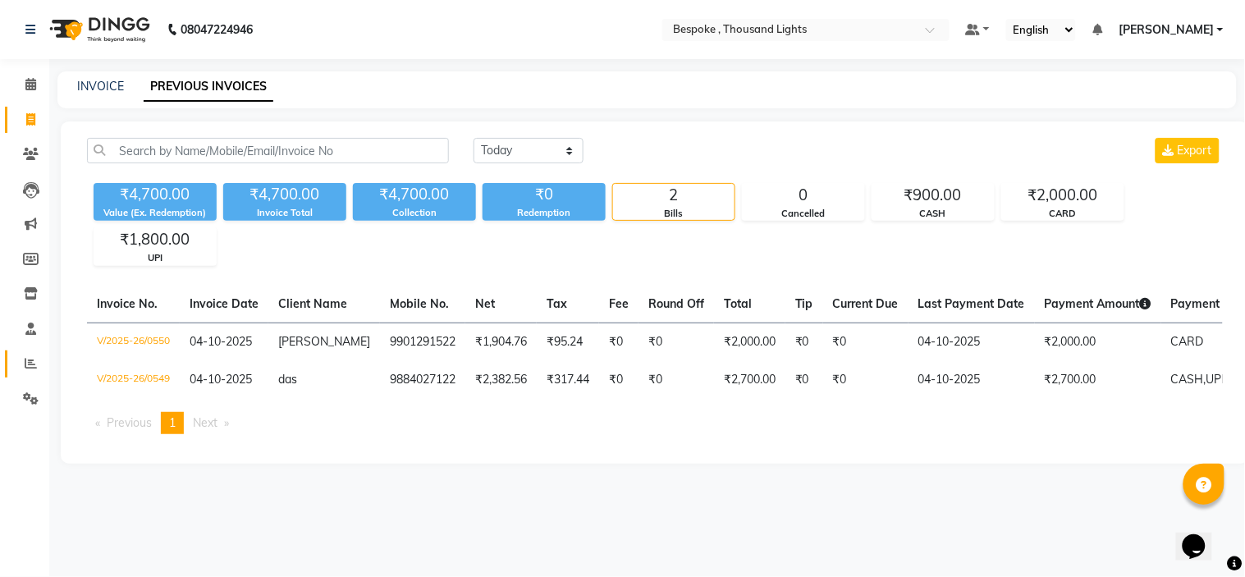
click at [33, 351] on link "Reports" at bounding box center [24, 363] width 39 height 27
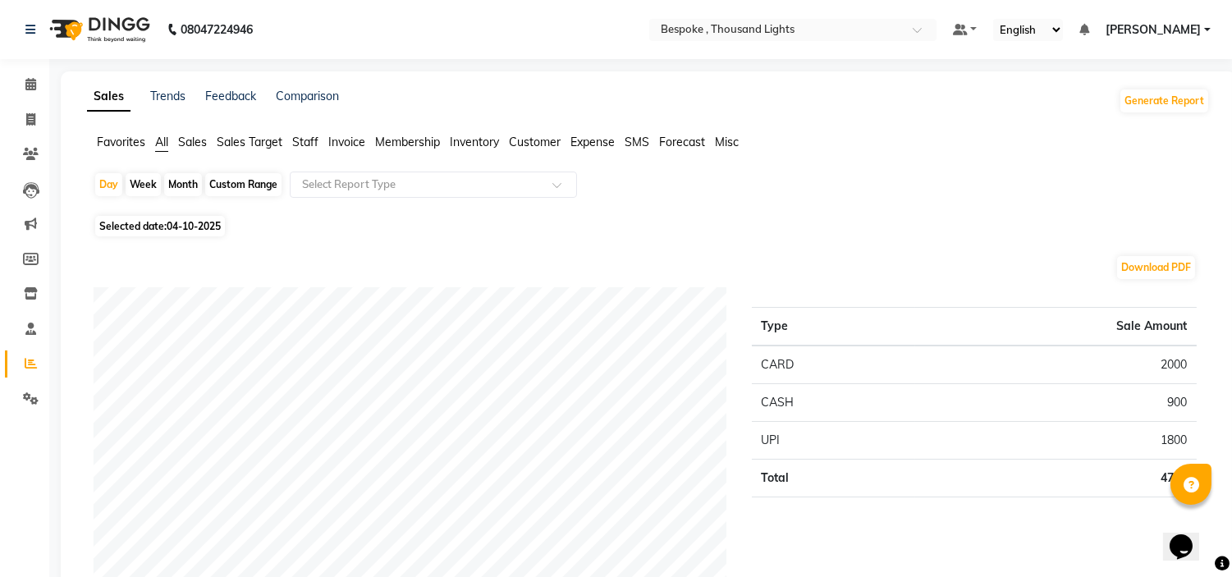
click at [195, 149] on span "Sales" at bounding box center [192, 142] width 29 height 15
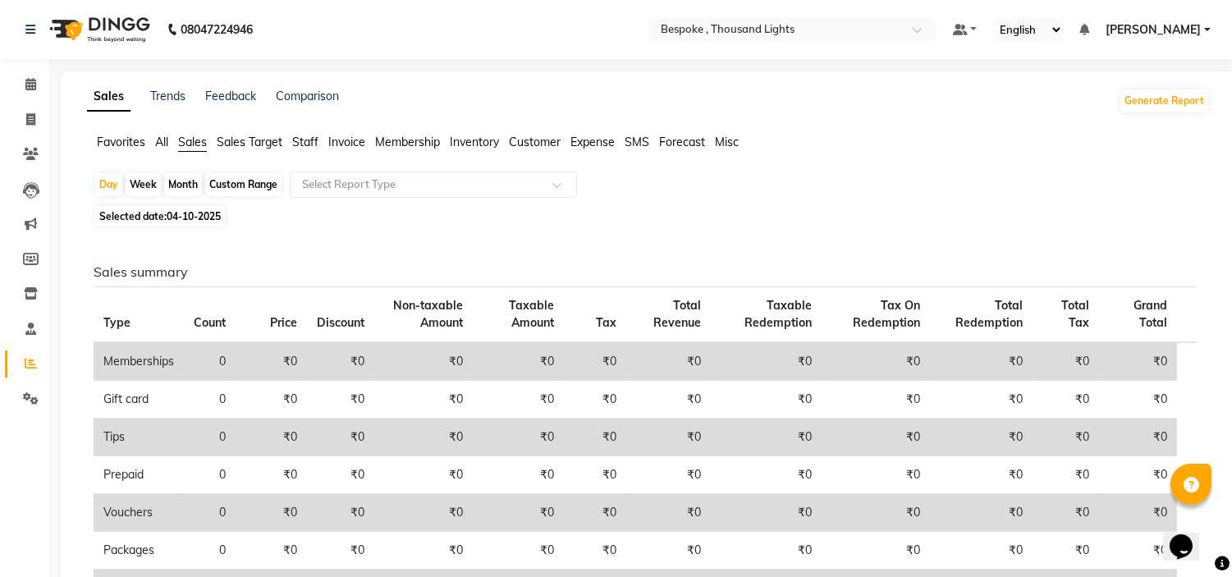
click at [258, 181] on div "Custom Range" at bounding box center [243, 184] width 76 height 23
select select "10"
select select "2025"
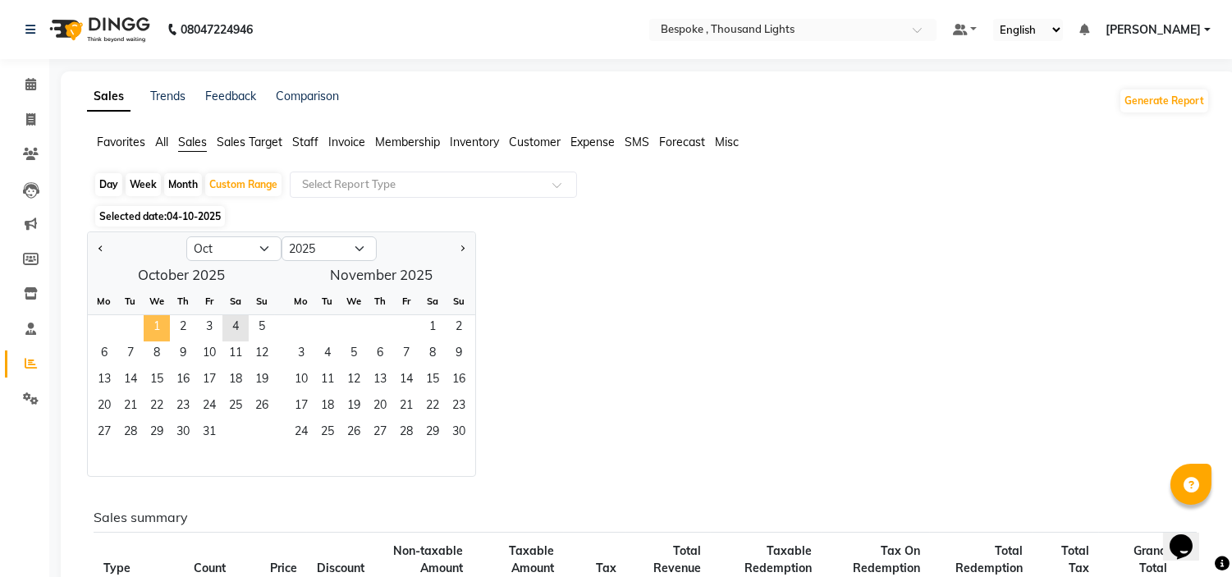
click at [153, 332] on span "1" at bounding box center [157, 328] width 26 height 26
click at [240, 328] on span "4" at bounding box center [235, 328] width 26 height 26
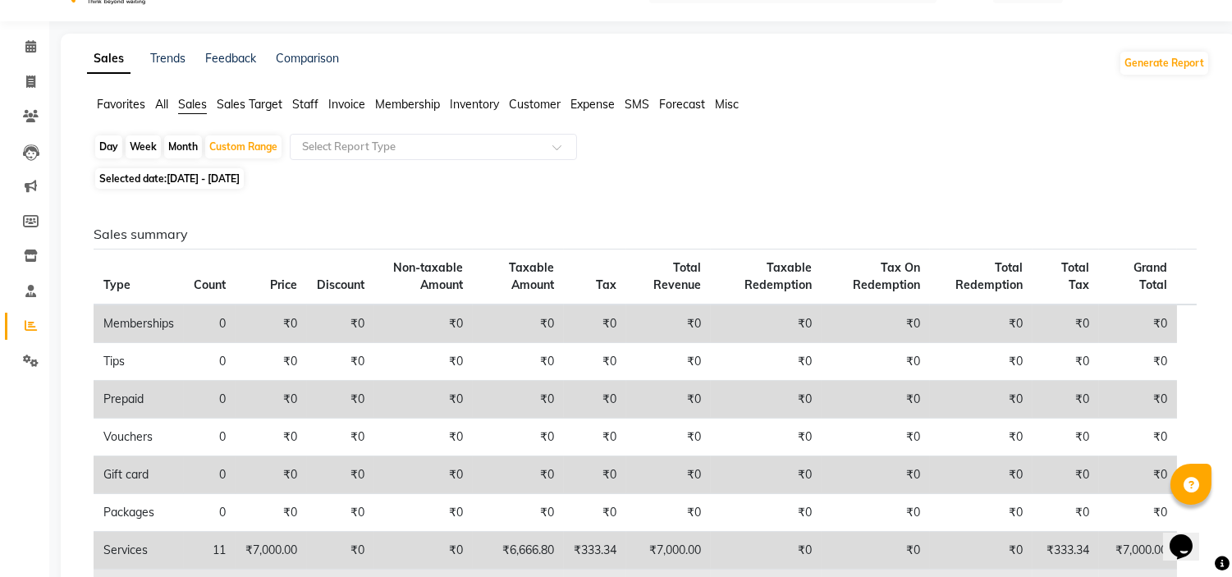
scroll to position [8, 0]
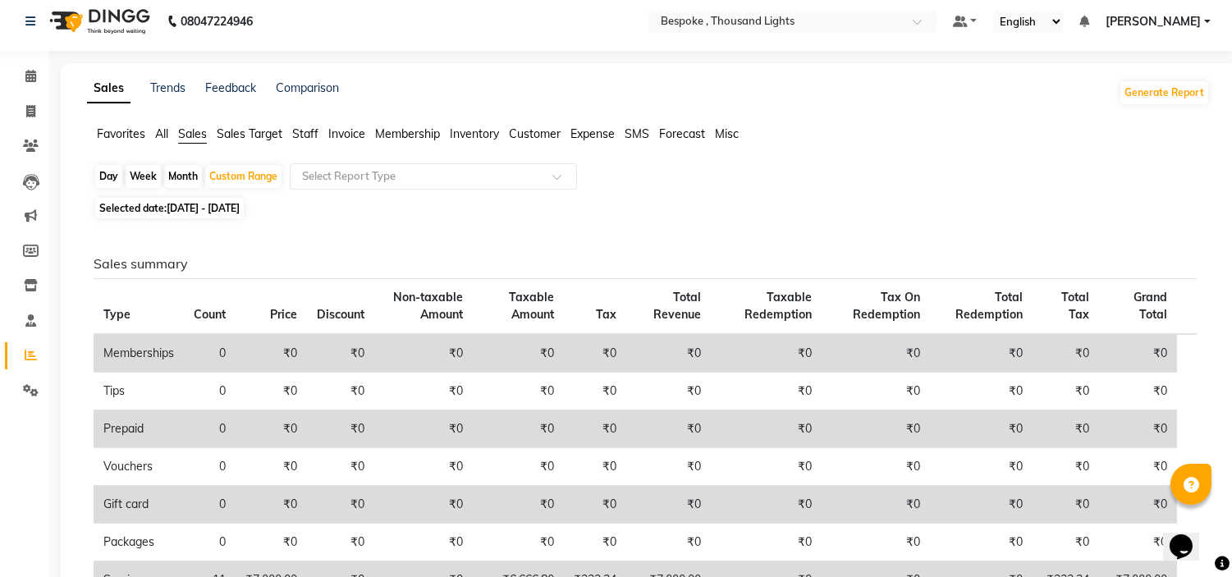
click at [158, 135] on span "All" at bounding box center [161, 133] width 13 height 15
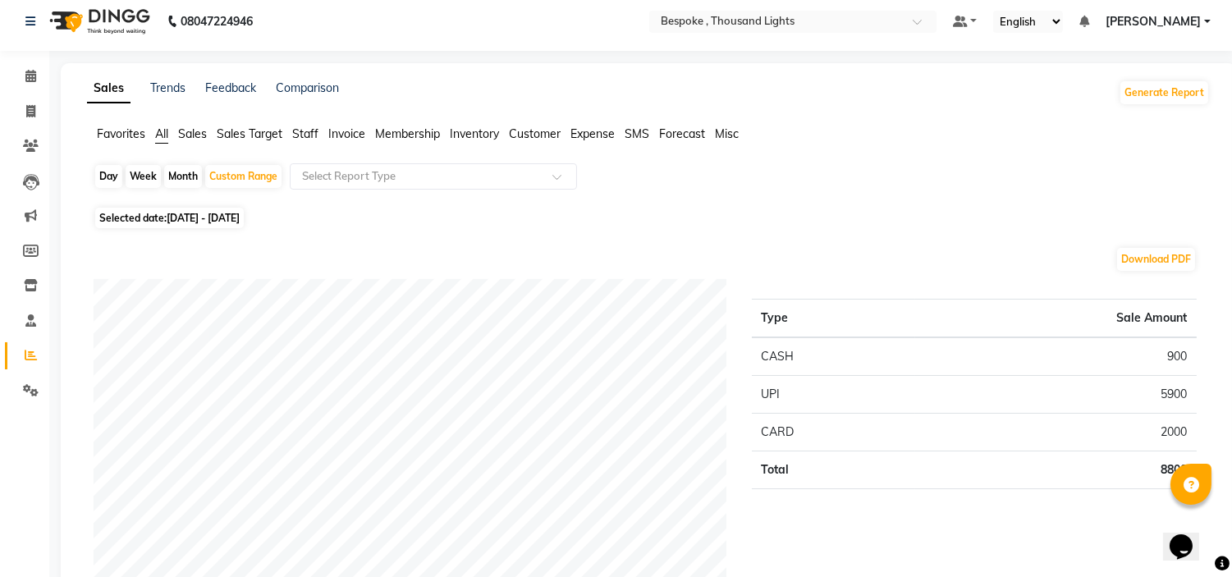
click at [195, 138] on span "Sales" at bounding box center [192, 133] width 29 height 15
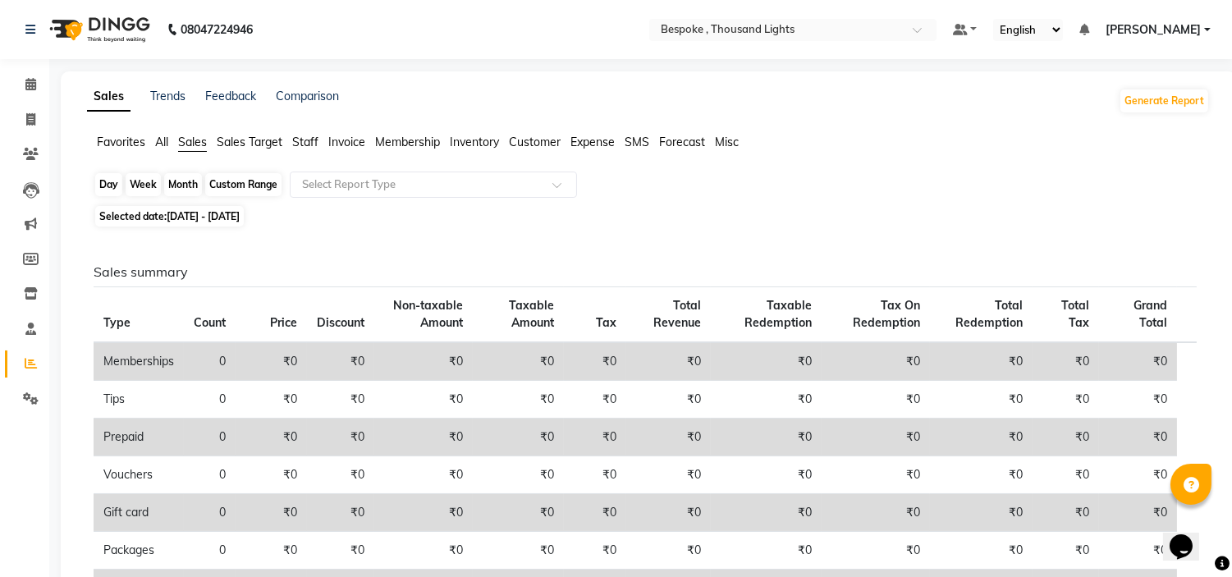
click at [253, 184] on div "Custom Range" at bounding box center [243, 184] width 76 height 23
select select "10"
select select "2025"
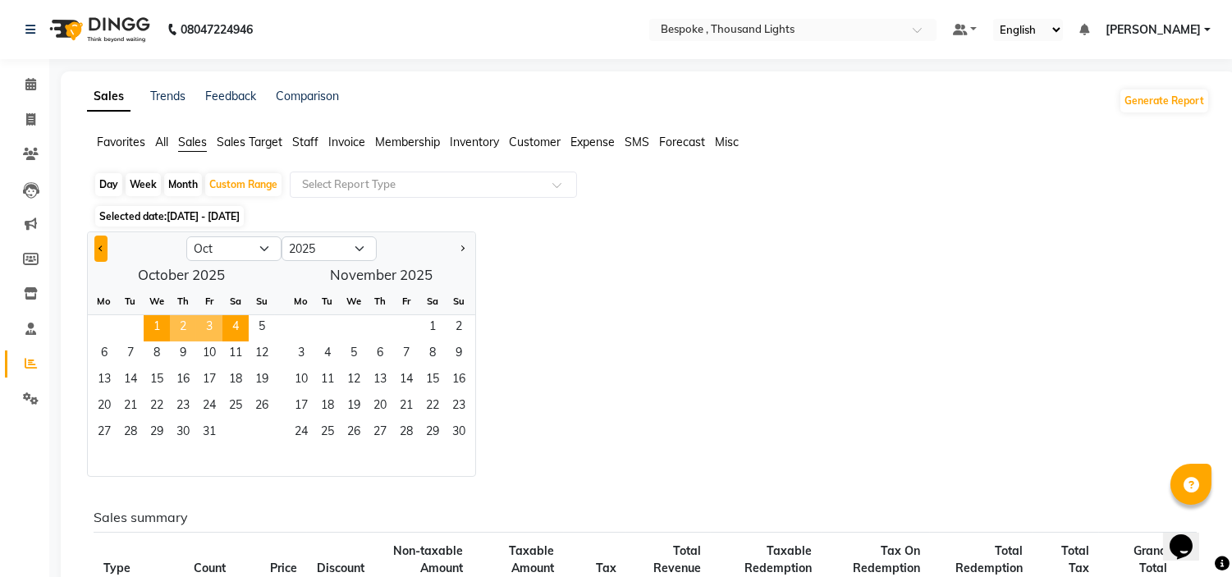
click at [97, 245] on button "Previous month" at bounding box center [100, 248] width 13 height 26
select select "9"
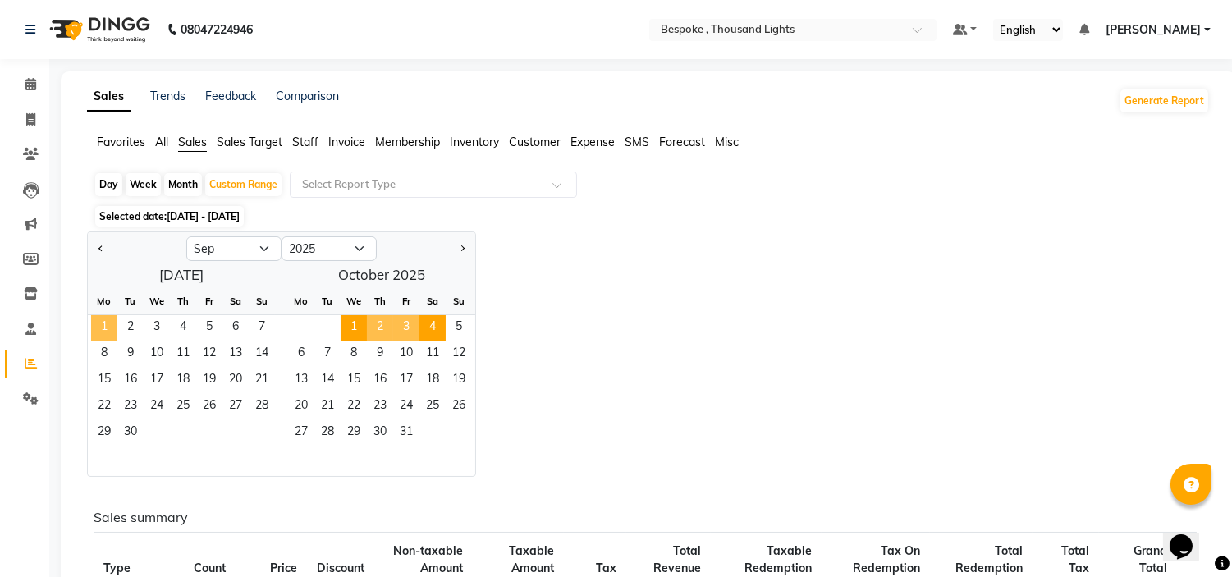
click at [103, 335] on span "1" at bounding box center [104, 328] width 26 height 26
click at [133, 433] on span "30" at bounding box center [130, 433] width 26 height 26
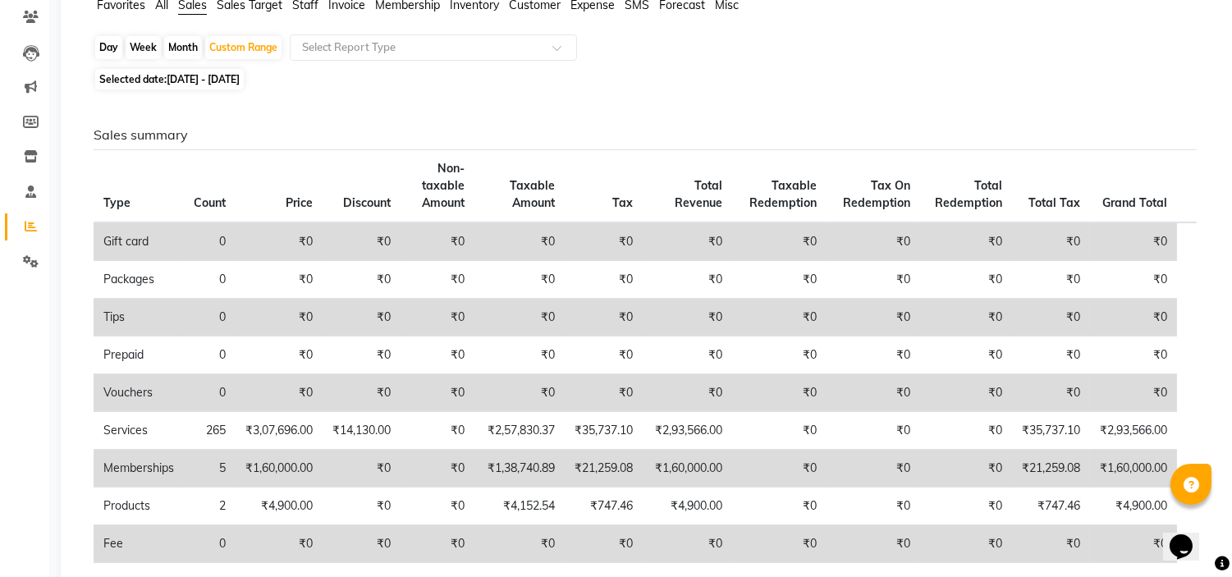
scroll to position [136, 0]
click at [239, 79] on span "[DATE] - [DATE]" at bounding box center [203, 80] width 73 height 12
select select "9"
select select "2025"
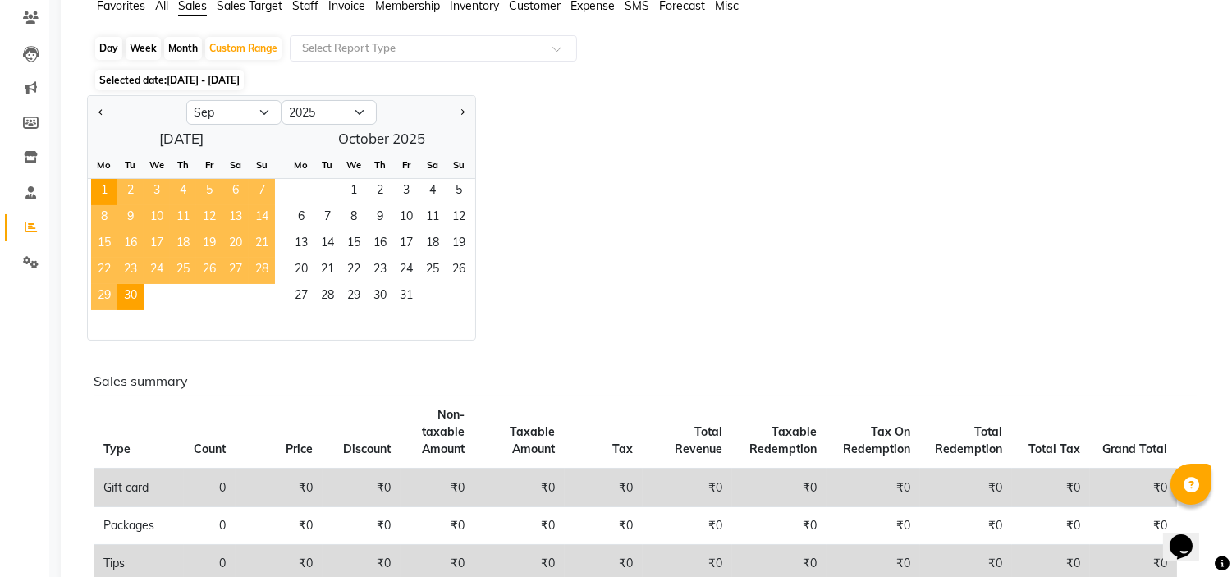
click at [178, 185] on span "4" at bounding box center [183, 192] width 26 height 26
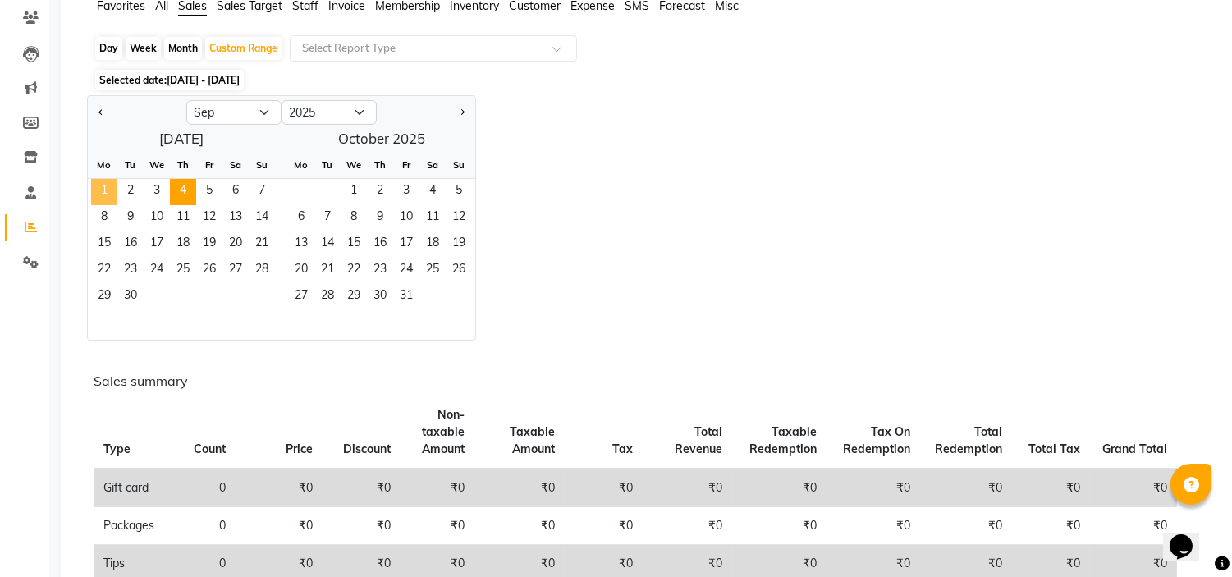
click at [107, 190] on span "1" at bounding box center [104, 192] width 26 height 26
click at [185, 187] on span "4" at bounding box center [183, 192] width 26 height 26
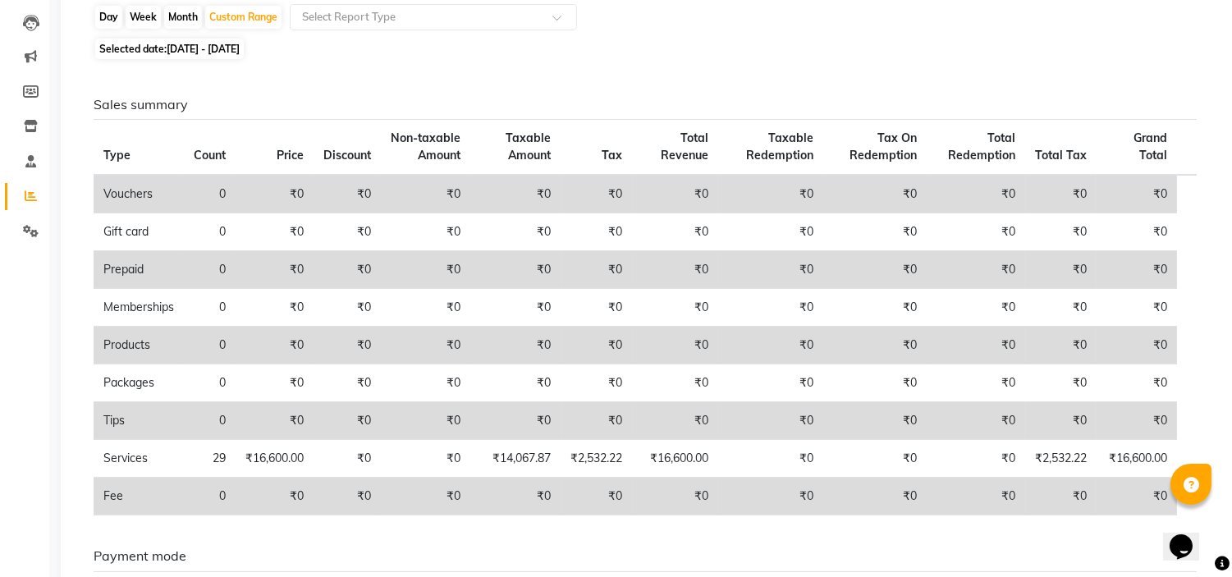
scroll to position [0, 0]
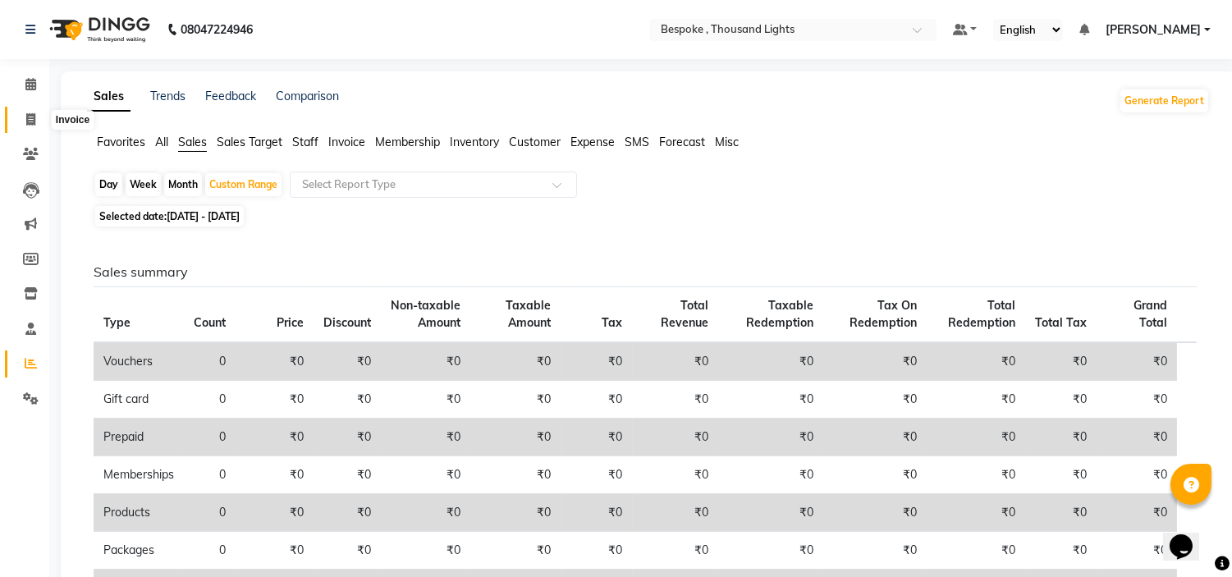
click at [23, 123] on span at bounding box center [30, 120] width 29 height 19
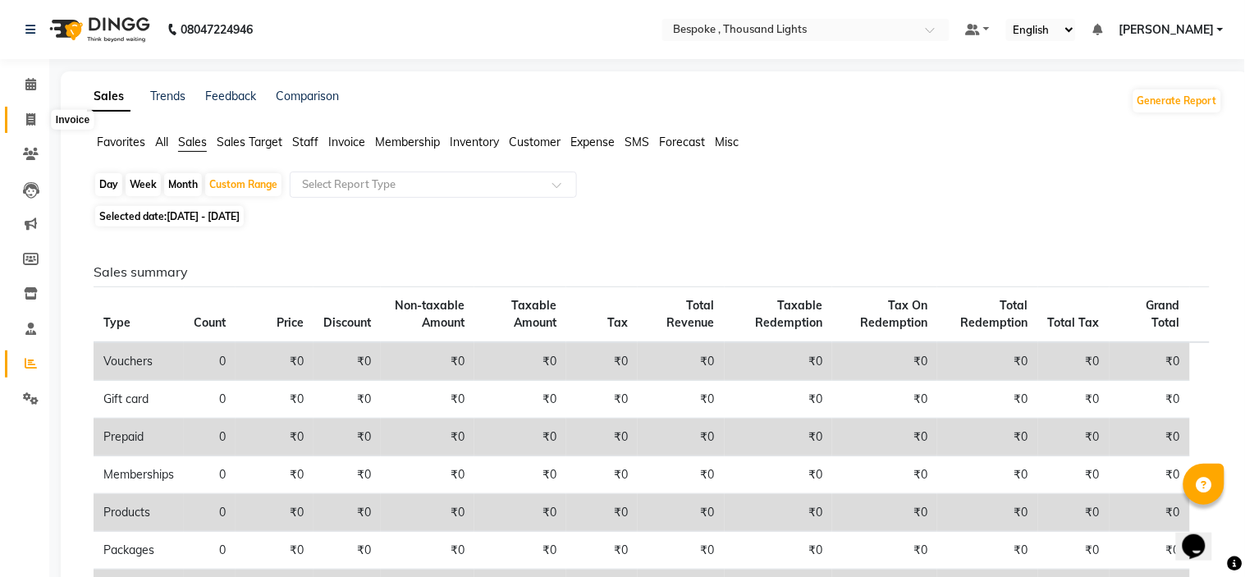
select select "service"
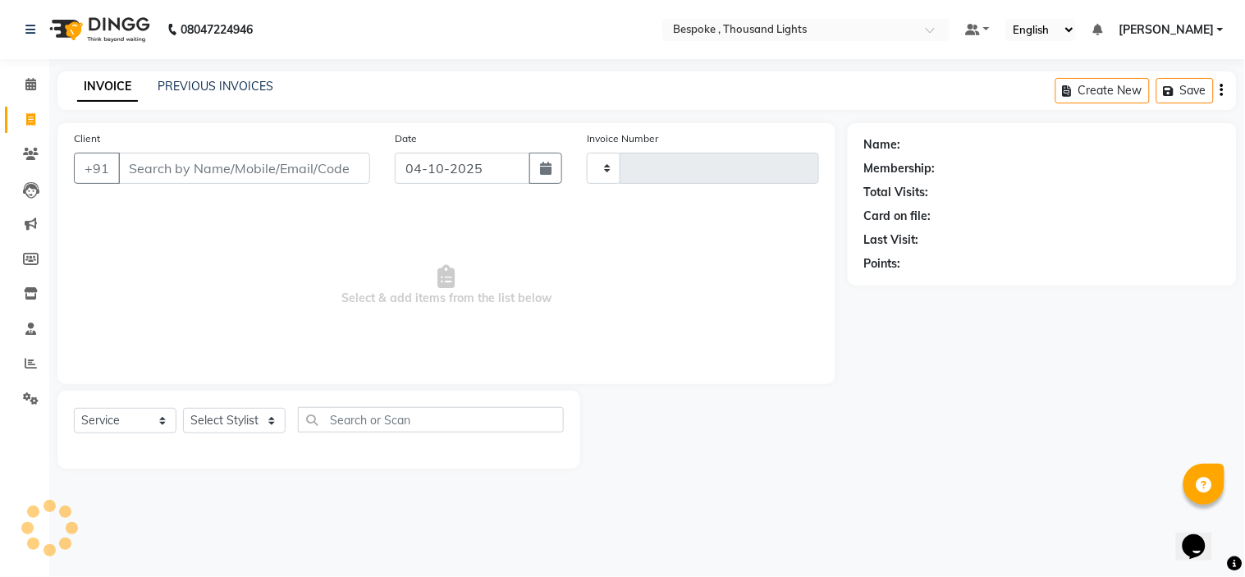
type input "0551"
select select "8177"
click at [26, 359] on icon at bounding box center [31, 363] width 12 height 12
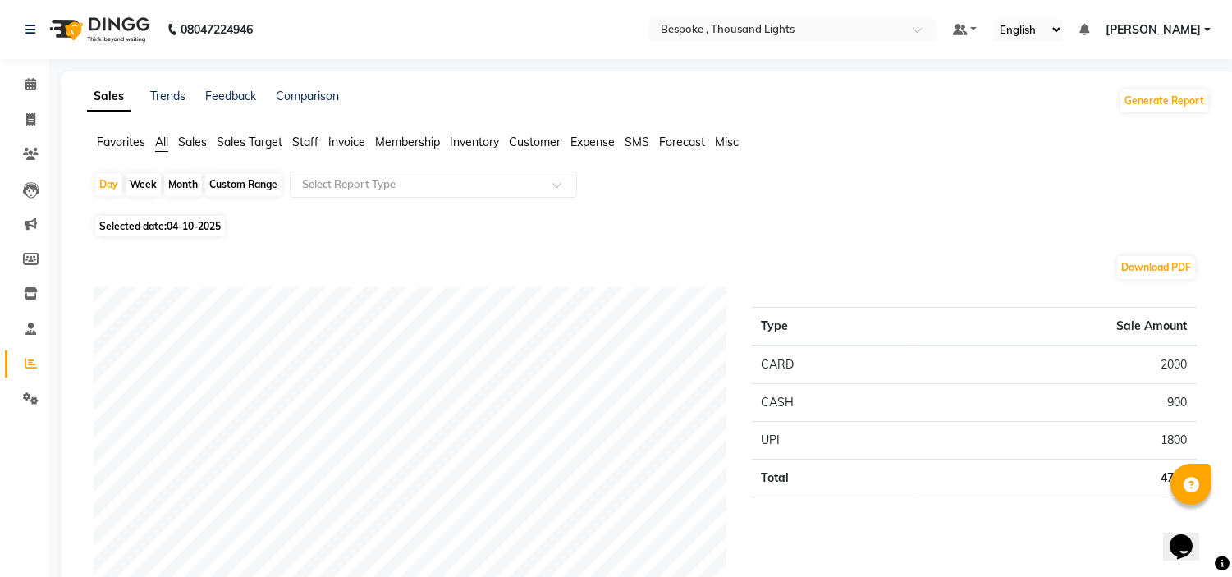
click at [309, 135] on span "Staff" at bounding box center [305, 142] width 26 height 15
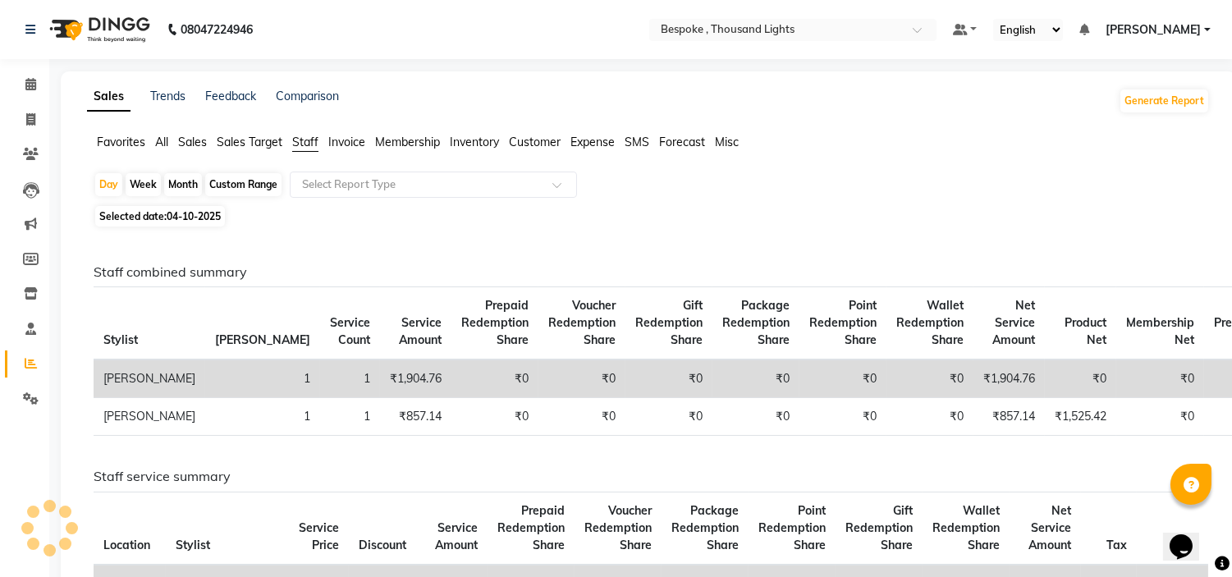
click at [249, 187] on div "Custom Range" at bounding box center [243, 184] width 76 height 23
select select "10"
select select "2025"
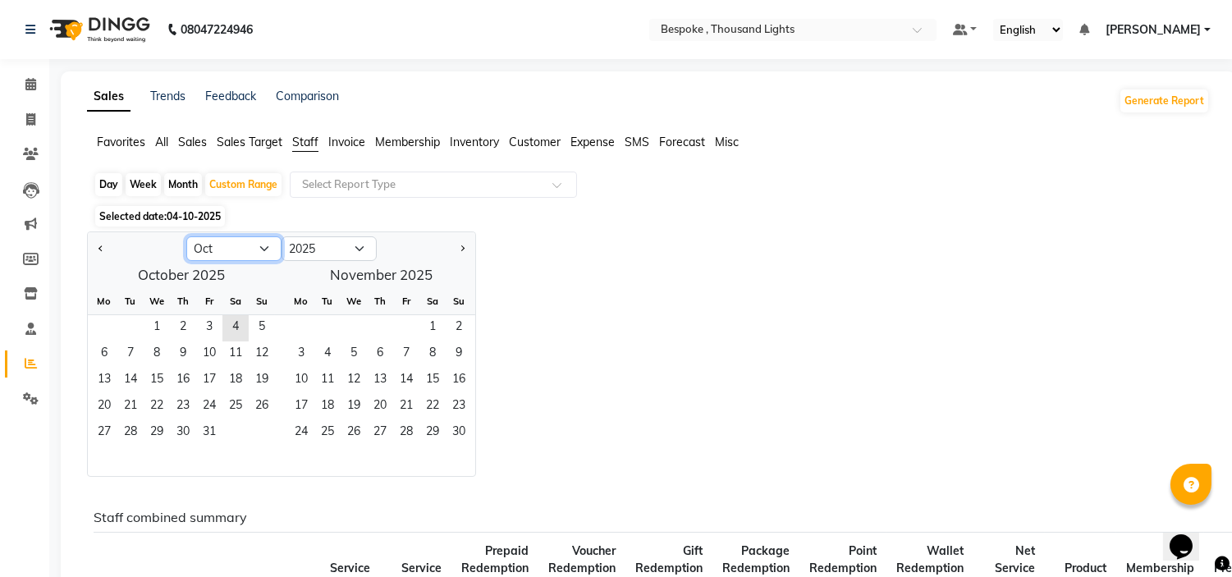
click at [208, 252] on select "Jan Feb Mar Apr May Jun [DATE] Aug Sep Oct Nov Dec" at bounding box center [233, 248] width 95 height 25
select select "9"
click at [186, 236] on select "Jan Feb Mar Apr May Jun [DATE] Aug Sep Oct Nov Dec" at bounding box center [233, 248] width 95 height 25
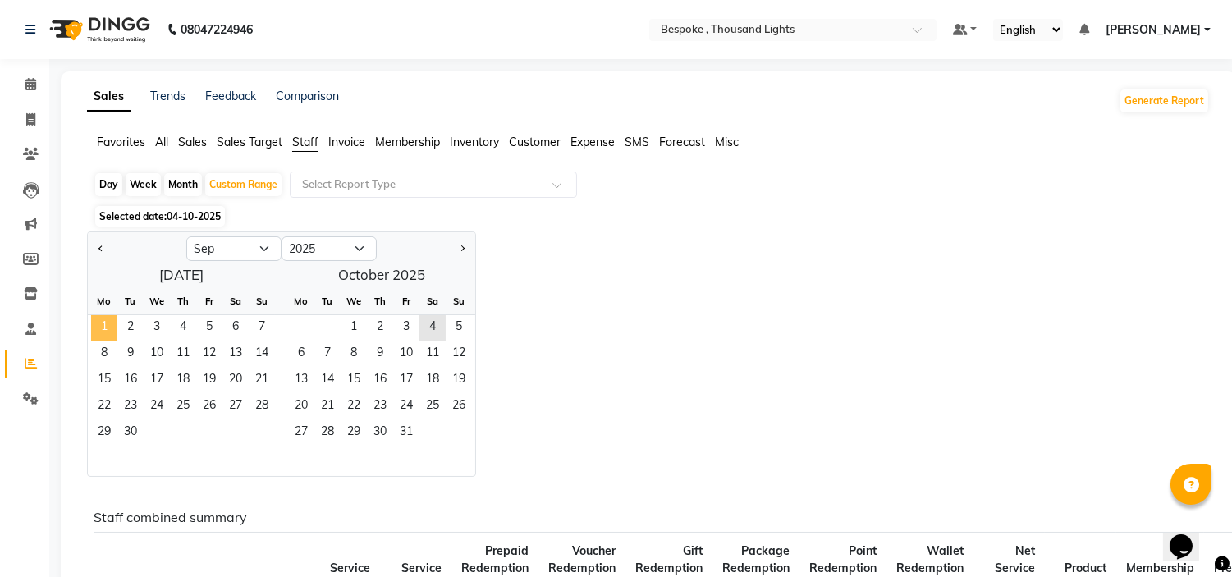
click at [93, 330] on span "1" at bounding box center [104, 328] width 26 height 26
click at [130, 438] on span "30" at bounding box center [130, 433] width 26 height 26
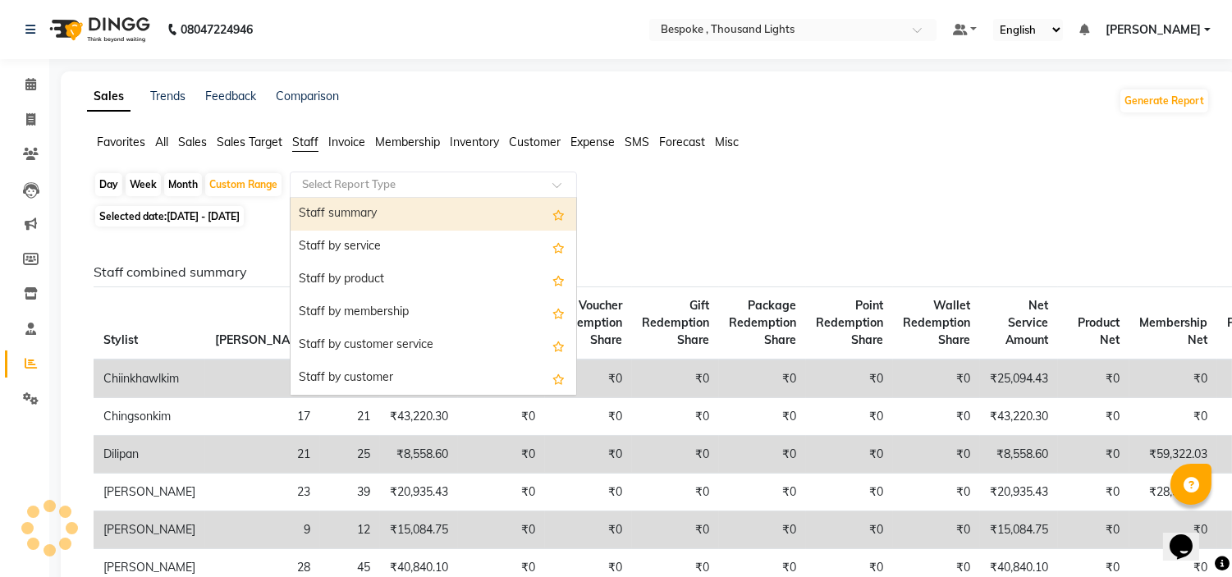
click at [480, 174] on div "Select Report Type" at bounding box center [433, 184] width 287 height 26
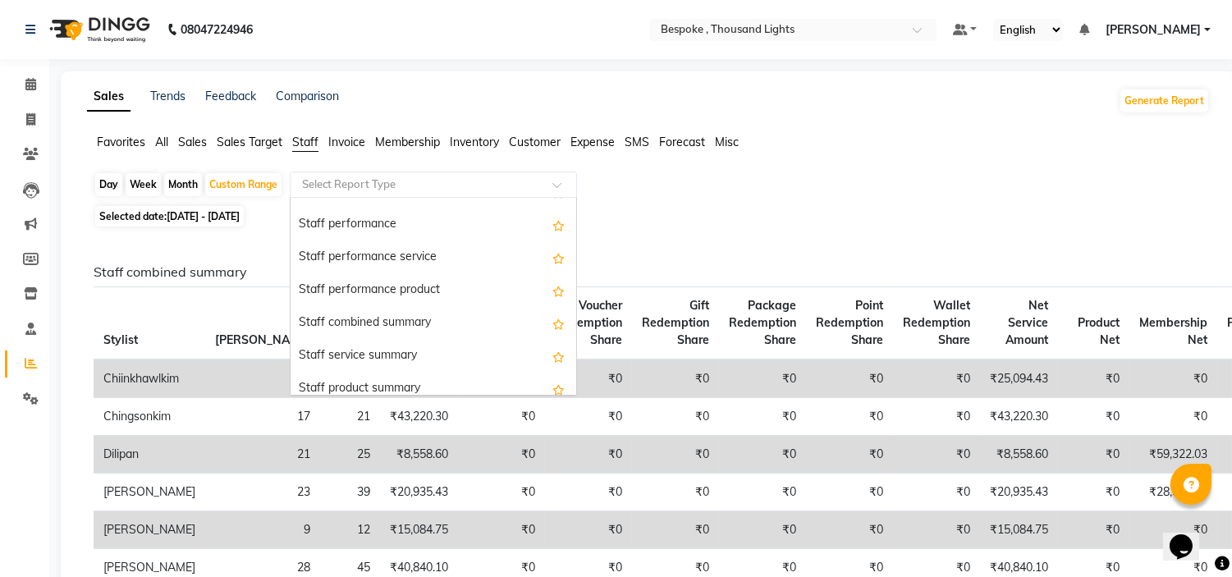
scroll to position [256, 0]
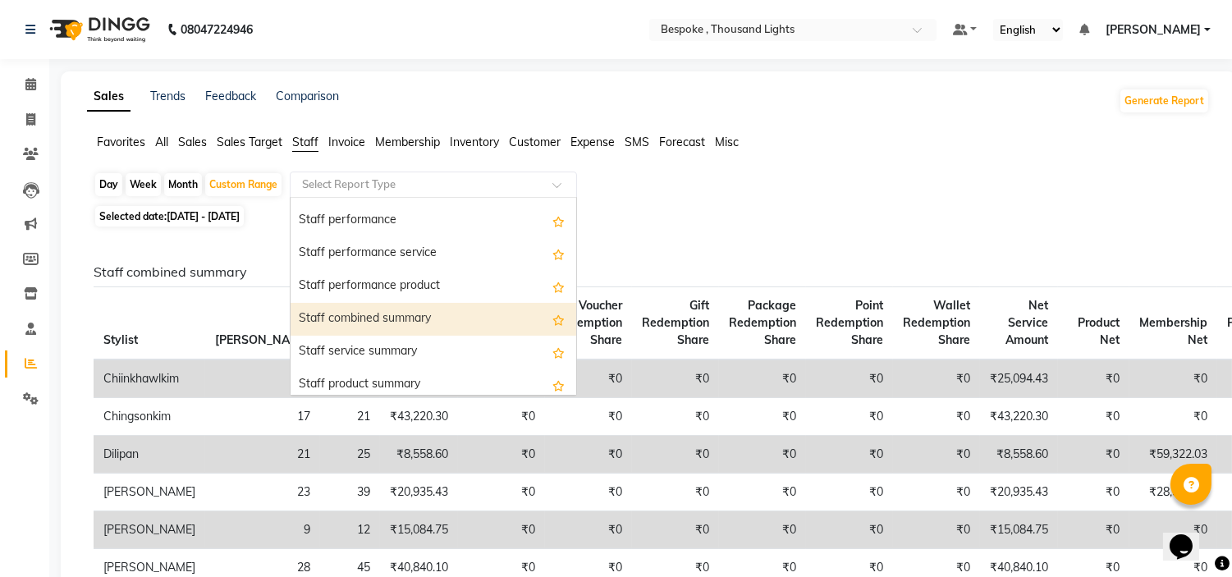
click at [476, 306] on div "Staff combined summary" at bounding box center [433, 319] width 286 height 33
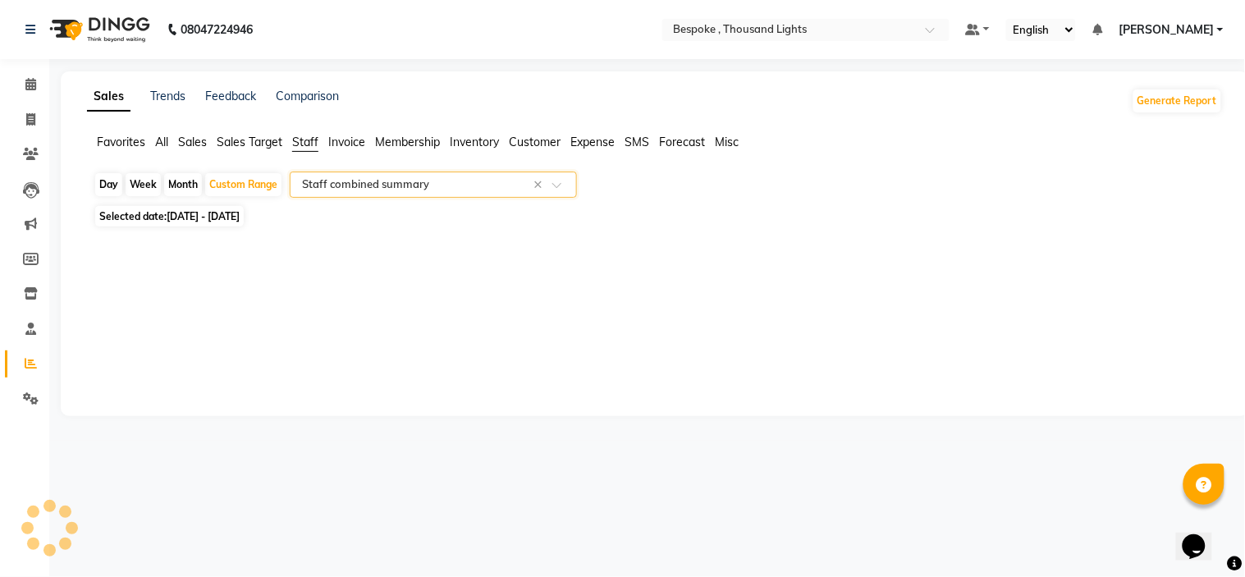
select select "full_report"
select select "csv"
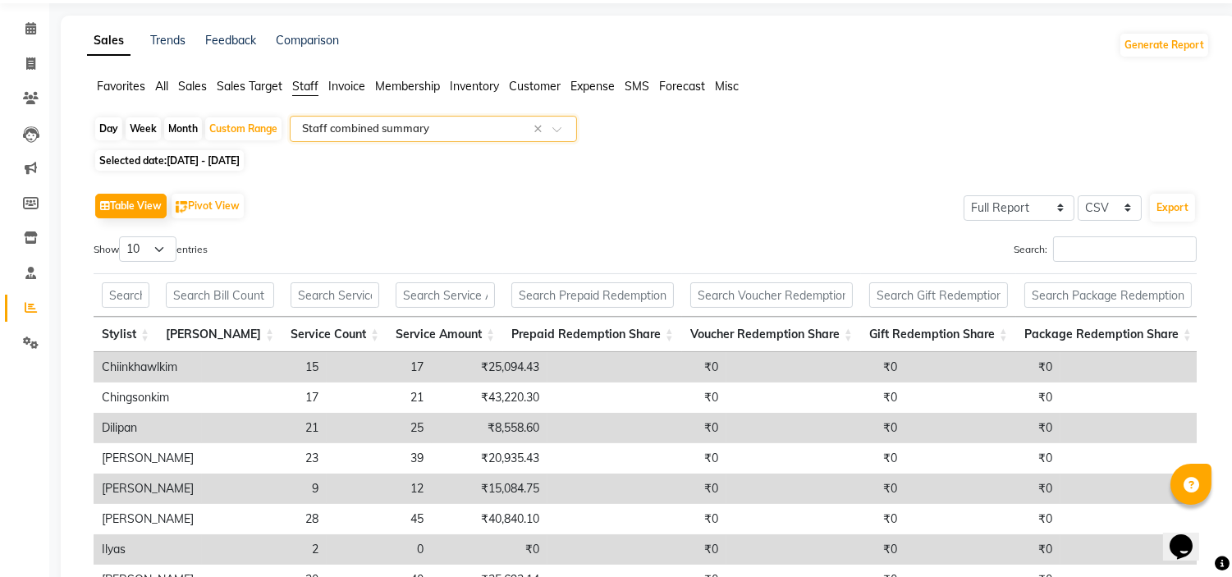
scroll to position [0, 0]
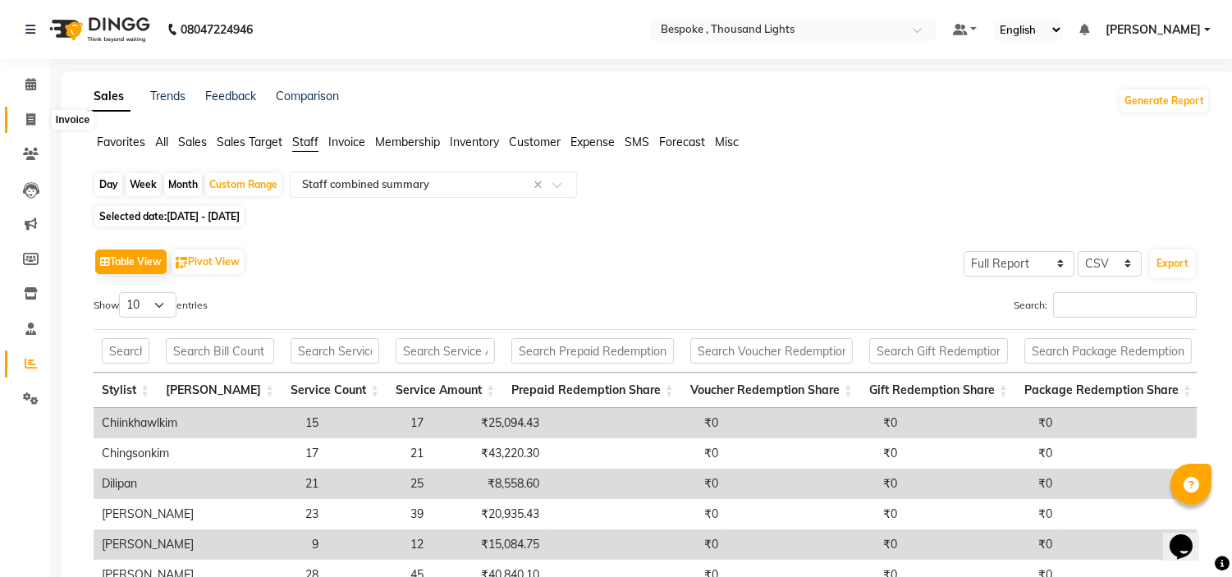
click at [21, 123] on span at bounding box center [30, 120] width 29 height 19
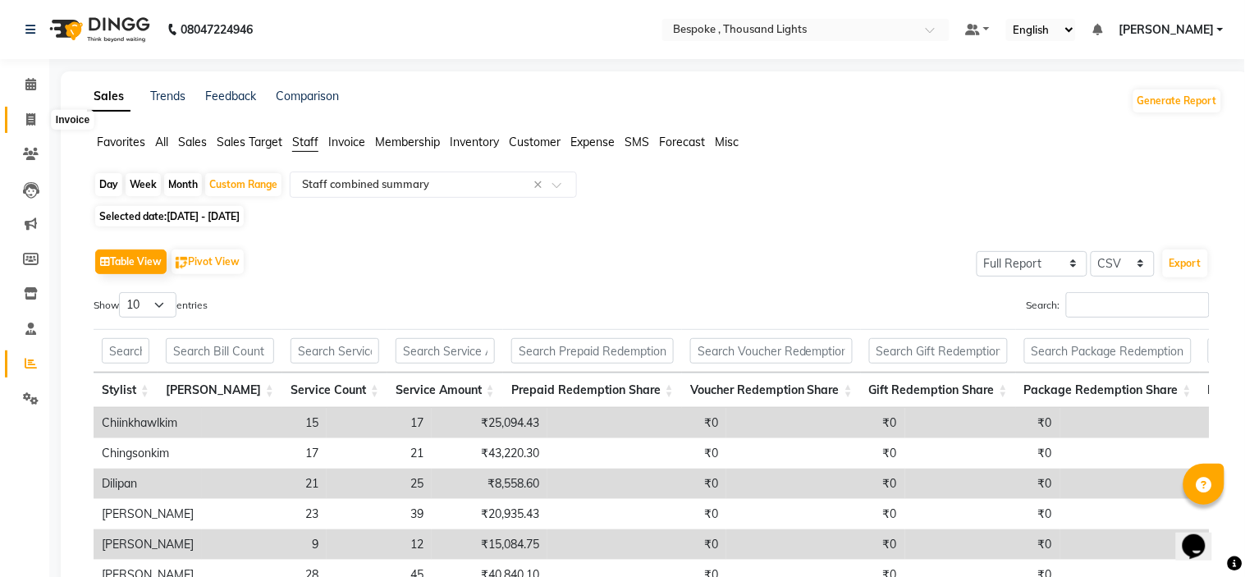
select select "service"
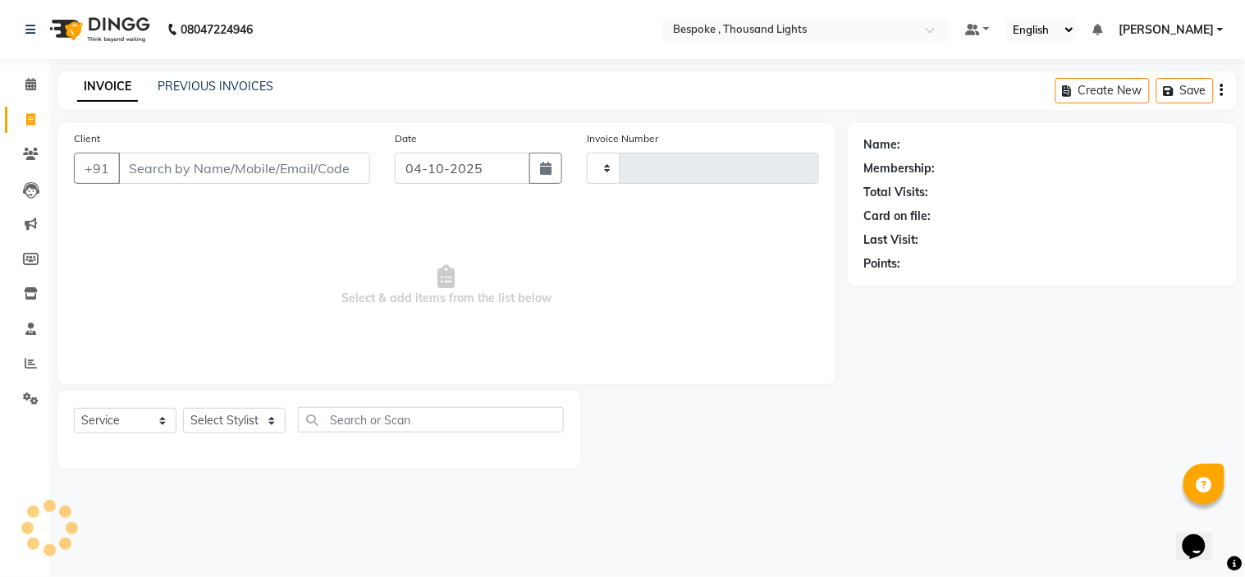
type input "0551"
select select "8177"
click at [203, 175] on input "Client" at bounding box center [244, 168] width 252 height 31
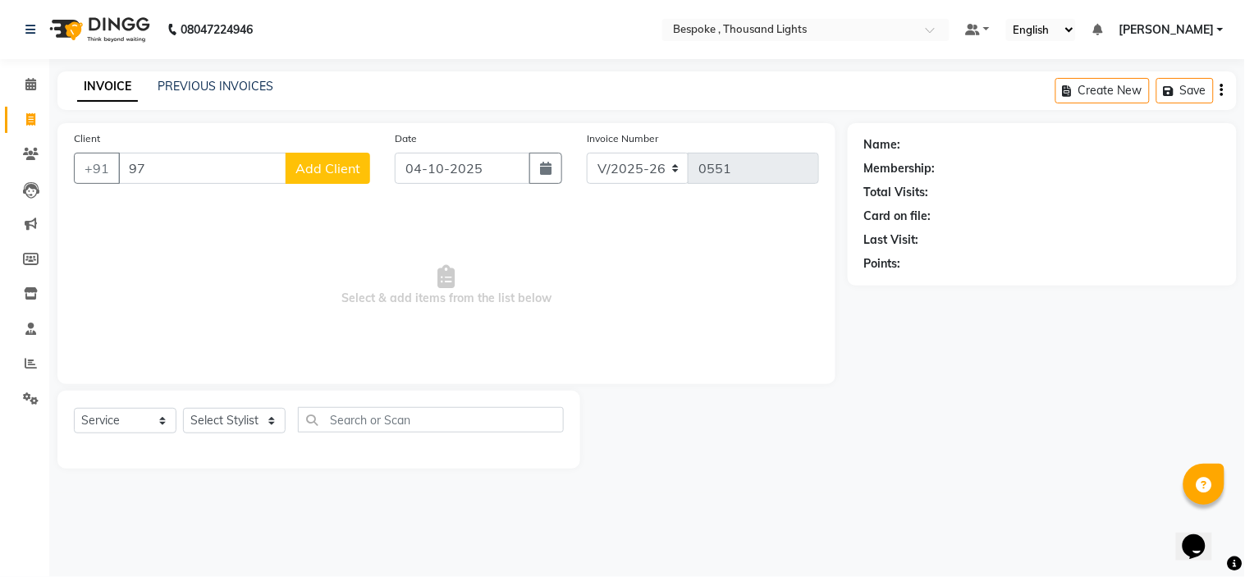
type input "9"
click at [217, 94] on div "PREVIOUS INVOICES" at bounding box center [216, 86] width 116 height 17
click at [217, 82] on link "PREVIOUS INVOICES" at bounding box center [216, 86] width 116 height 15
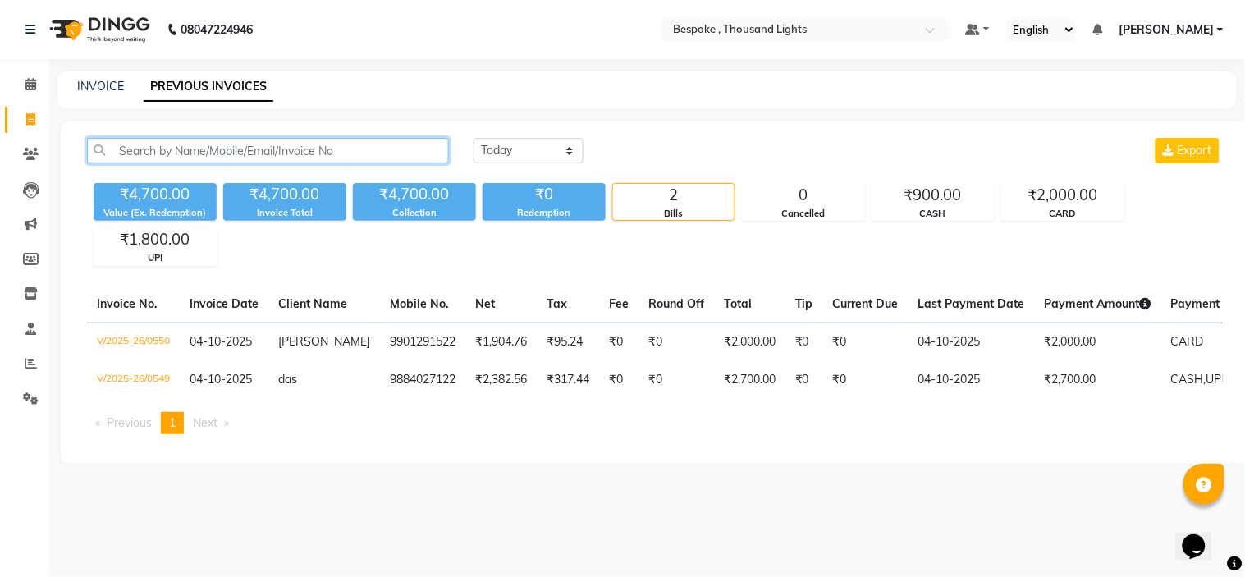
click at [238, 150] on input "text" at bounding box center [268, 150] width 362 height 25
click at [100, 89] on link "INVOICE" at bounding box center [100, 86] width 47 height 15
select select "service"
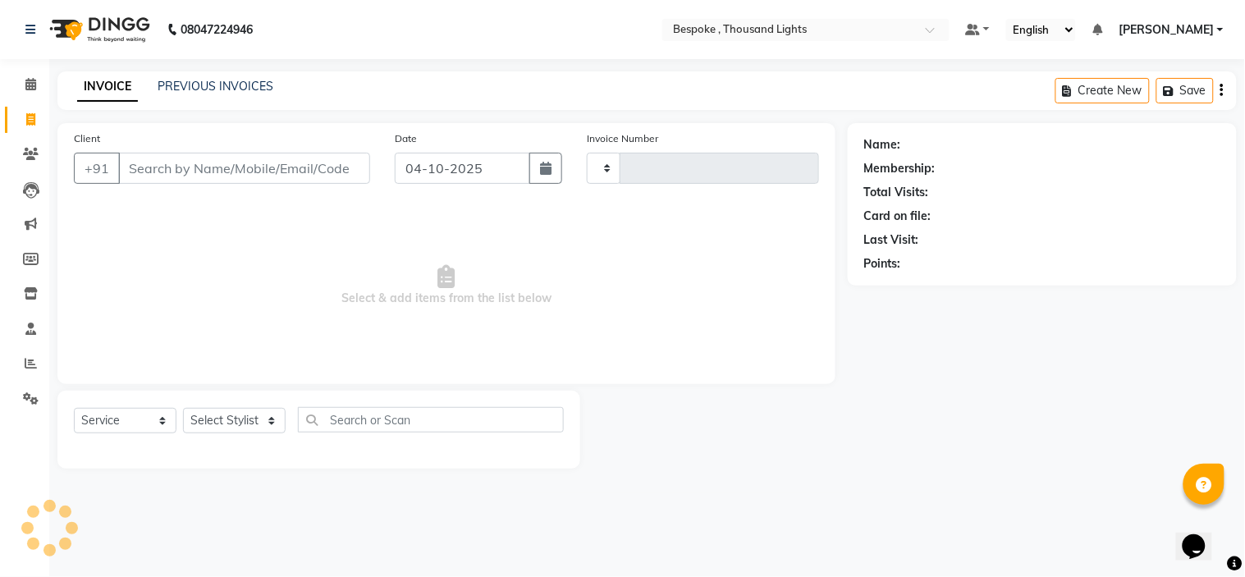
type input "0551"
select select "8177"
click at [30, 369] on icon at bounding box center [31, 363] width 12 height 12
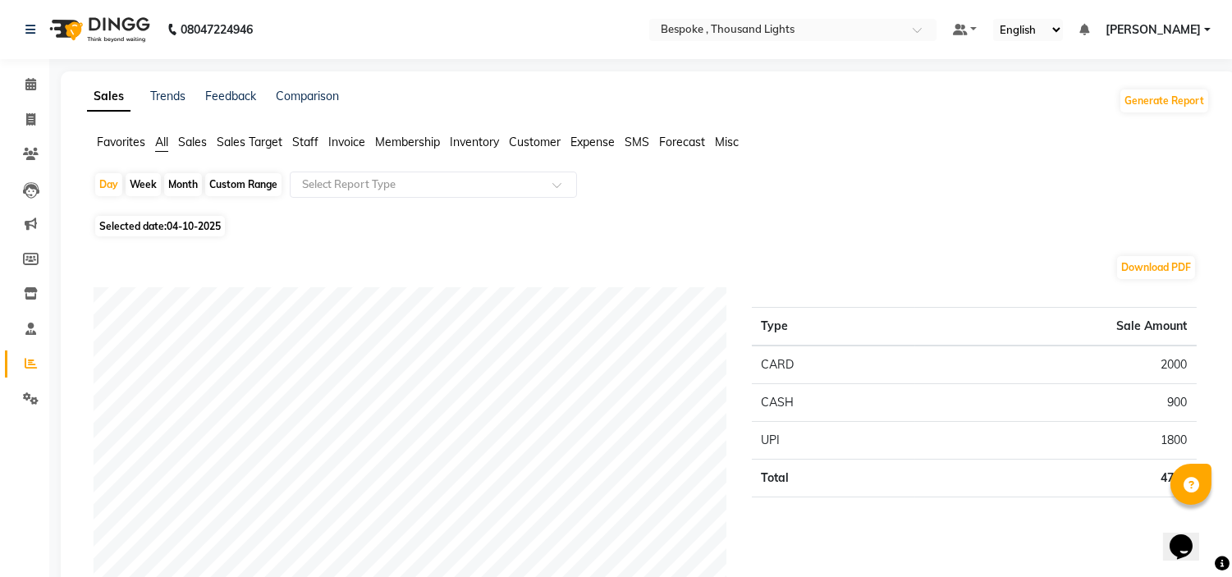
click at [300, 144] on span "Staff" at bounding box center [305, 142] width 26 height 15
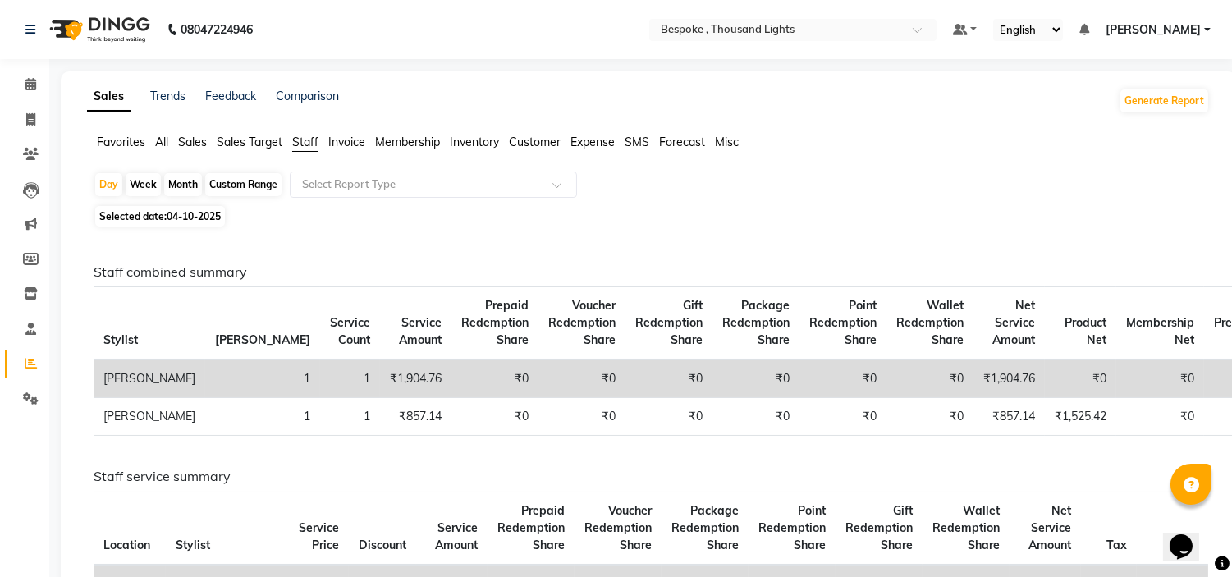
click at [227, 187] on div "Custom Range" at bounding box center [243, 184] width 76 height 23
select select "10"
select select "2025"
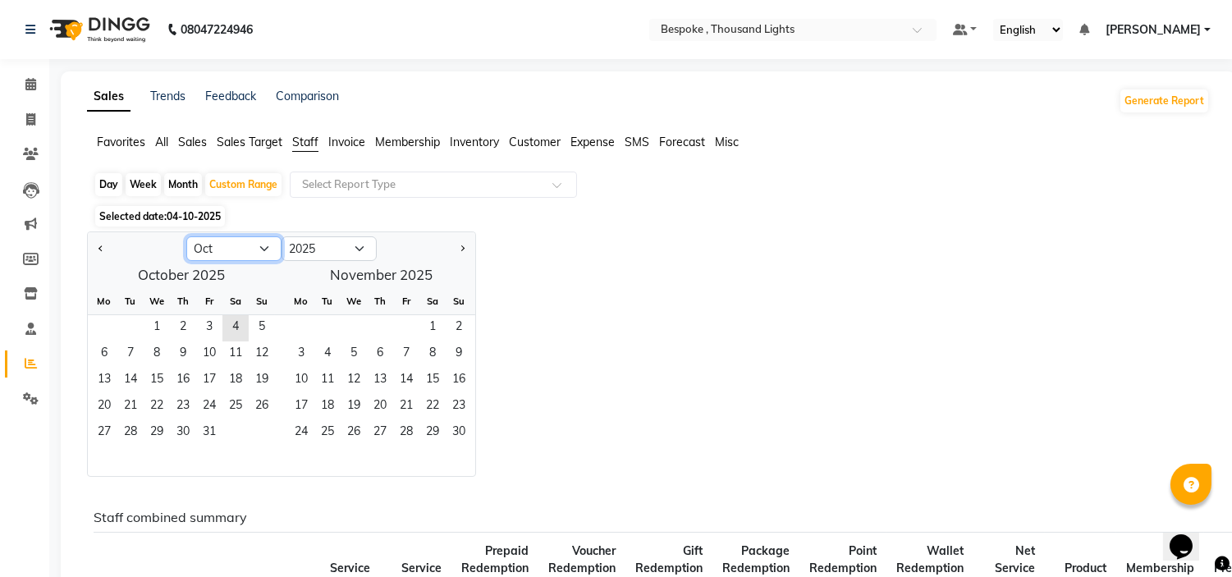
click at [244, 251] on select "Jan Feb Mar Apr May Jun [DATE] Aug Sep Oct Nov Dec" at bounding box center [233, 248] width 95 height 25
select select "9"
click at [186, 236] on select "Jan Feb Mar Apr May Jun [DATE] Aug Sep Oct Nov Dec" at bounding box center [233, 248] width 95 height 25
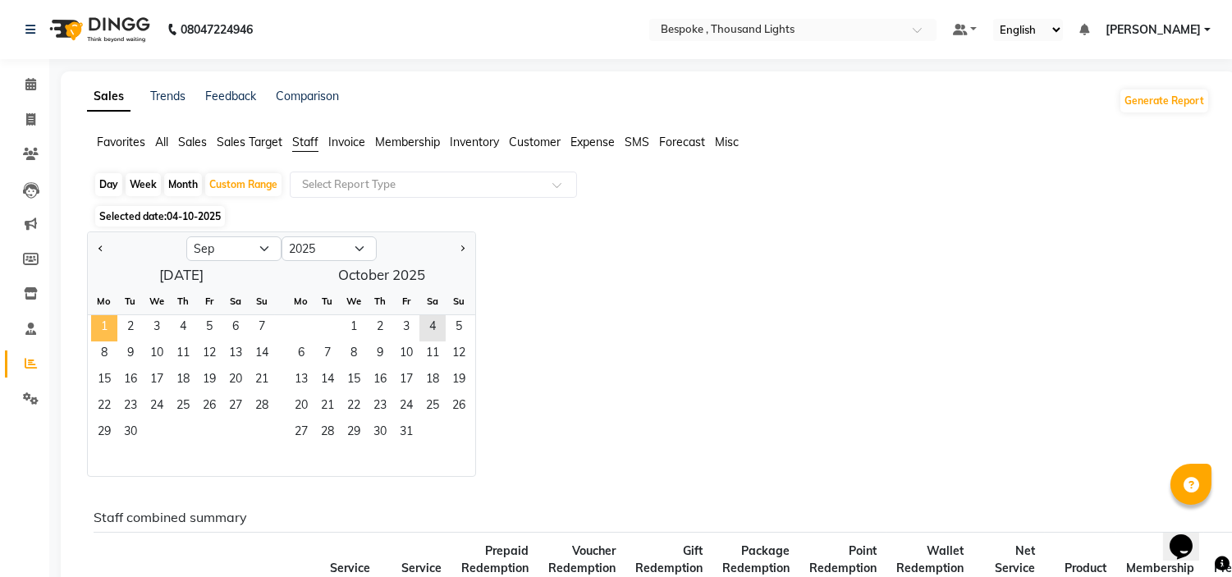
click at [94, 324] on span "1" at bounding box center [104, 328] width 26 height 26
click at [135, 428] on span "30" at bounding box center [130, 433] width 26 height 26
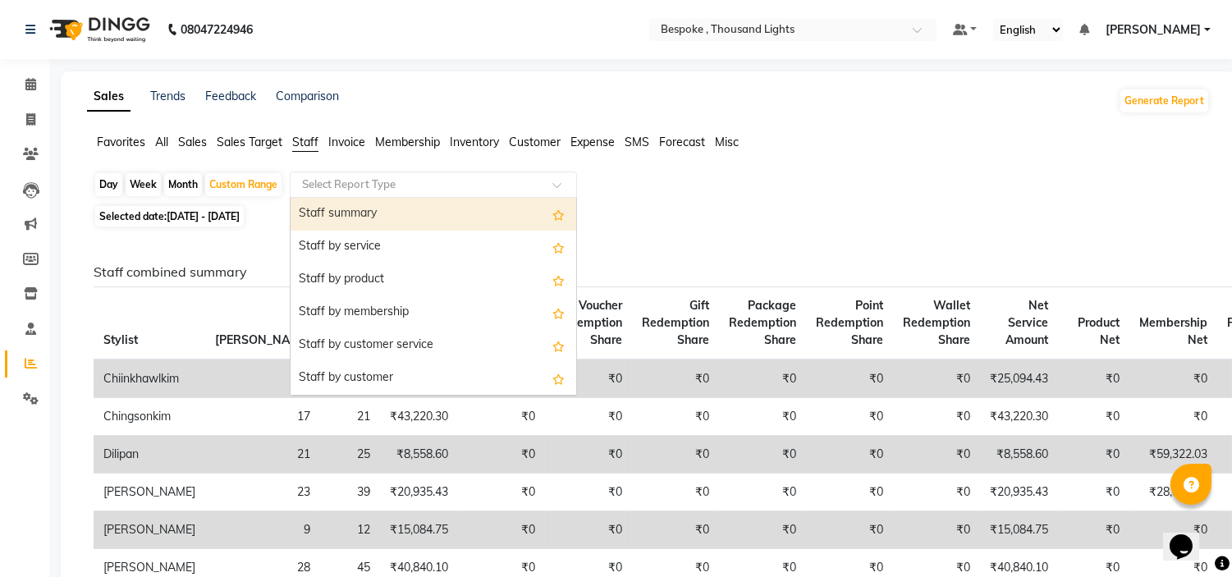
click at [422, 176] on input "text" at bounding box center [417, 184] width 236 height 16
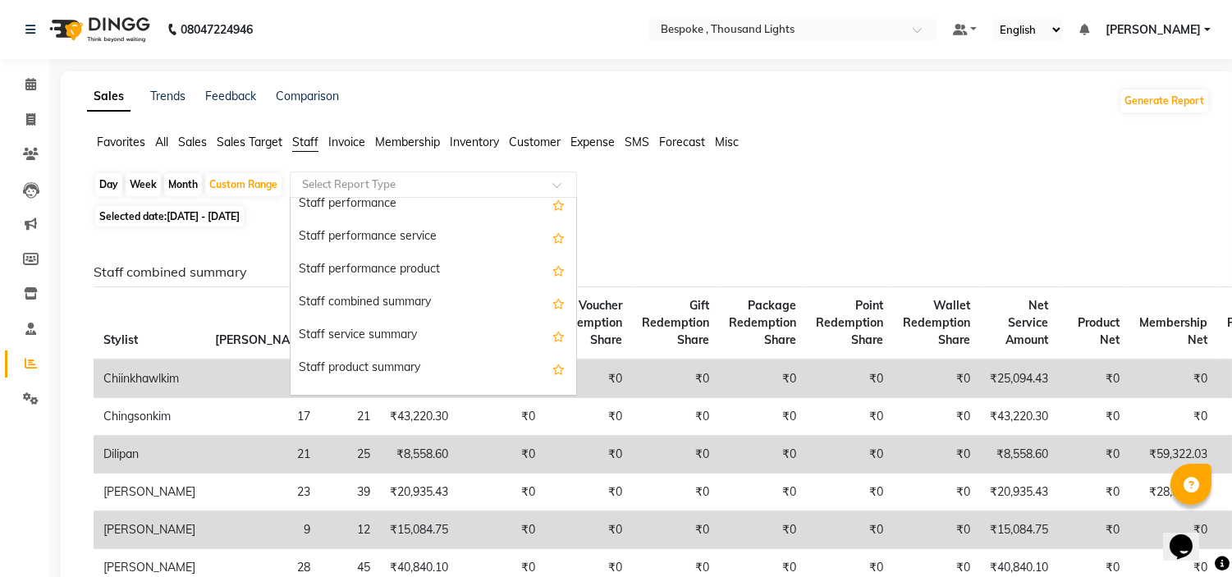
scroll to position [284, 0]
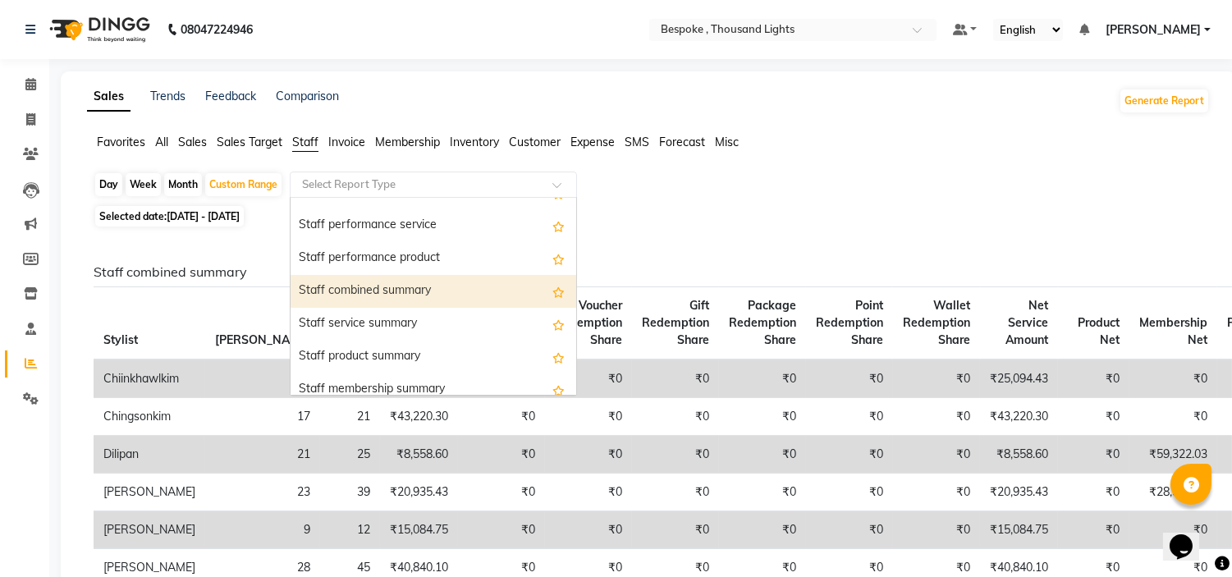
click at [479, 275] on div "Staff combined summary" at bounding box center [433, 291] width 286 height 33
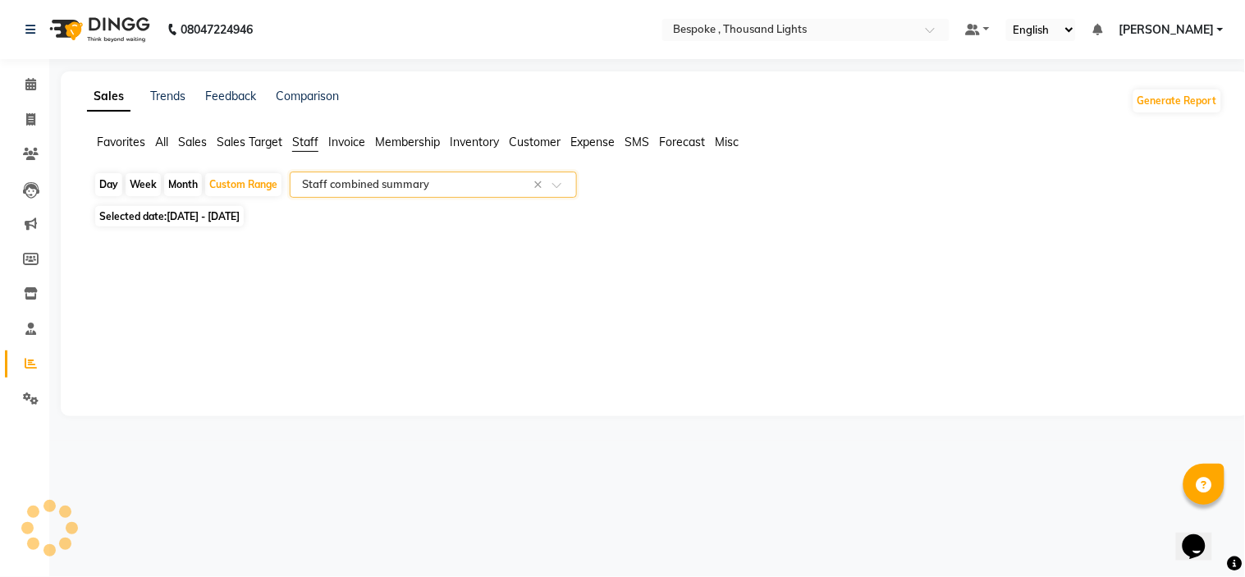
select select "full_report"
select select "csv"
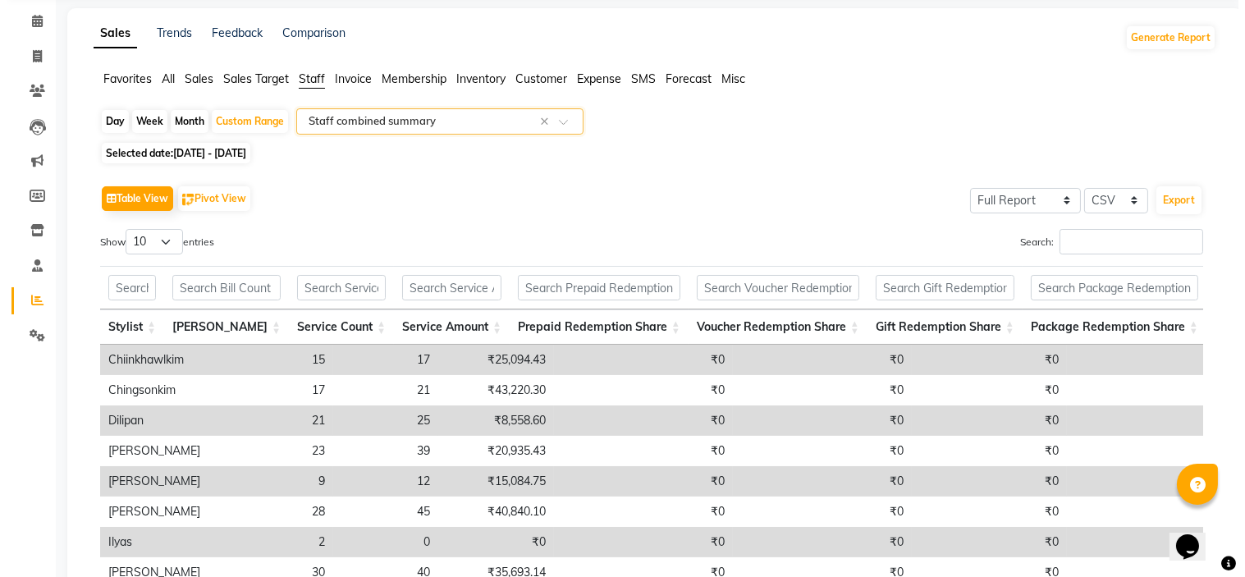
scroll to position [0, 0]
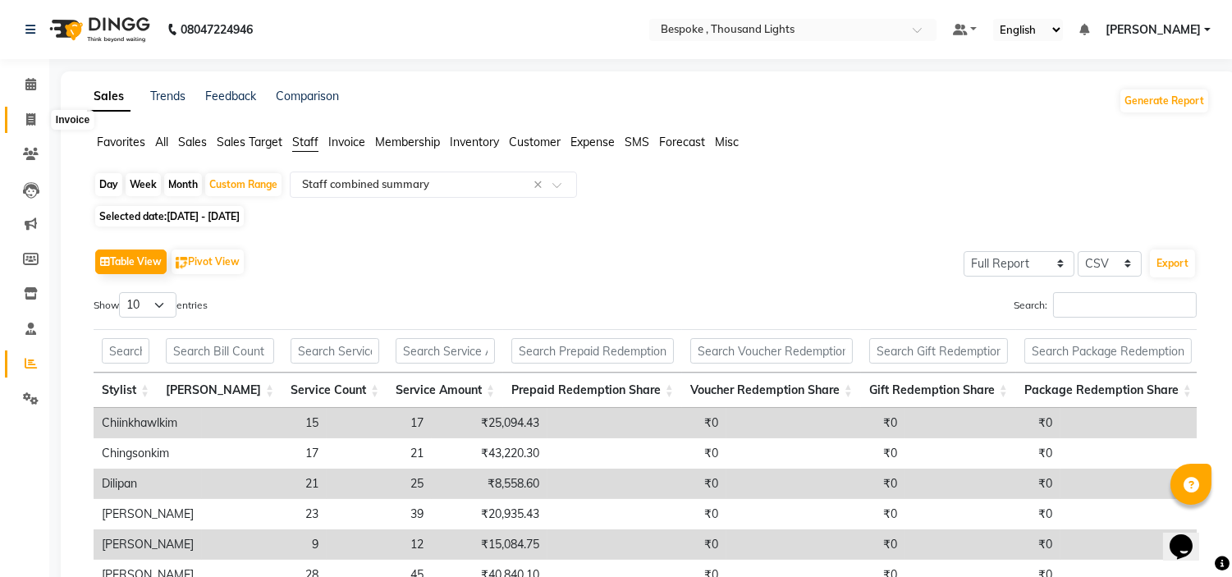
click at [43, 119] on span at bounding box center [30, 120] width 29 height 19
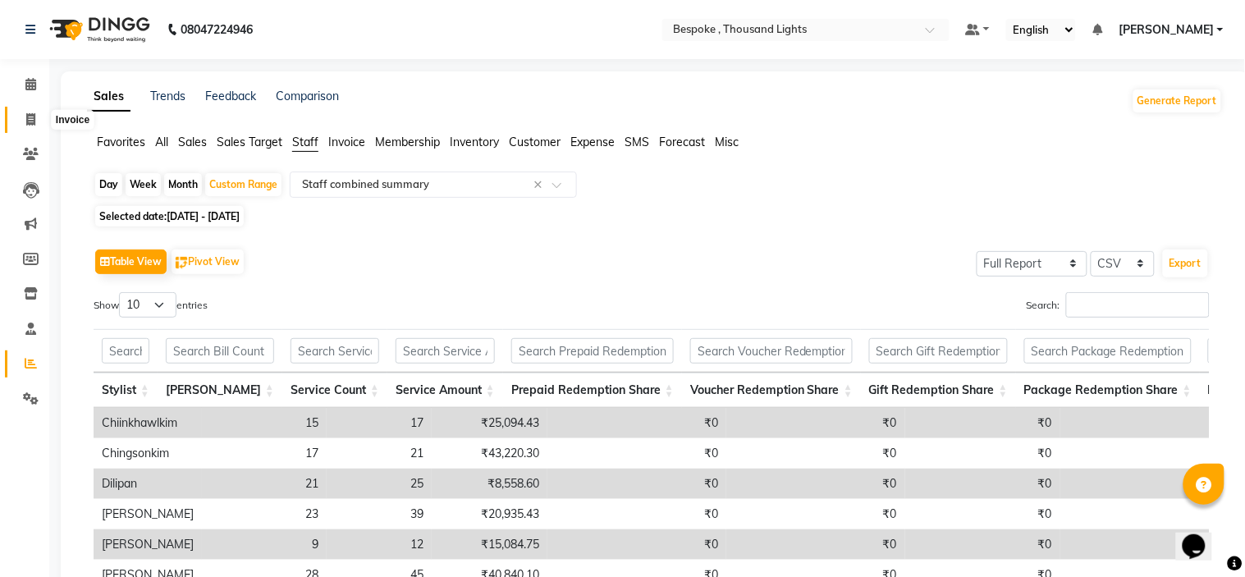
select select "service"
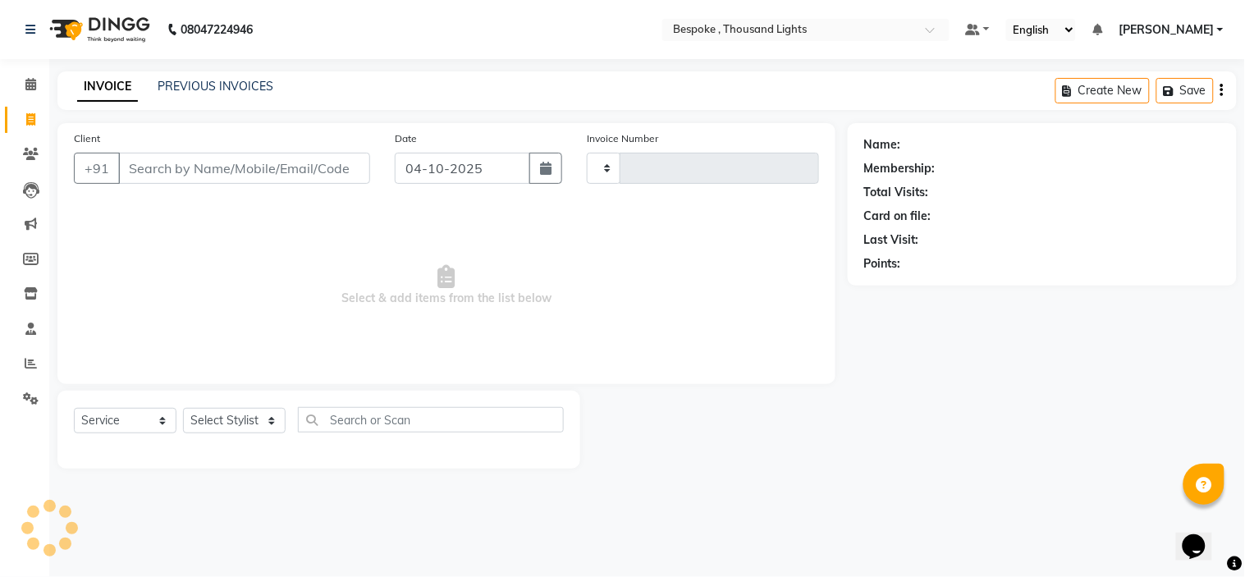
type input "0551"
select select "8177"
click at [239, 88] on link "PREVIOUS INVOICES" at bounding box center [216, 86] width 116 height 15
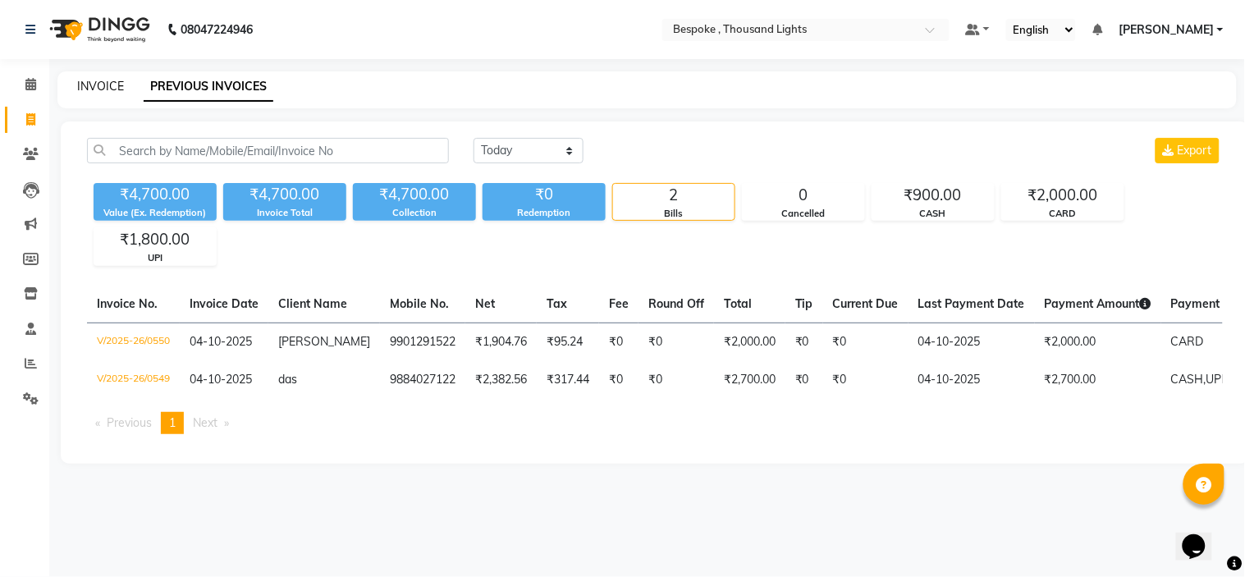
click at [99, 89] on link "INVOICE" at bounding box center [100, 86] width 47 height 15
select select "service"
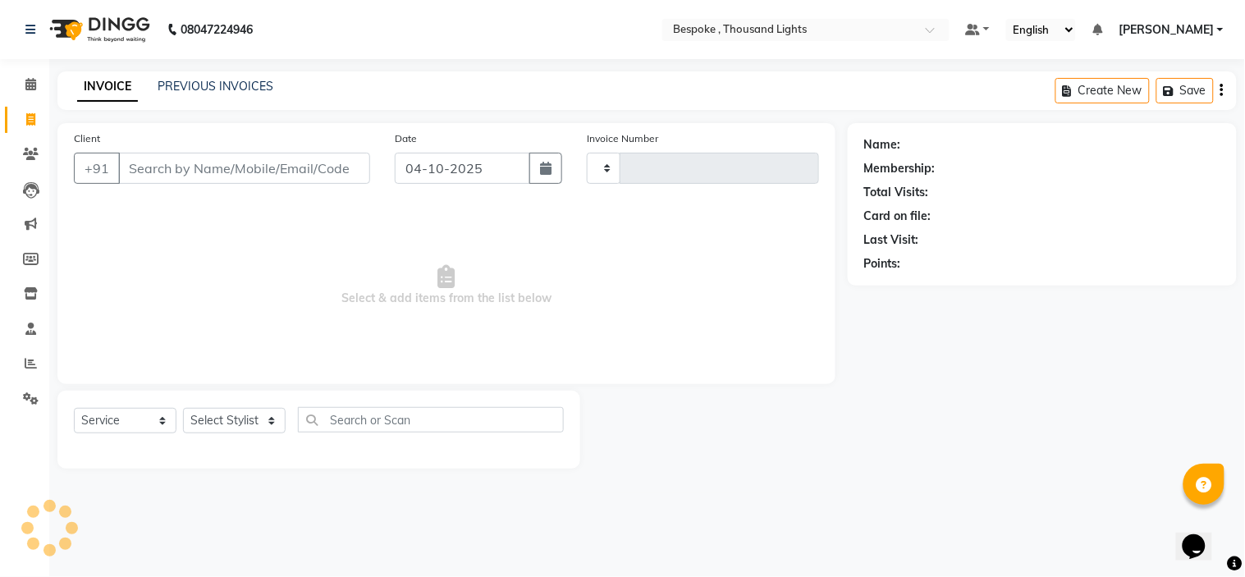
type input "0551"
select select "8177"
